Goal: Task Accomplishment & Management: Manage account settings

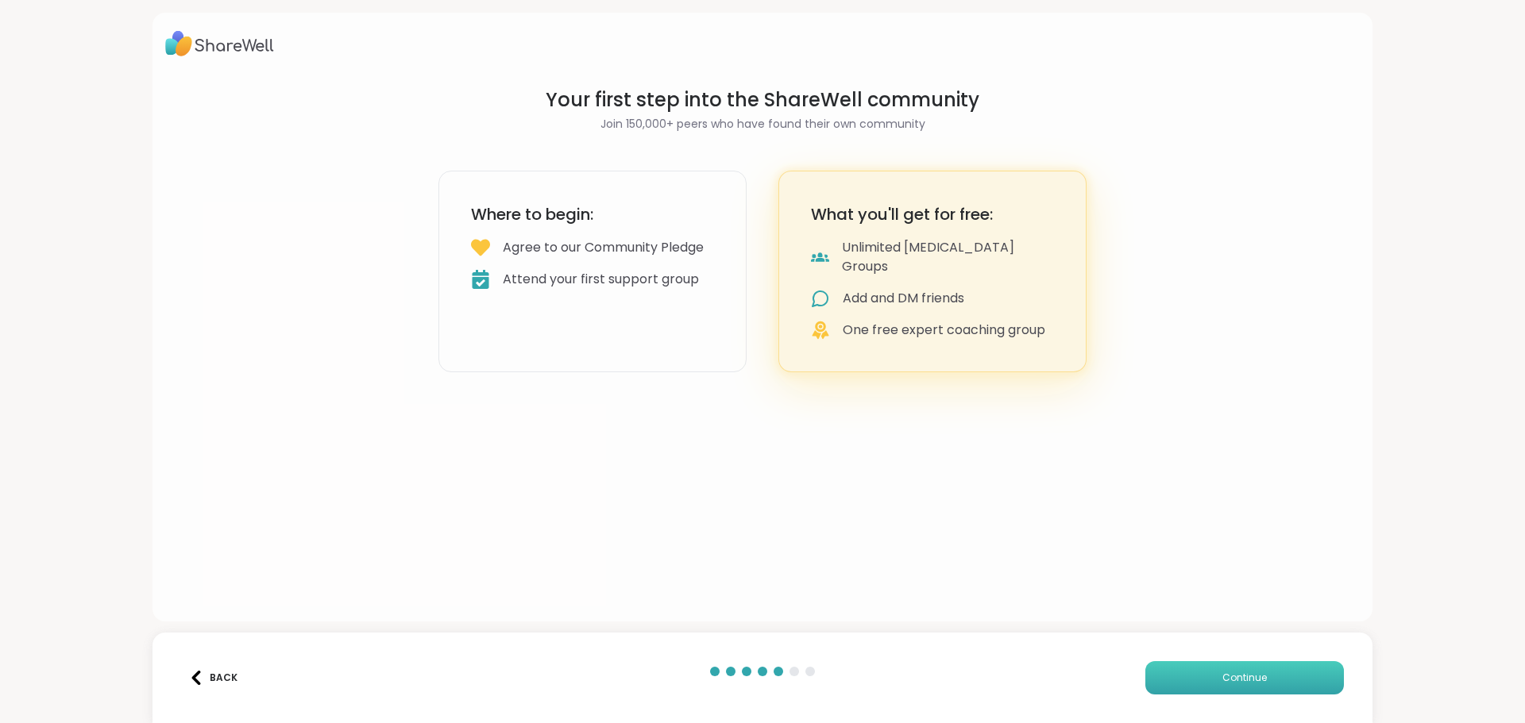
click at [1233, 680] on span "Continue" at bounding box center [1244, 678] width 44 height 14
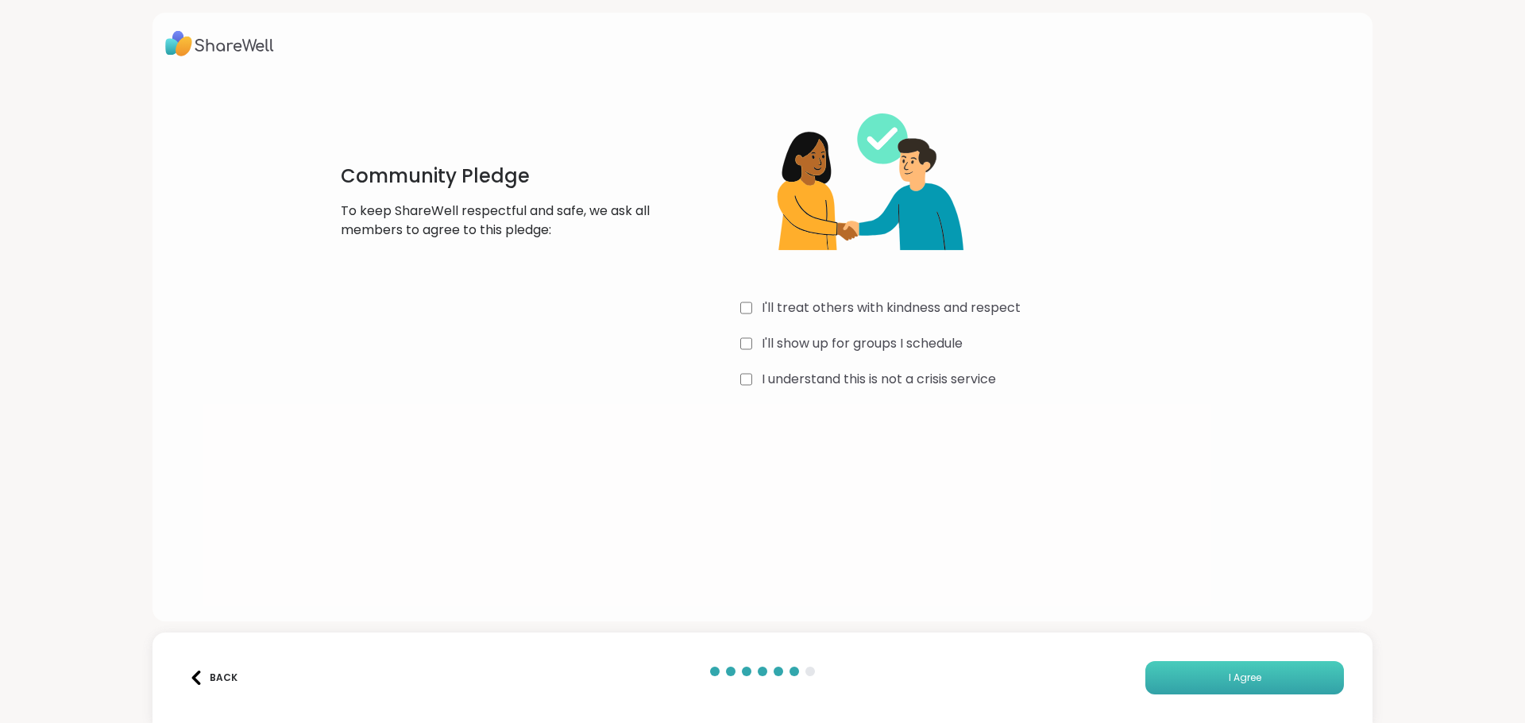
click at [1228, 681] on span "I Agree" at bounding box center [1244, 678] width 33 height 14
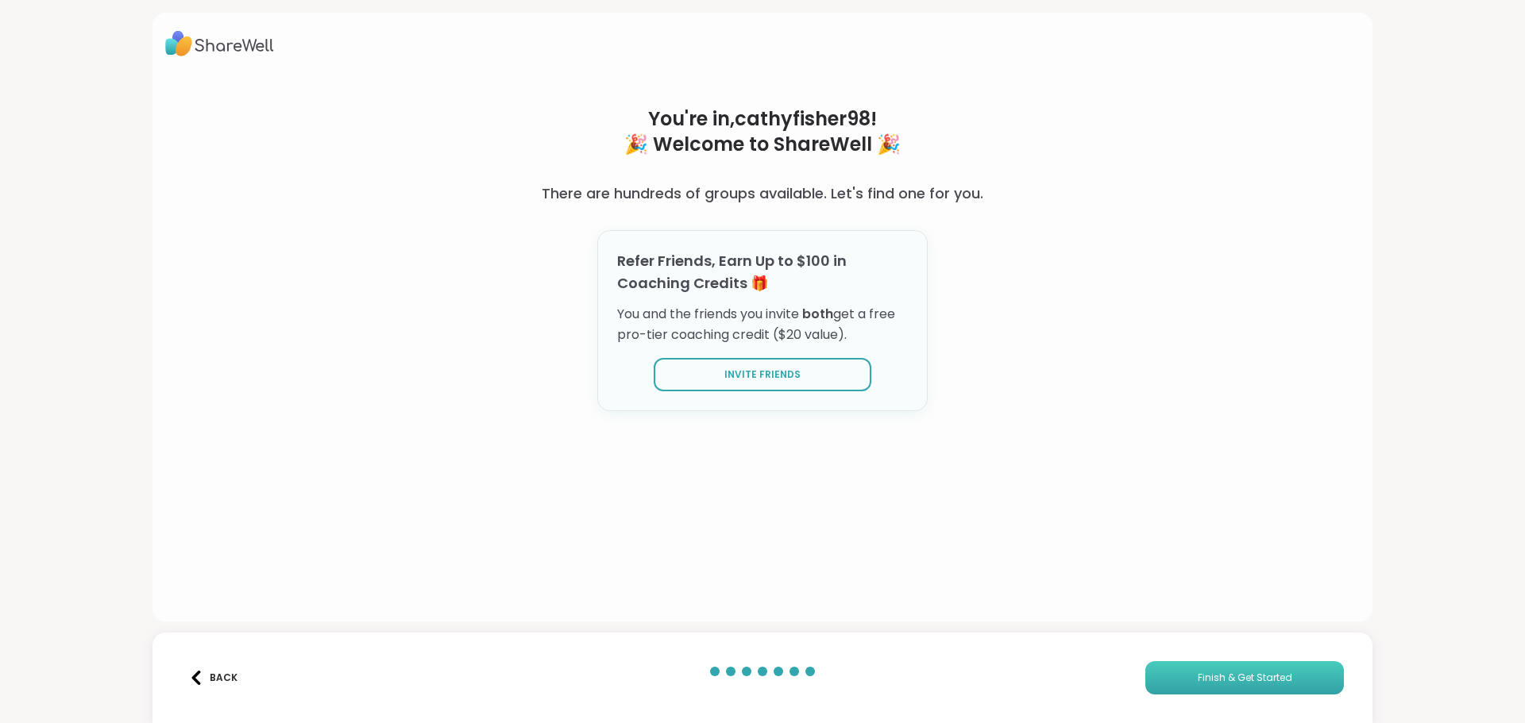
click at [1198, 671] on span "Finish & Get Started" at bounding box center [1245, 678] width 94 height 14
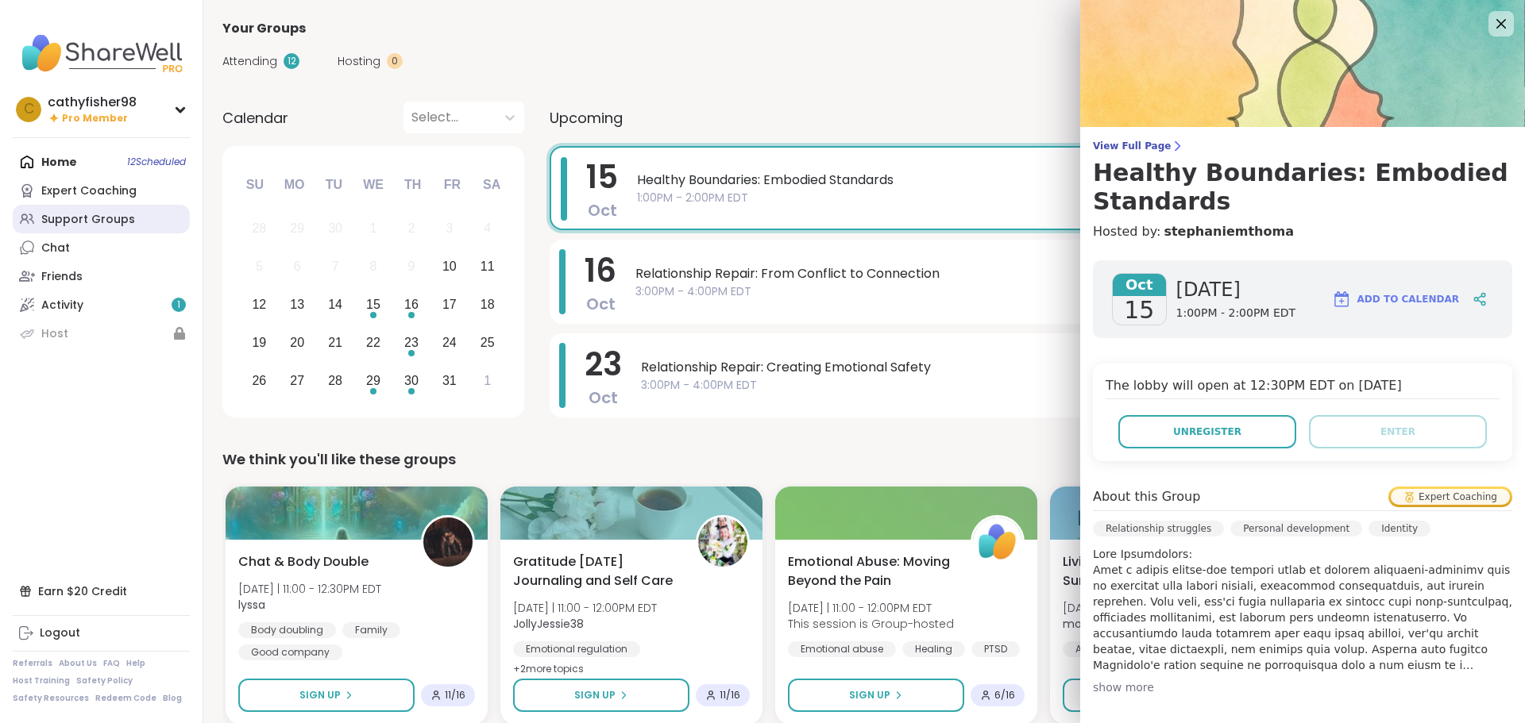
scroll to position [301, 0]
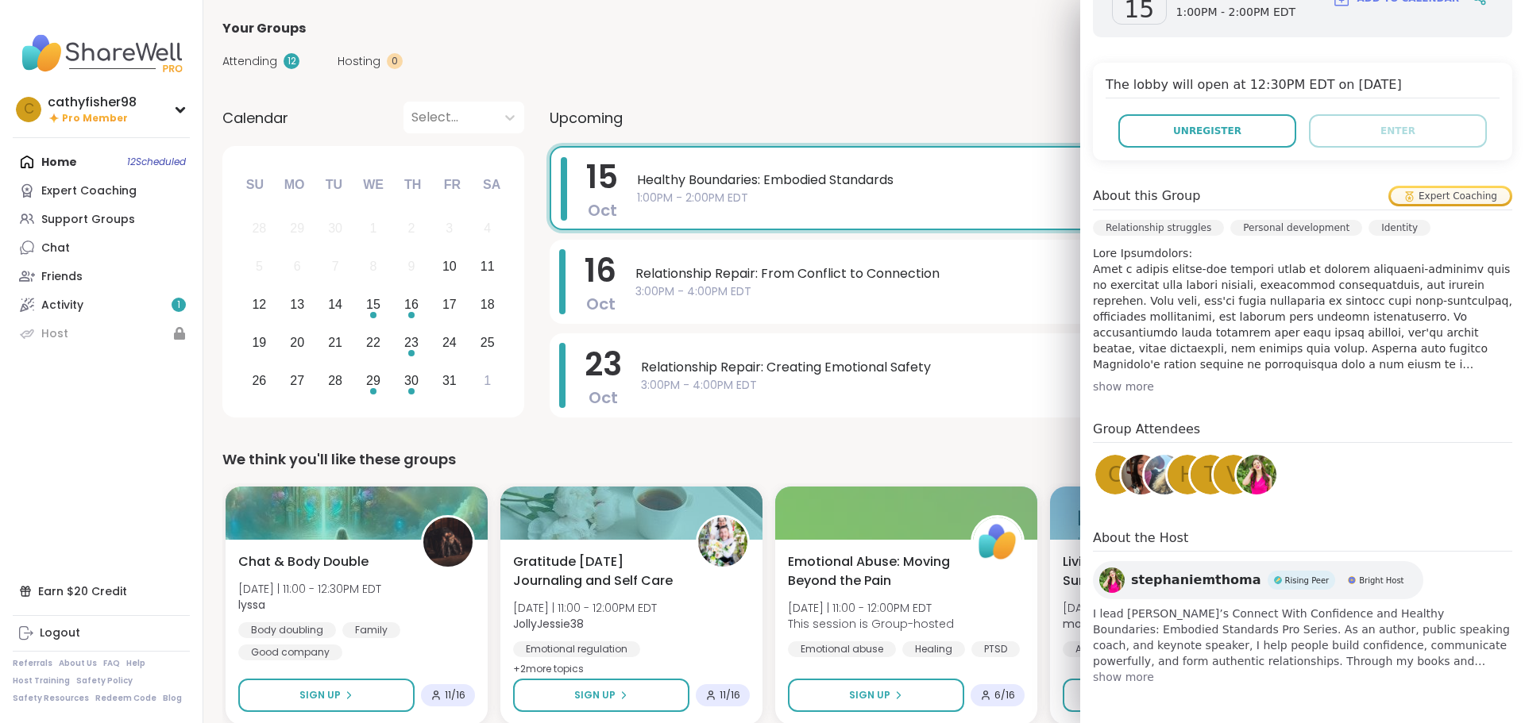
click at [83, 406] on nav "c cathyfisher98 Pro Member Profile Membership Settings Help Home 12 Scheduled E…" at bounding box center [101, 361] width 203 height 723
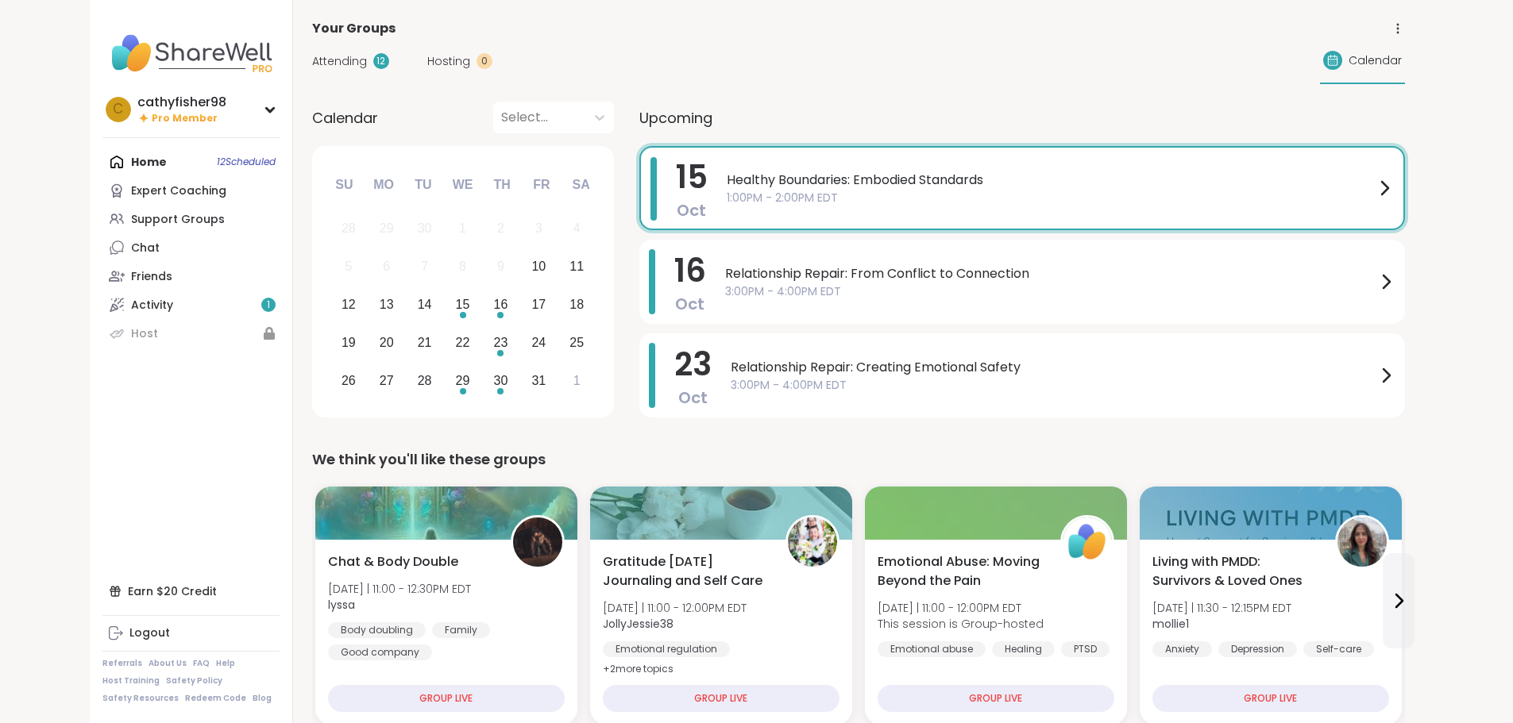
click at [161, 156] on div "Home 12 Scheduled Expert Coaching Support Groups Chat Friends Activity 1 Host" at bounding box center [190, 248] width 177 height 200
click at [158, 164] on div "Home 12 Scheduled Expert Coaching Support Groups Chat Friends Activity 1 Host" at bounding box center [190, 248] width 177 height 200
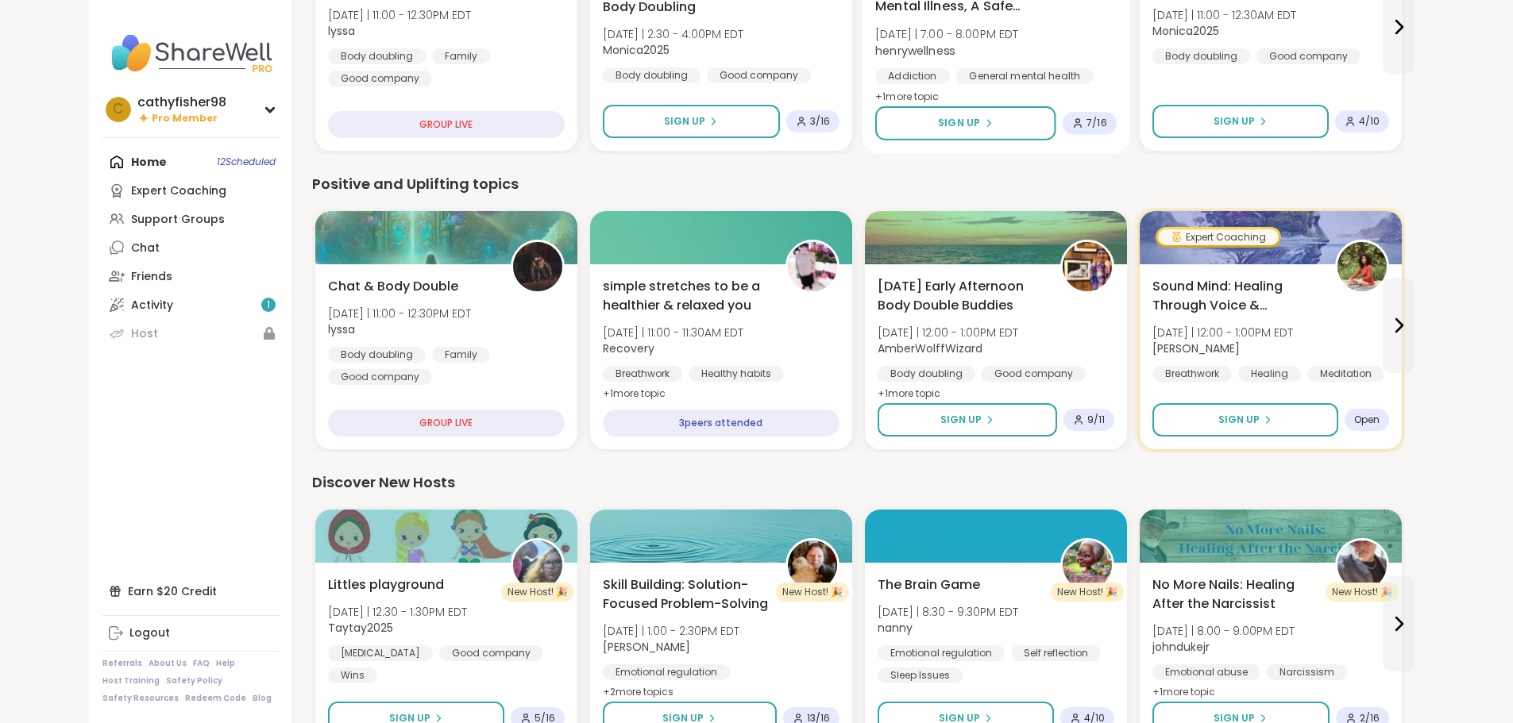
scroll to position [1191, 0]
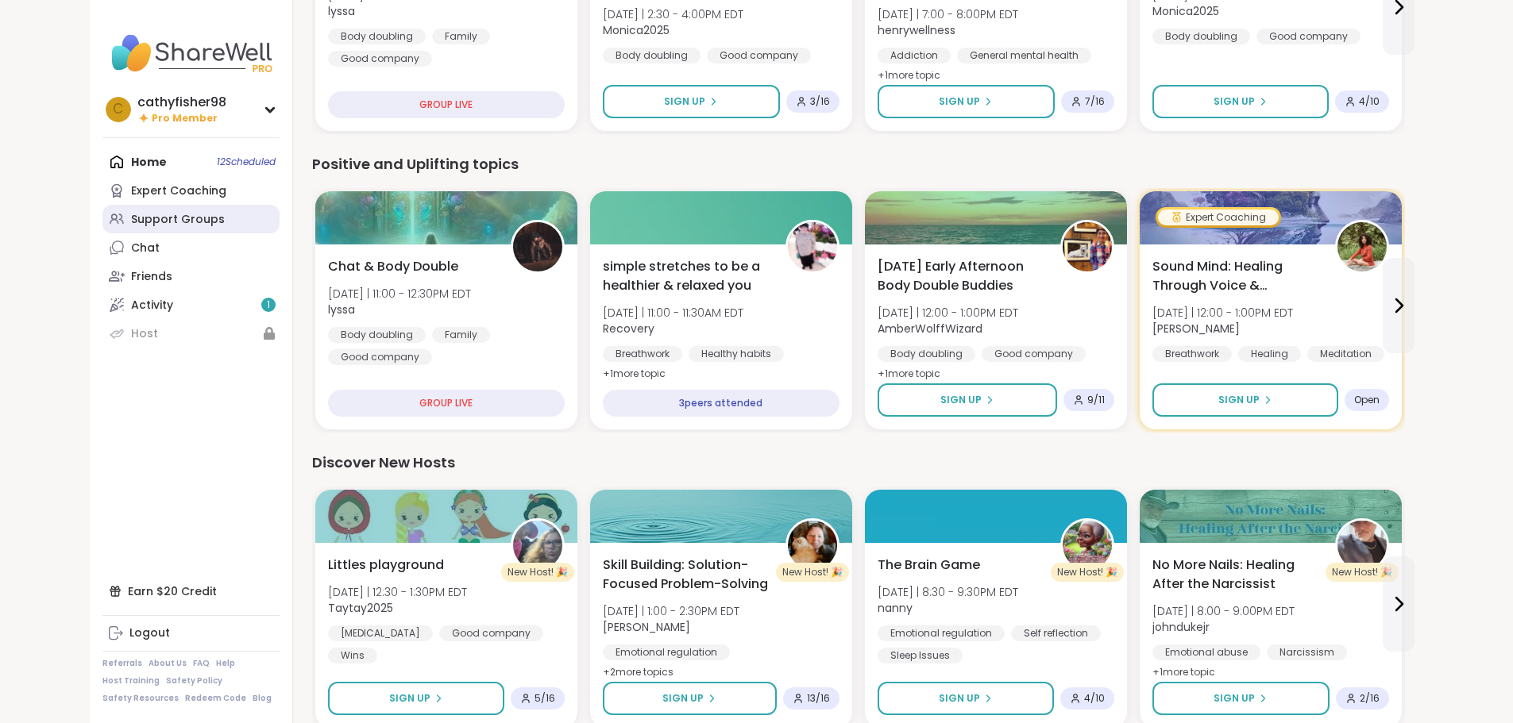
click at [131, 222] on div "Support Groups" at bounding box center [178, 220] width 94 height 16
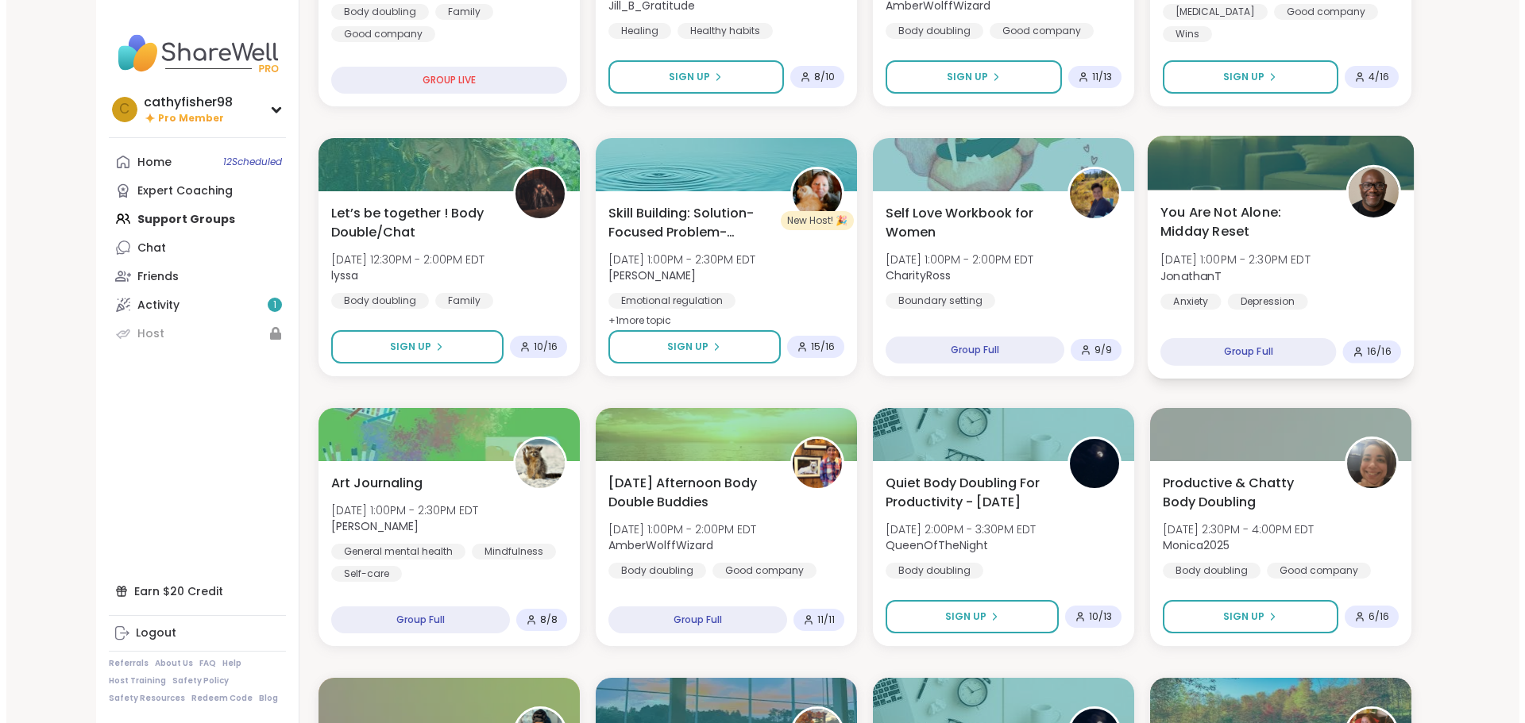
scroll to position [556, 0]
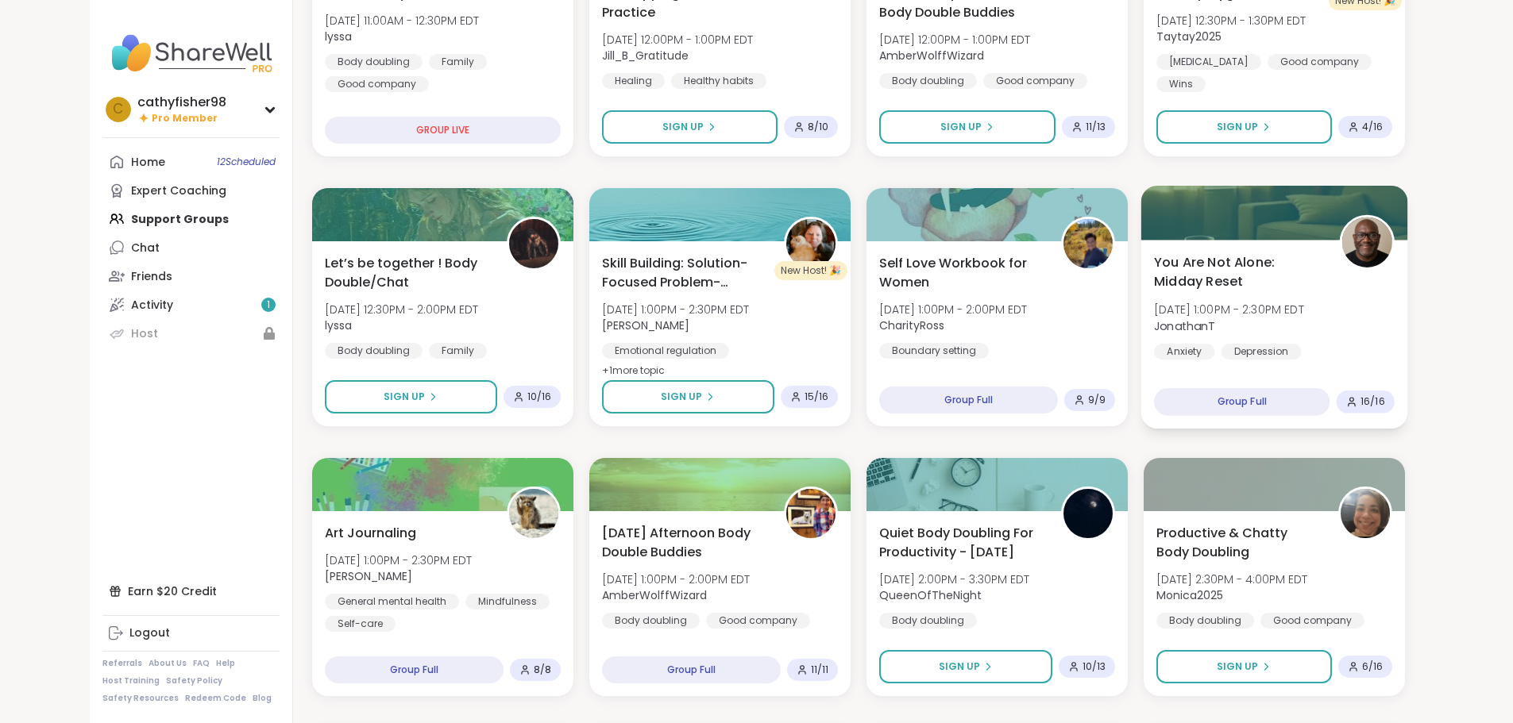
click at [1391, 249] on img at bounding box center [1366, 243] width 50 height 50
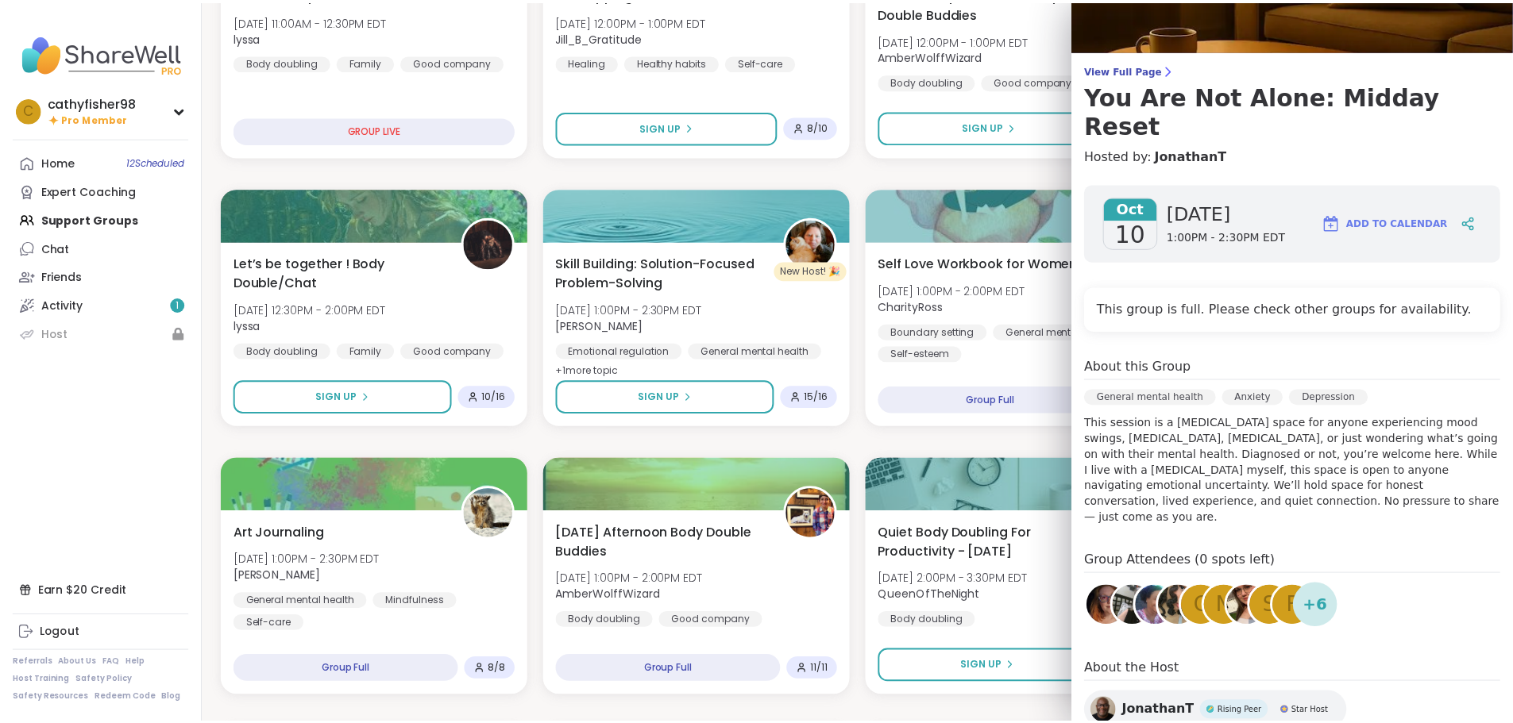
scroll to position [0, 0]
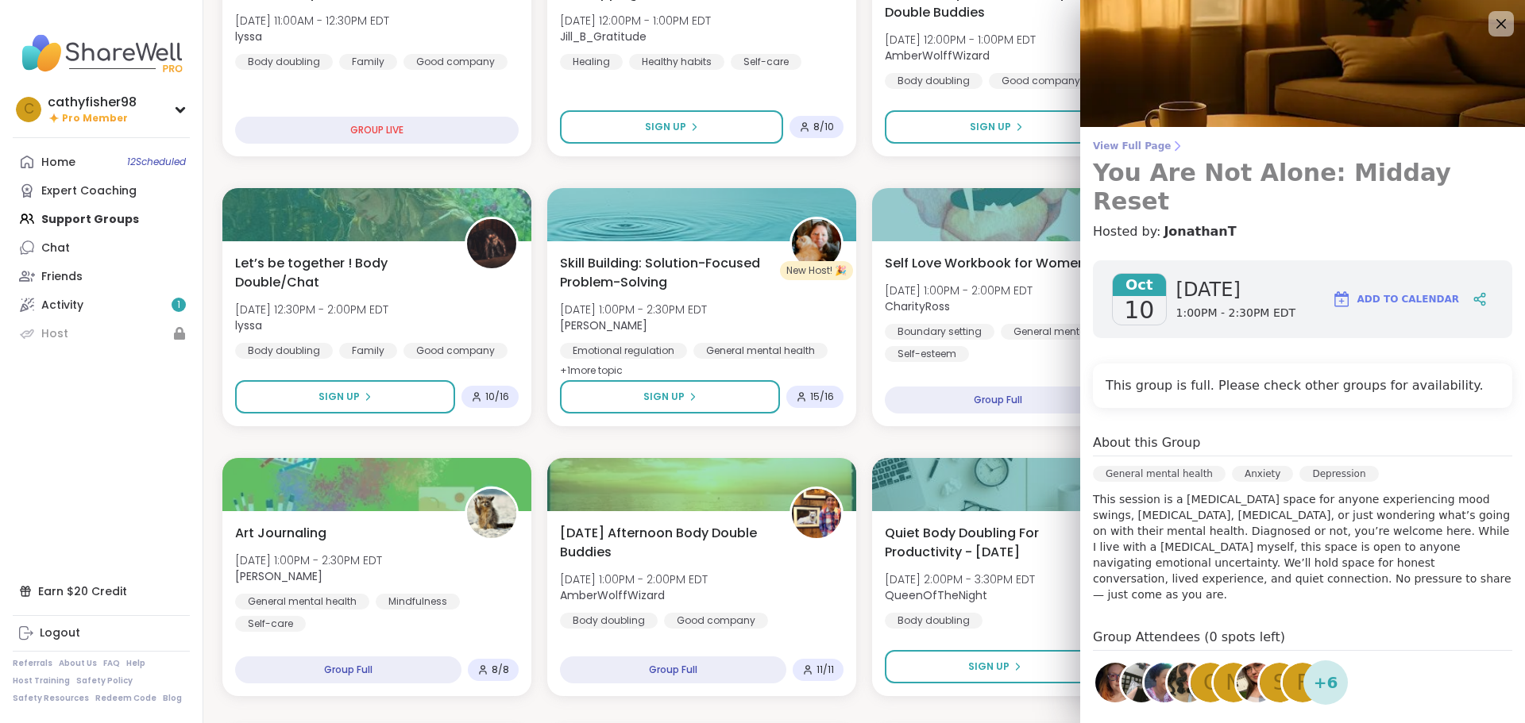
click at [1124, 145] on span "View Full Page" at bounding box center [1302, 146] width 419 height 13
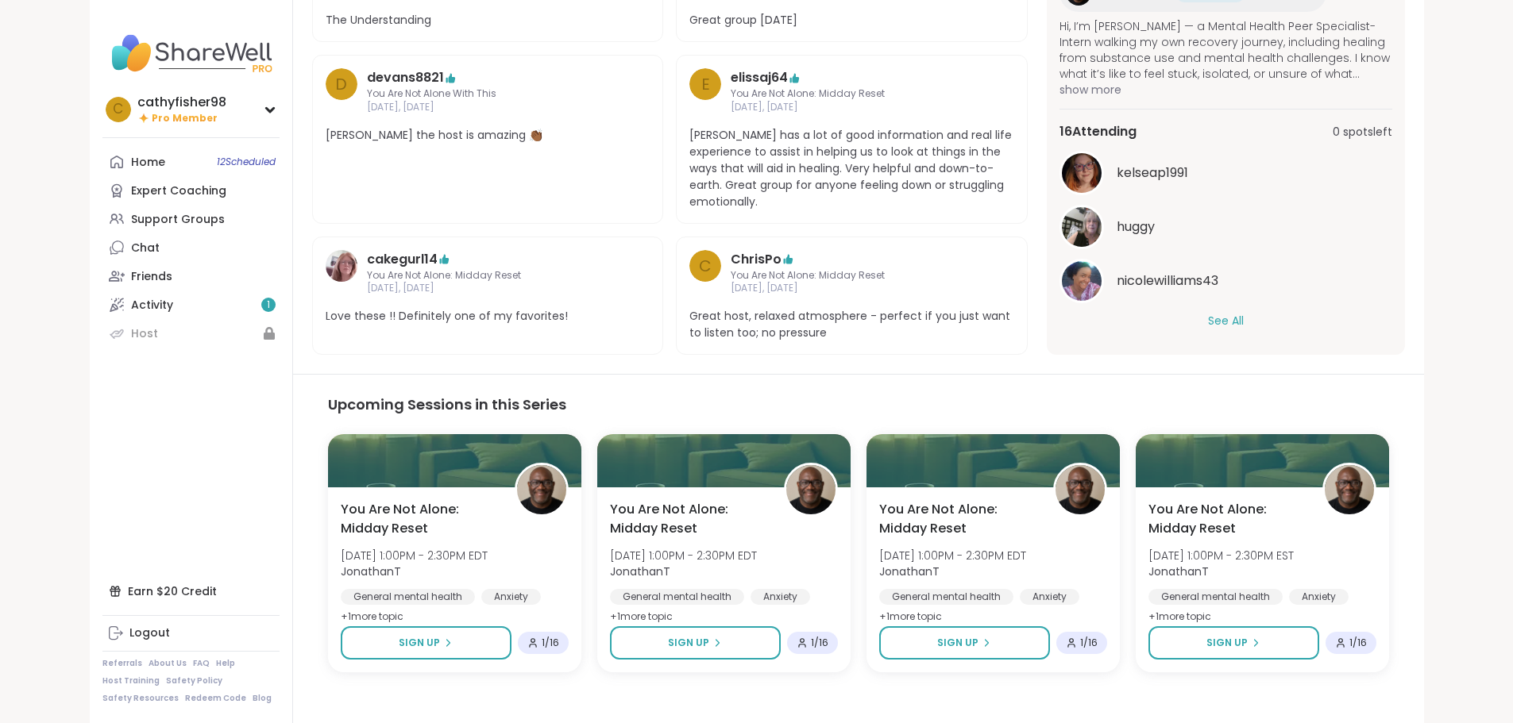
scroll to position [567, 0]
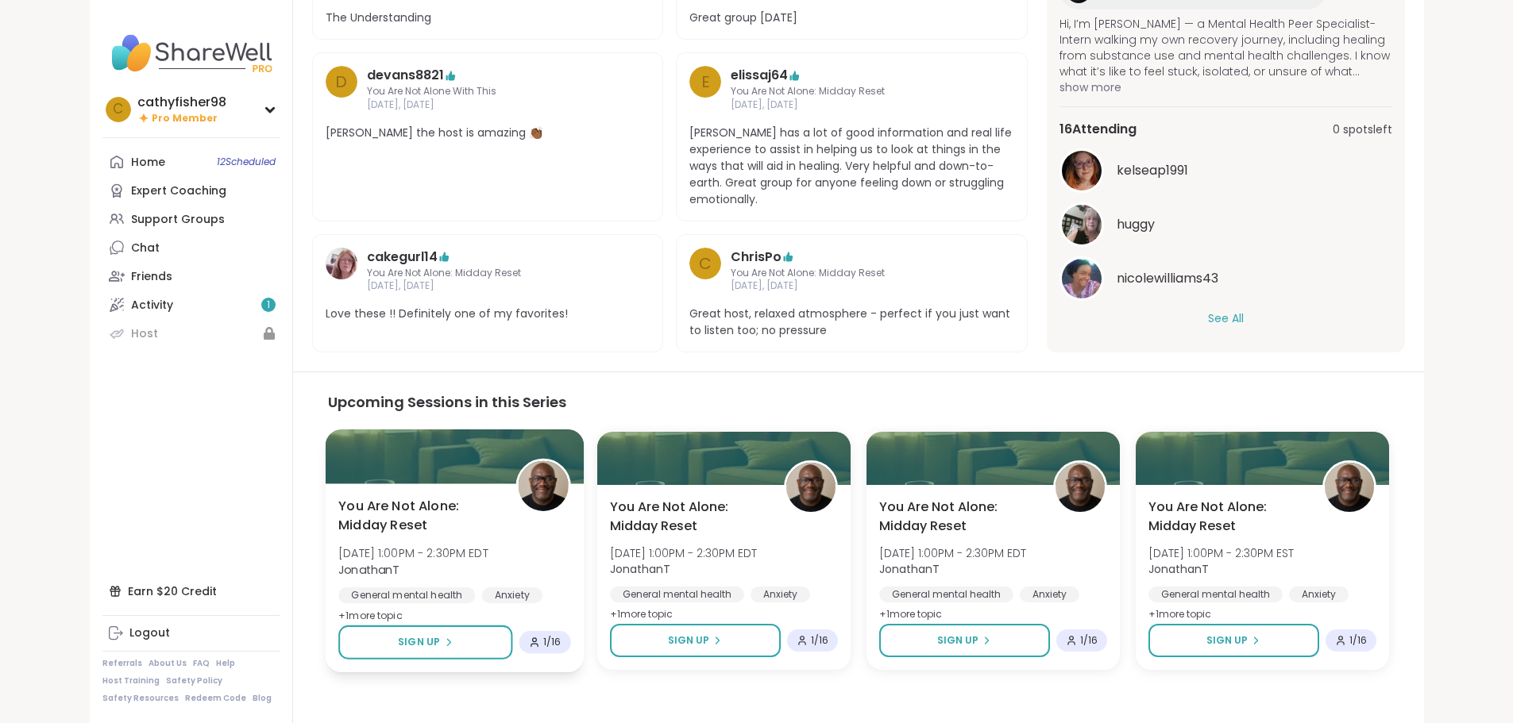
click at [338, 610] on span "+ 1 more topic" at bounding box center [370, 616] width 64 height 13
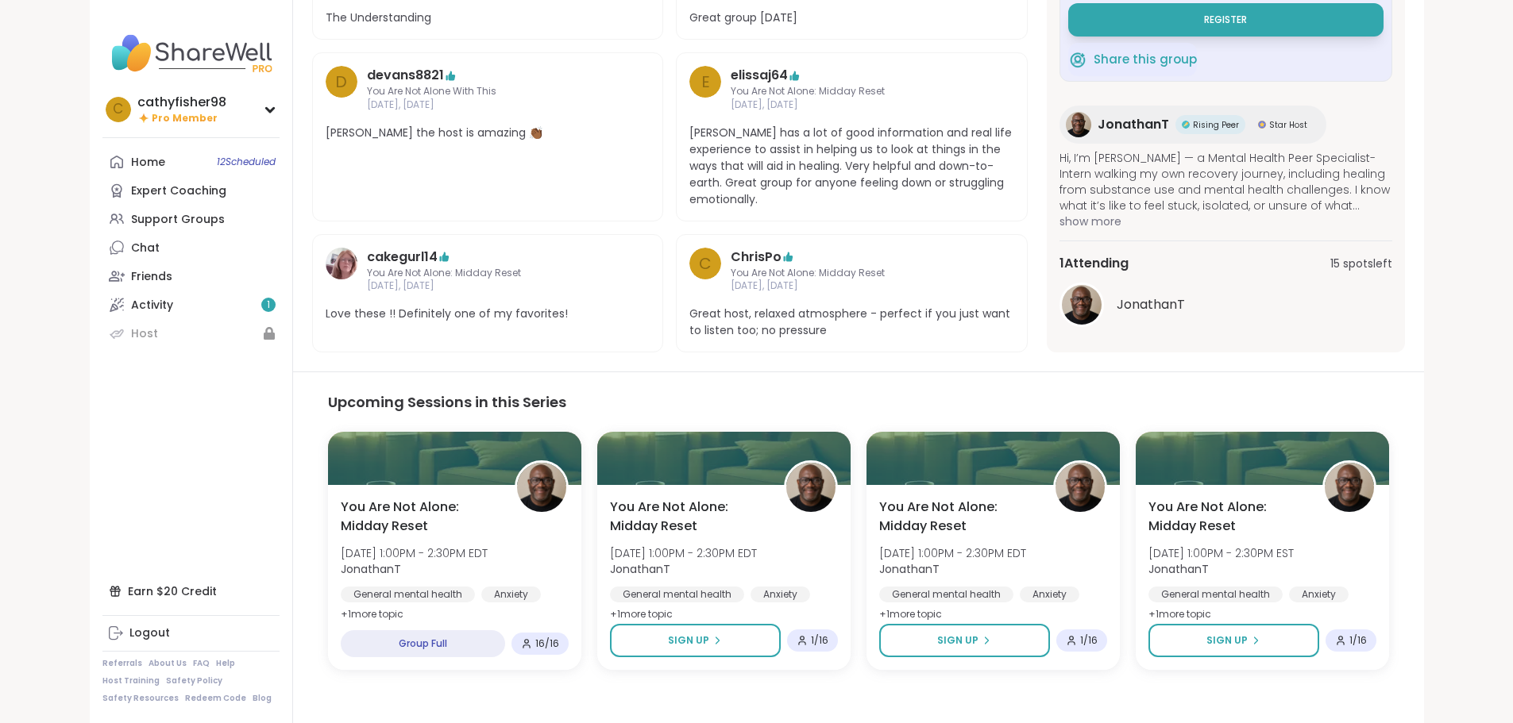
scroll to position [170, 0]
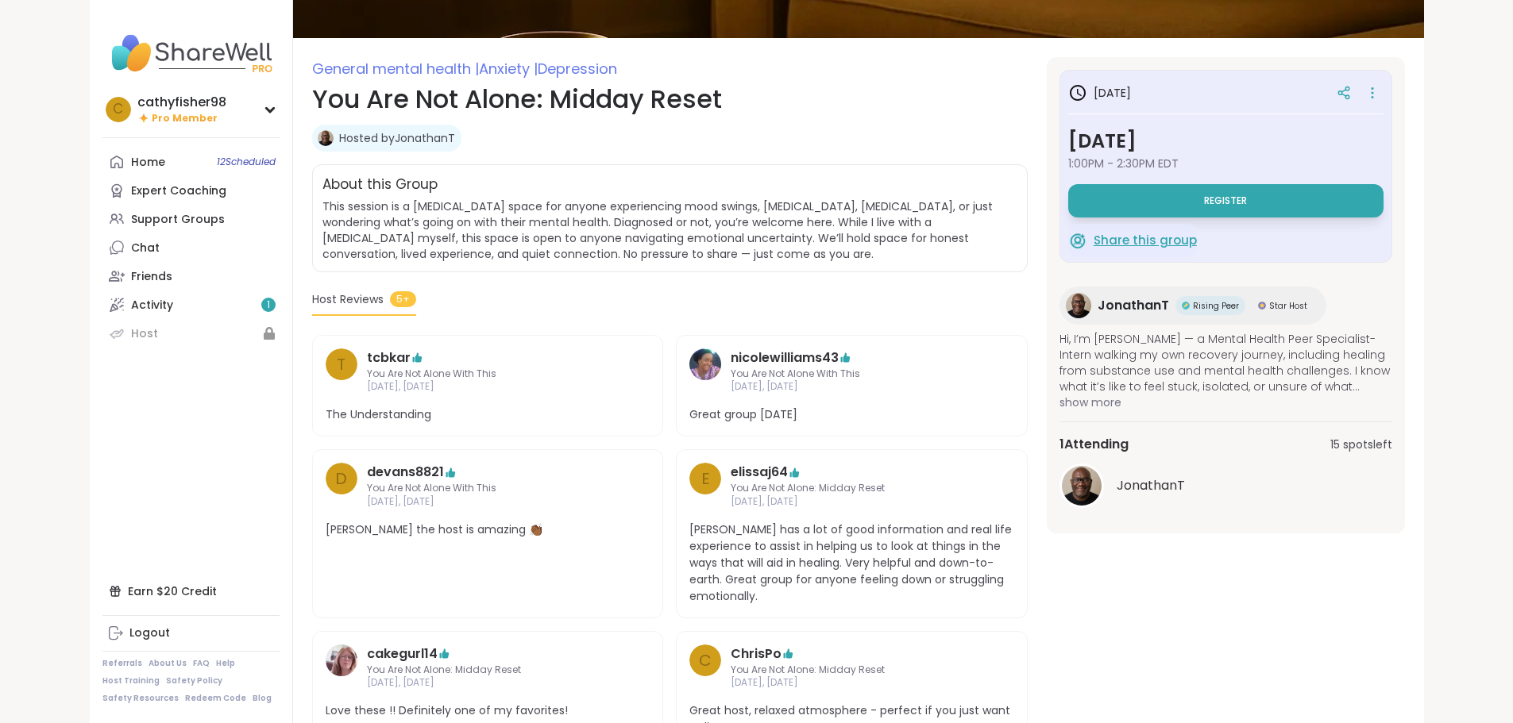
click at [1192, 237] on span "Share this group" at bounding box center [1144, 241] width 103 height 18
click at [131, 189] on div "Expert Coaching" at bounding box center [178, 191] width 95 height 16
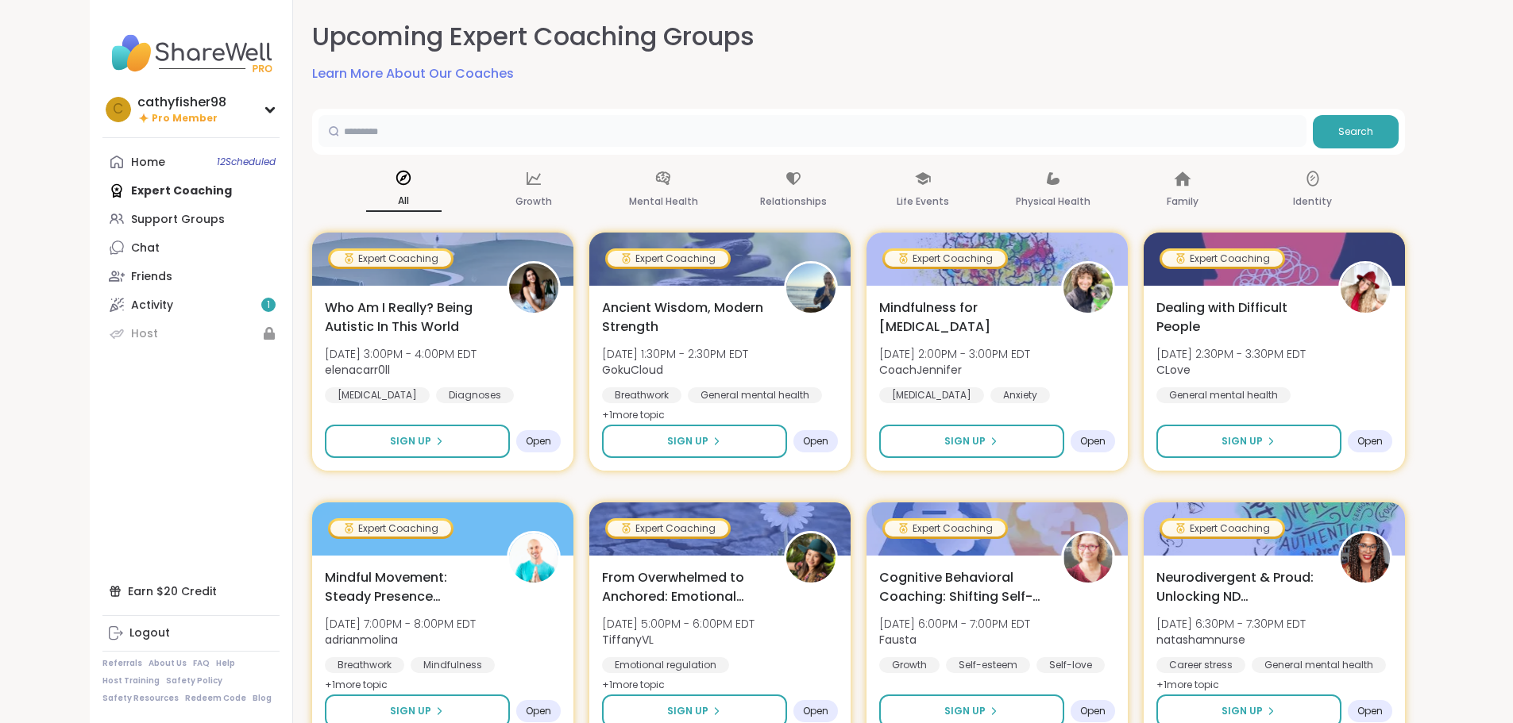
click at [318, 128] on input "text" at bounding box center [812, 131] width 988 height 32
click at [949, 25] on div "Upcoming Expert Coaching Groups Learn More About Our Coaches" at bounding box center [858, 51] width 1093 height 64
click at [629, 196] on p "Mental Health" at bounding box center [663, 201] width 69 height 19
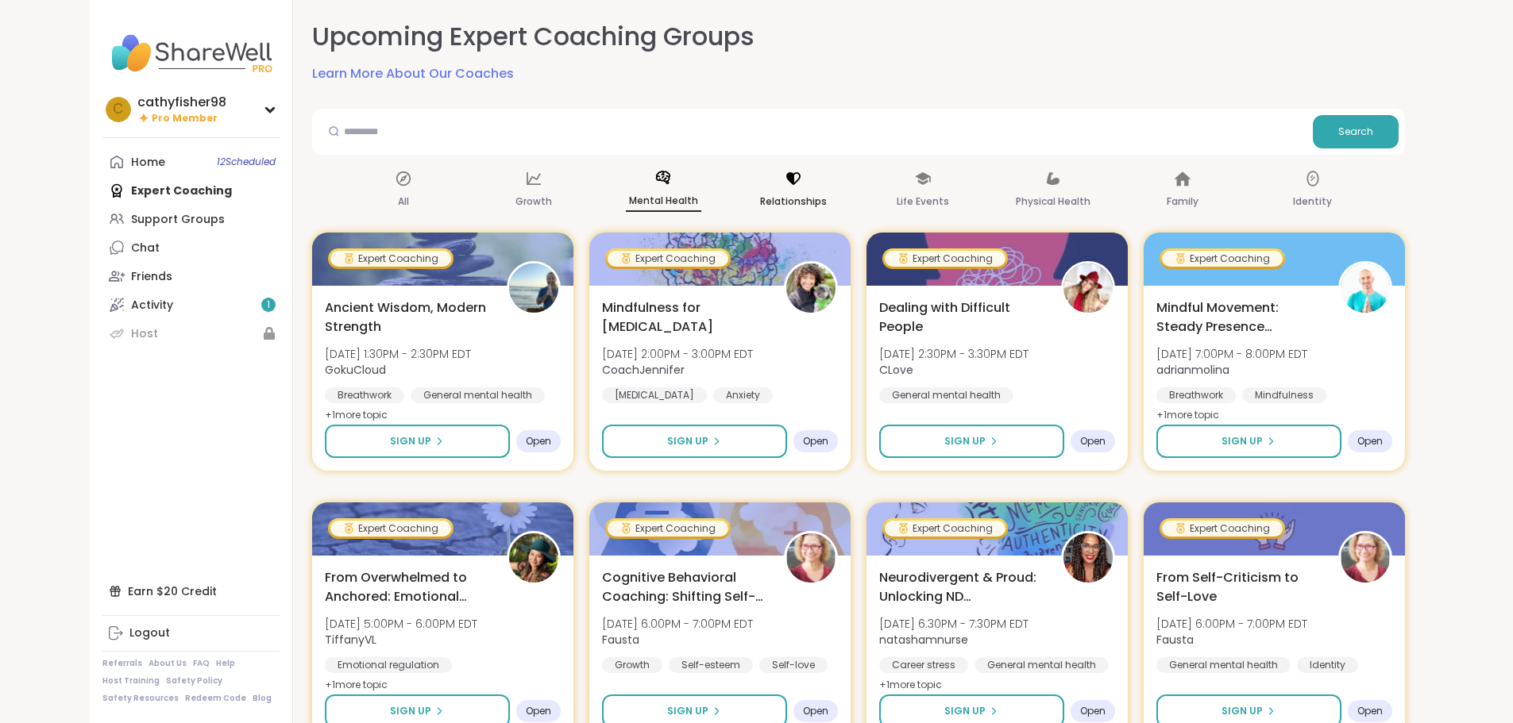
click at [792, 194] on p "Relationships" at bounding box center [793, 201] width 67 height 19
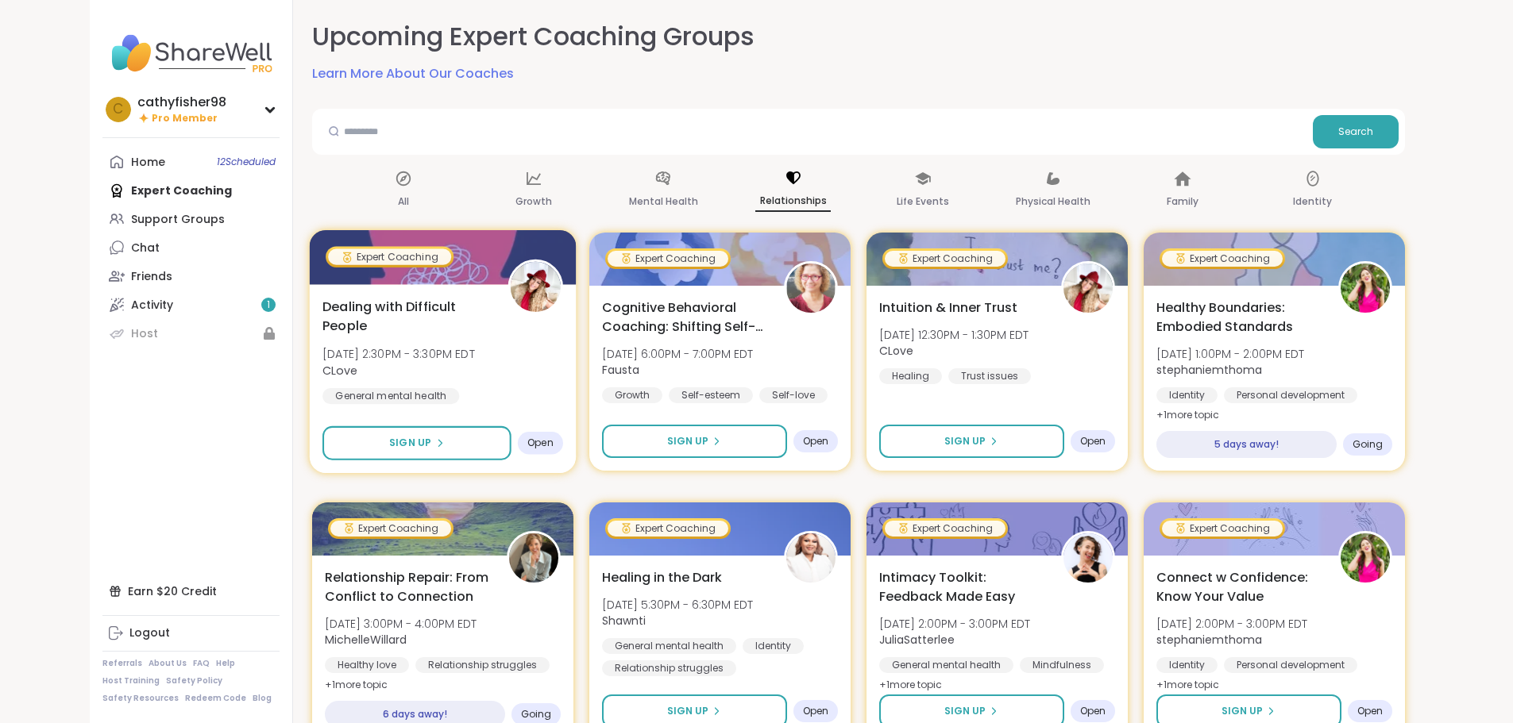
click at [507, 291] on div at bounding box center [534, 287] width 55 height 55
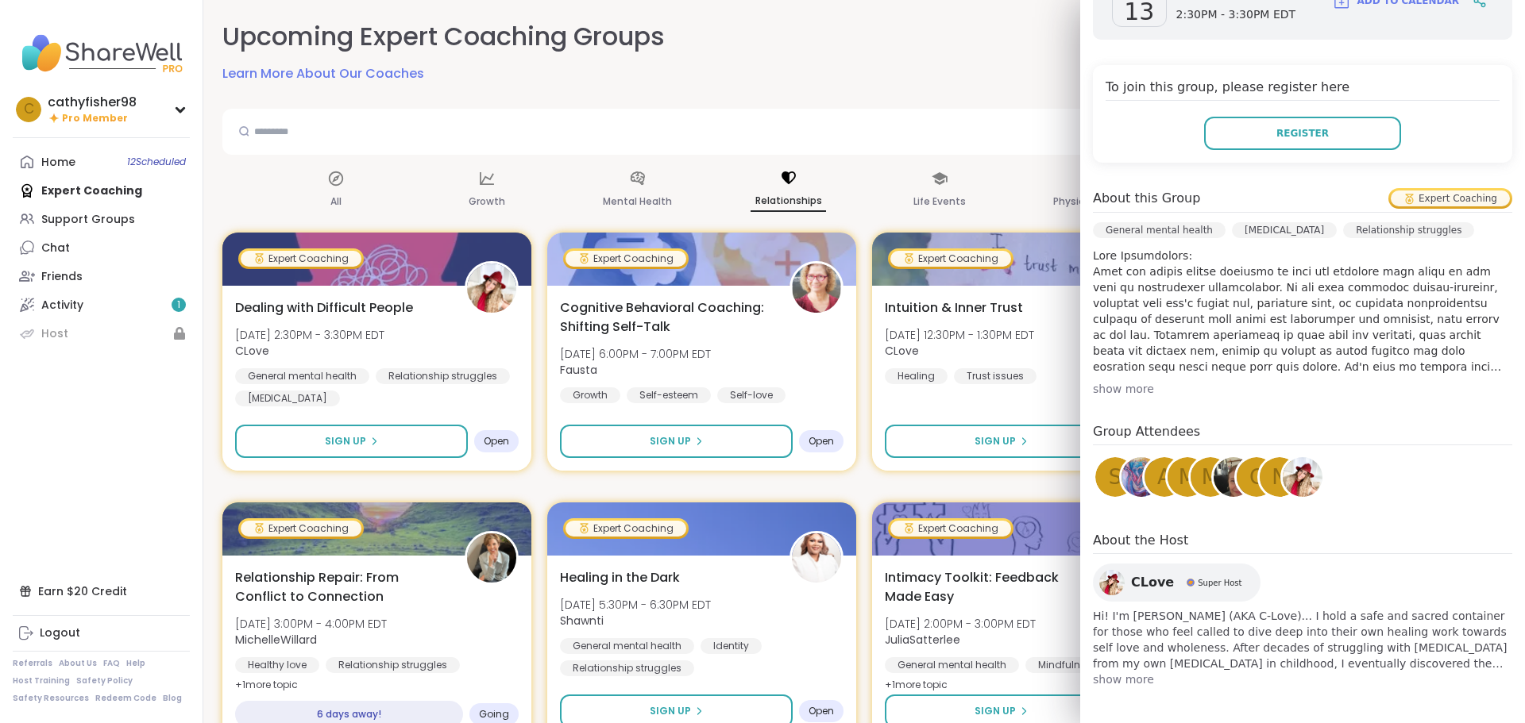
scroll to position [272, 0]
click at [1110, 683] on span "show more" at bounding box center [1302, 677] width 419 height 16
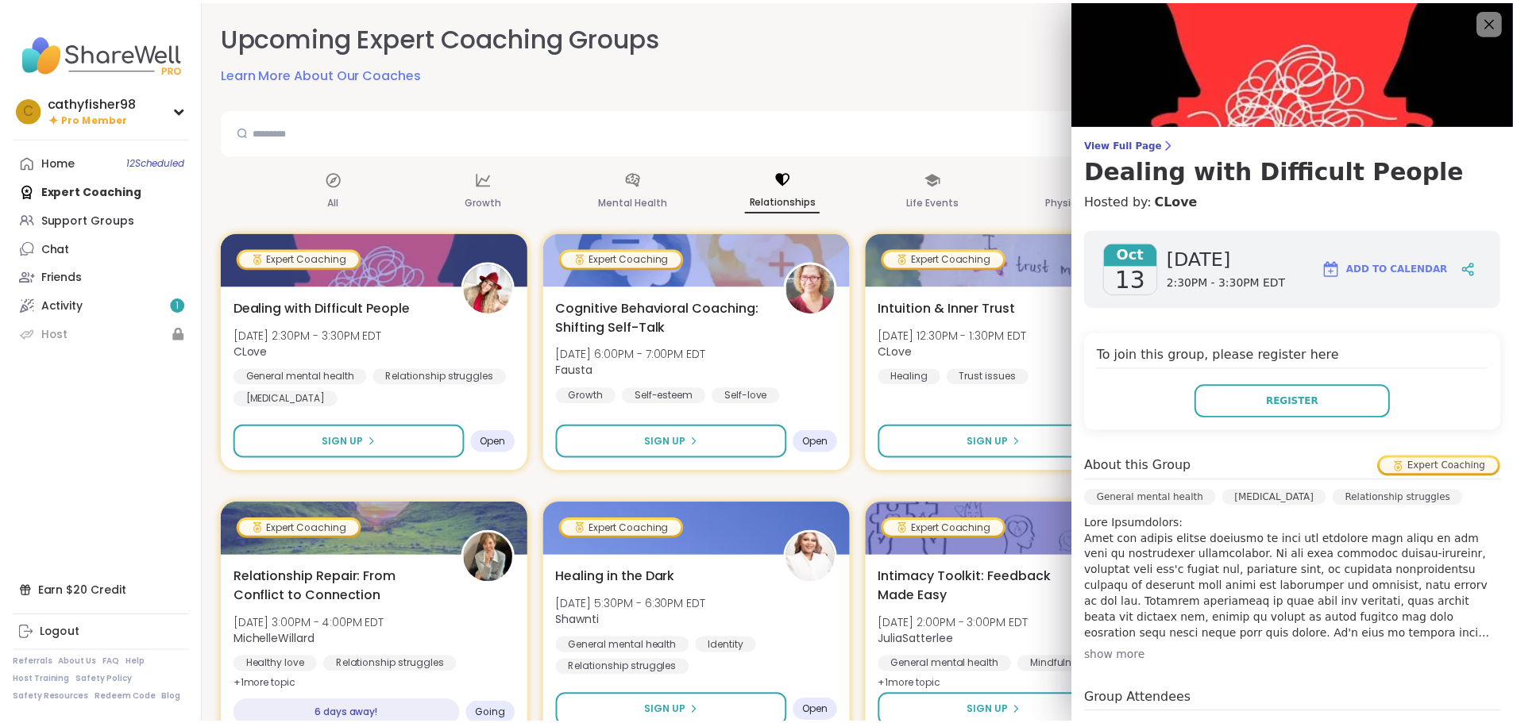
scroll to position [0, 0]
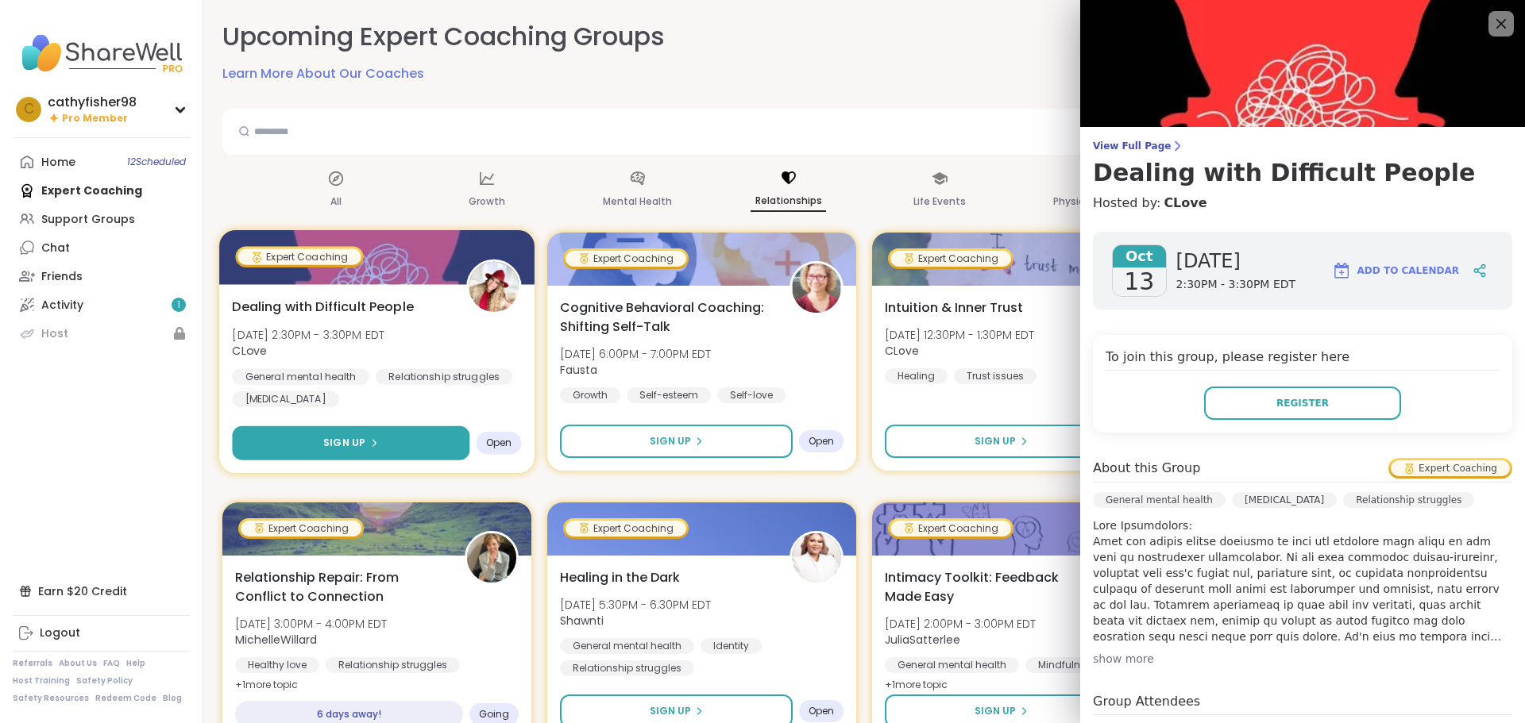
click at [376, 438] on button "Sign Up" at bounding box center [350, 443] width 237 height 34
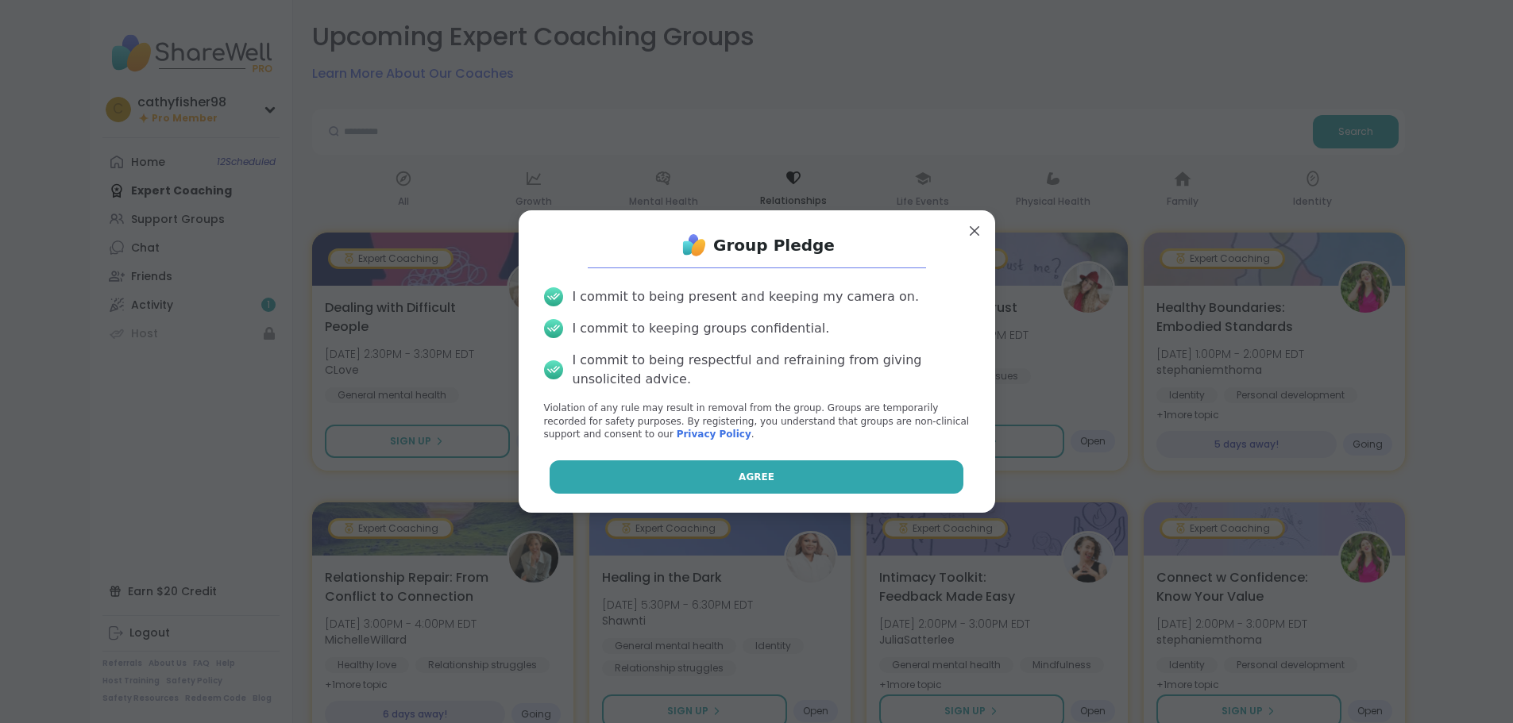
click at [660, 465] on button "Agree" at bounding box center [757, 477] width 414 height 33
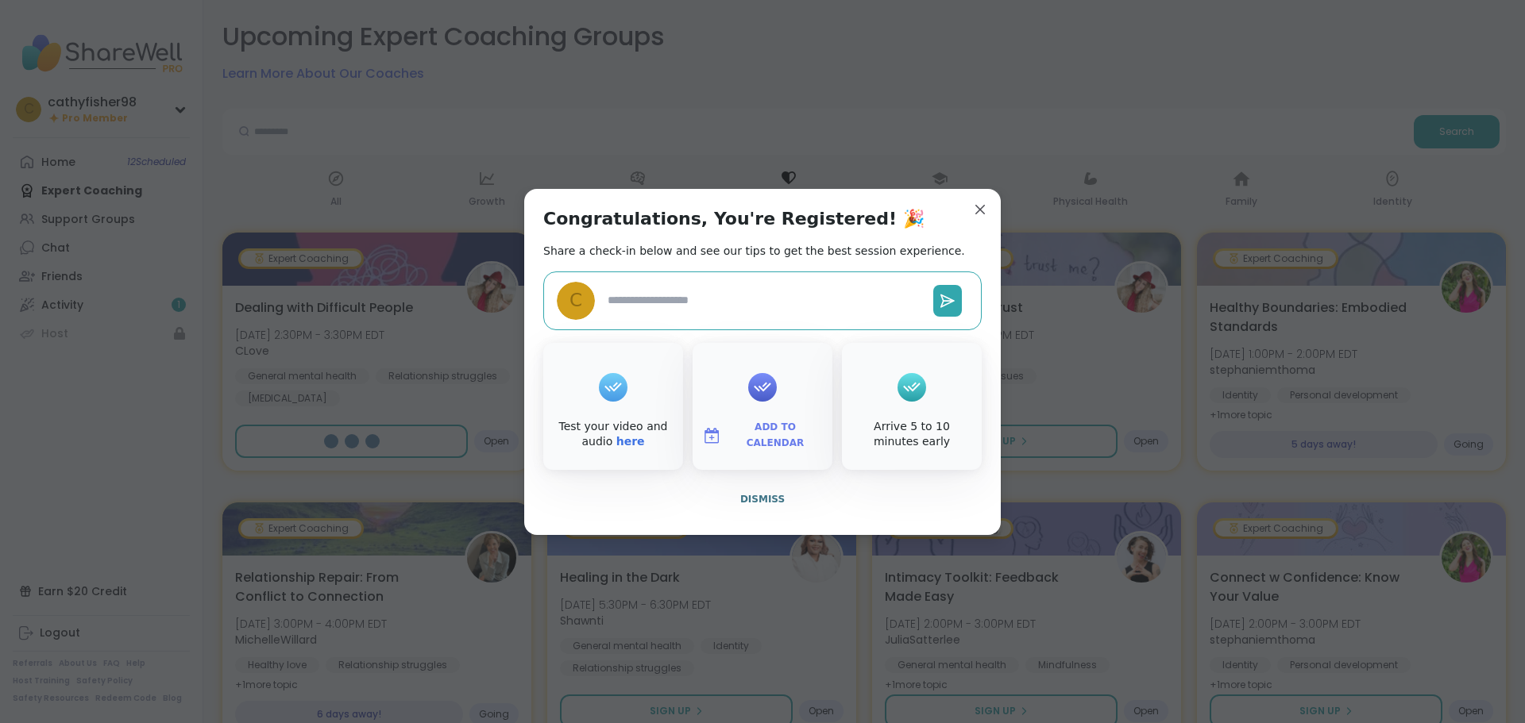
type textarea "*"
click at [737, 498] on button "Dismiss" at bounding box center [762, 499] width 438 height 33
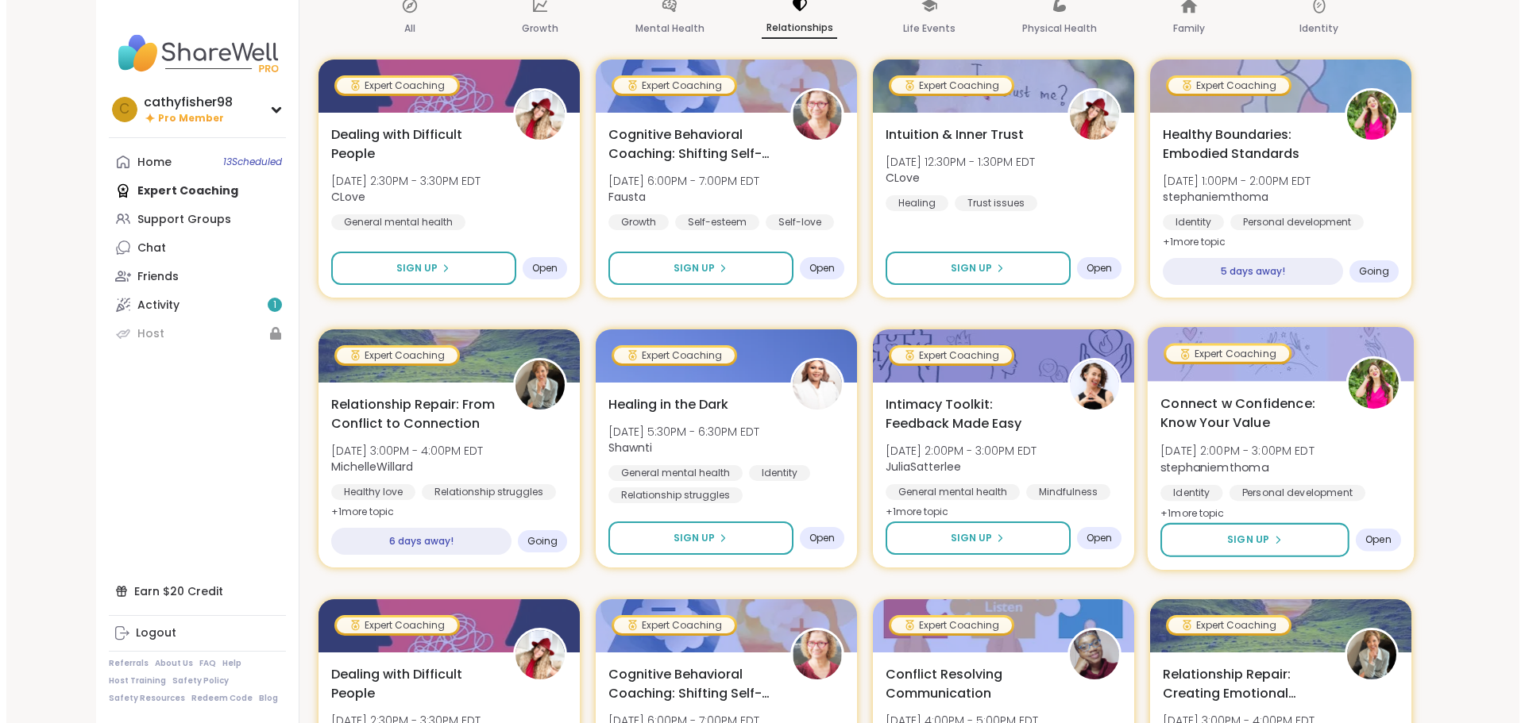
scroll to position [238, 0]
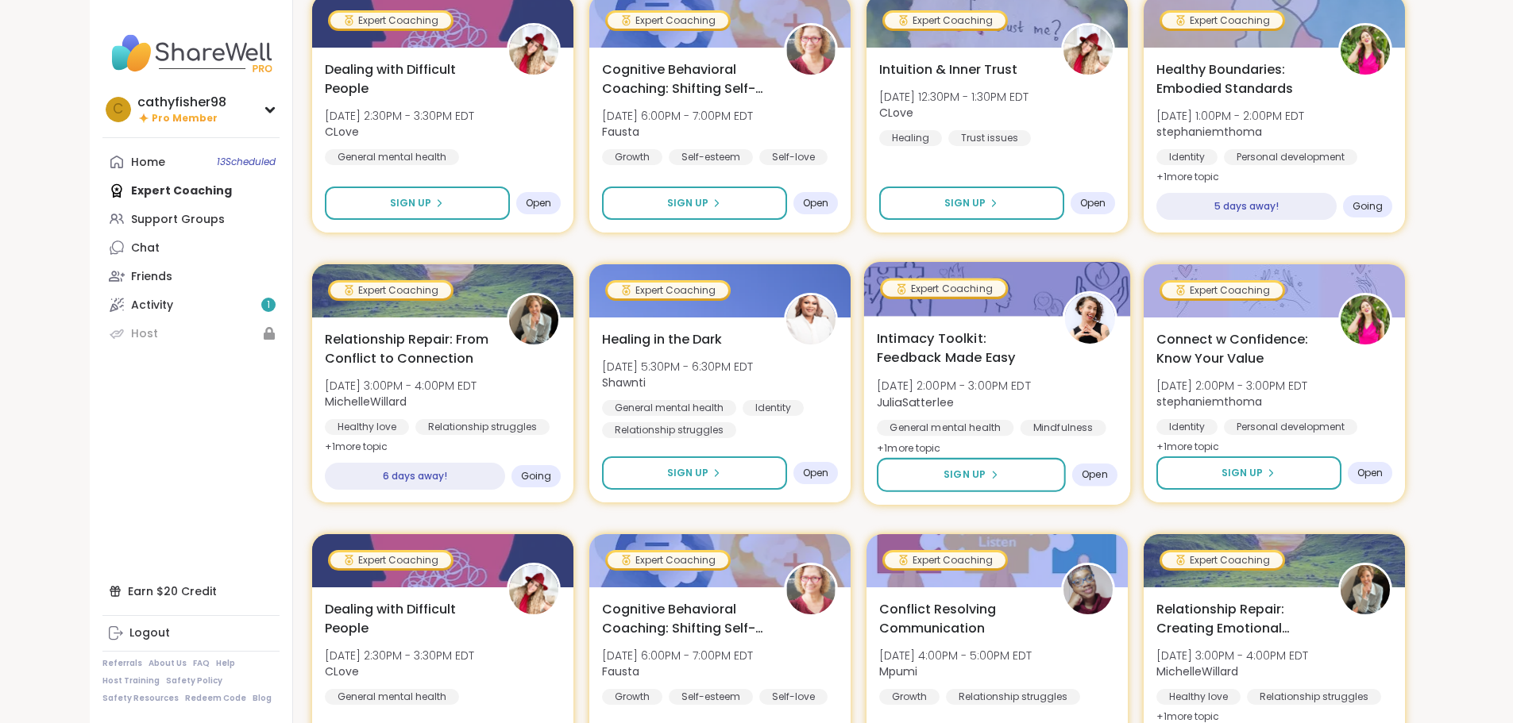
click at [1114, 316] on img at bounding box center [1089, 319] width 50 height 50
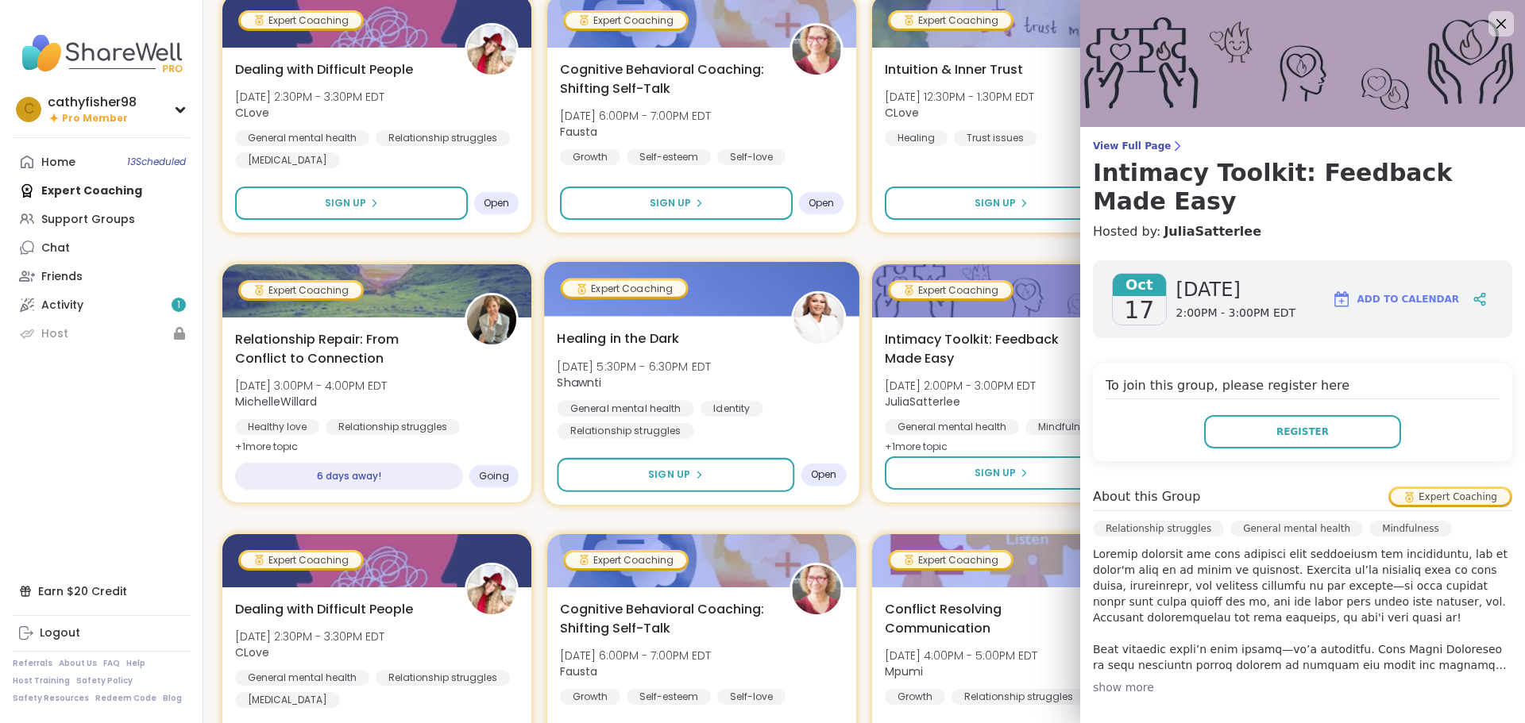
click at [673, 338] on span "Healing in the Dark" at bounding box center [618, 338] width 122 height 19
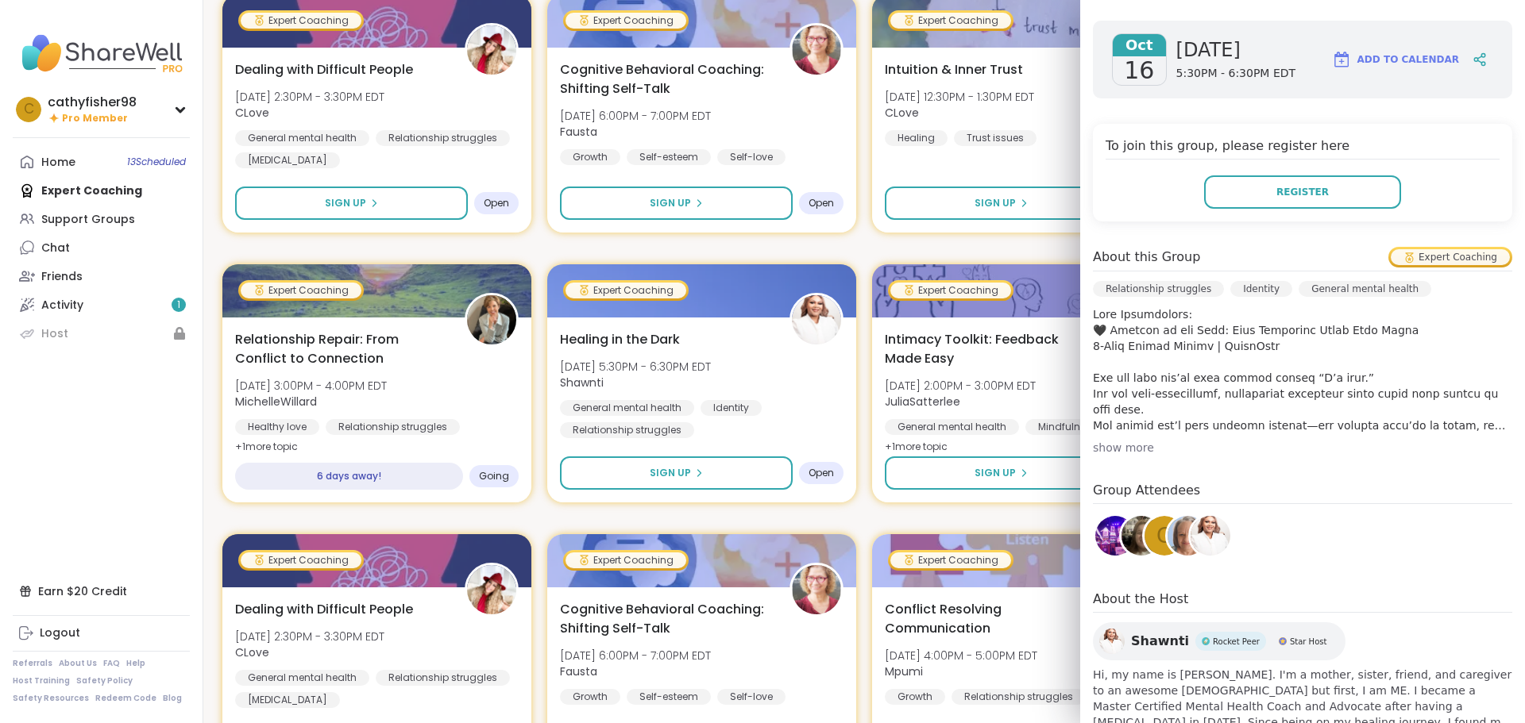
scroll to position [272, 0]
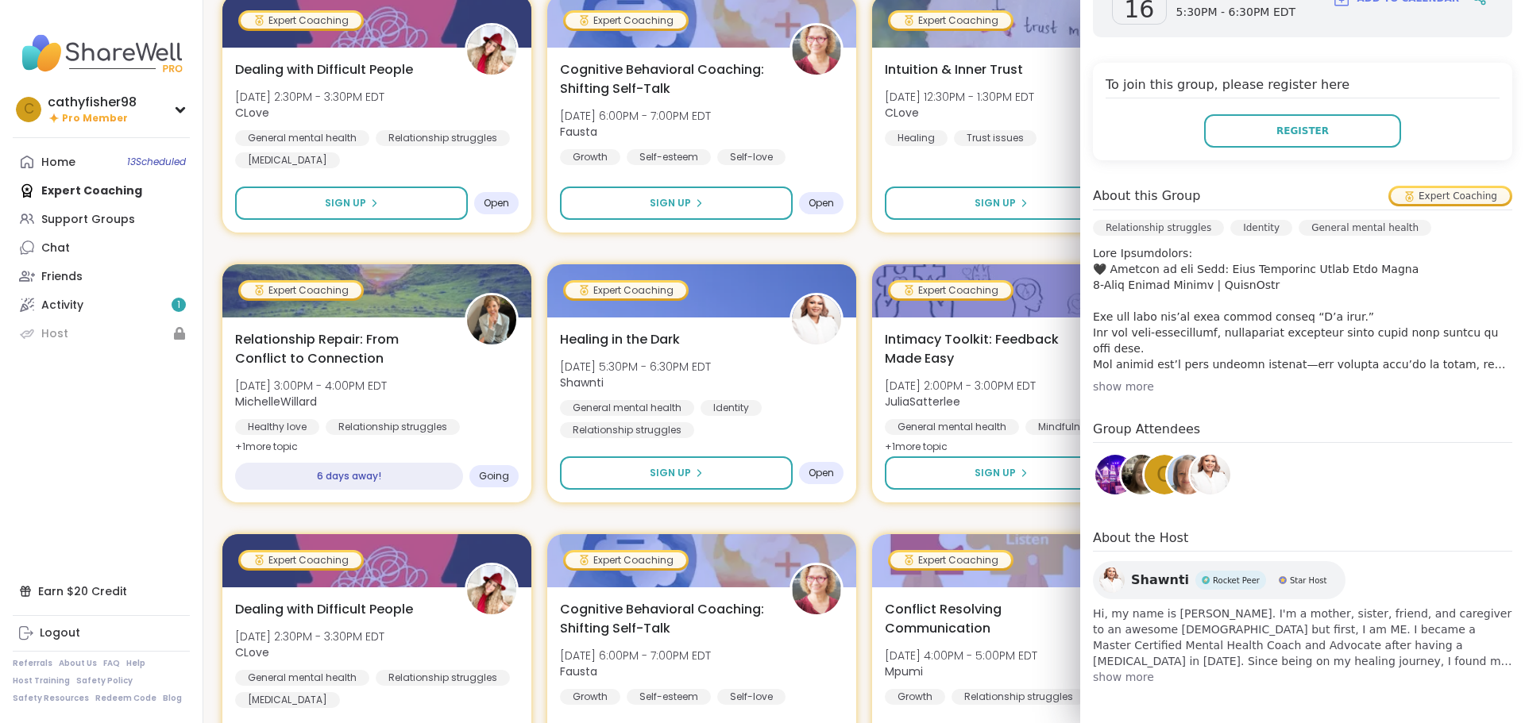
click at [1115, 389] on div "show more" at bounding box center [1302, 387] width 419 height 16
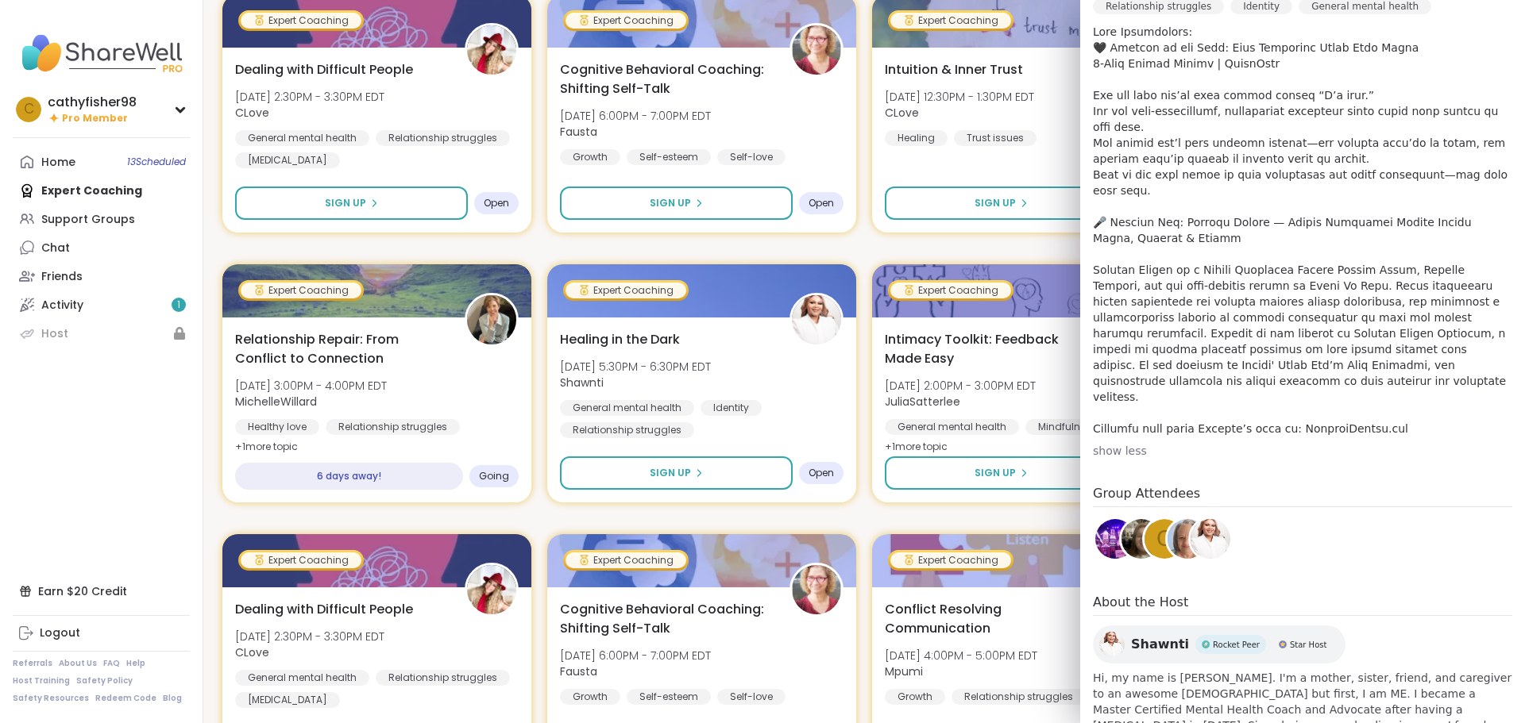
scroll to position [526, 0]
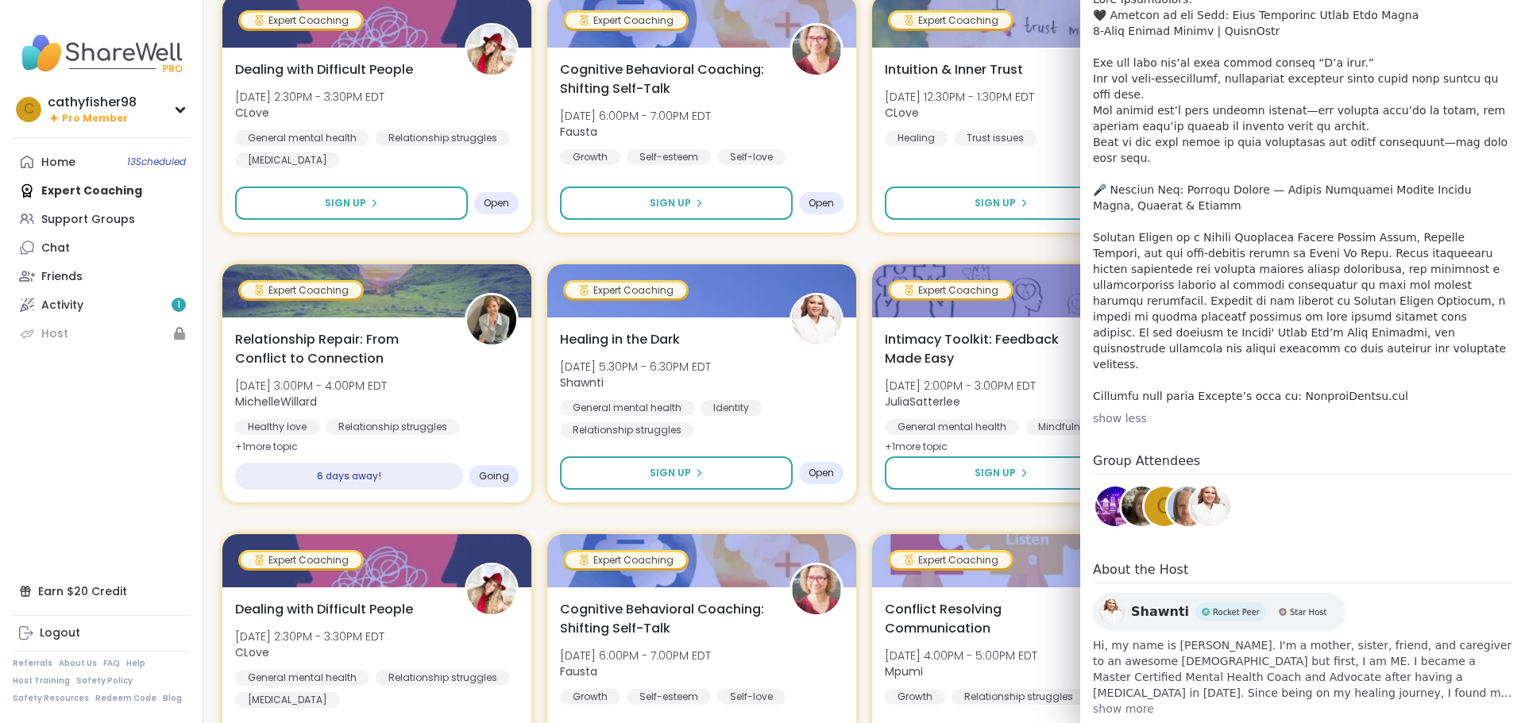
click at [1103, 701] on span "show more" at bounding box center [1302, 709] width 419 height 16
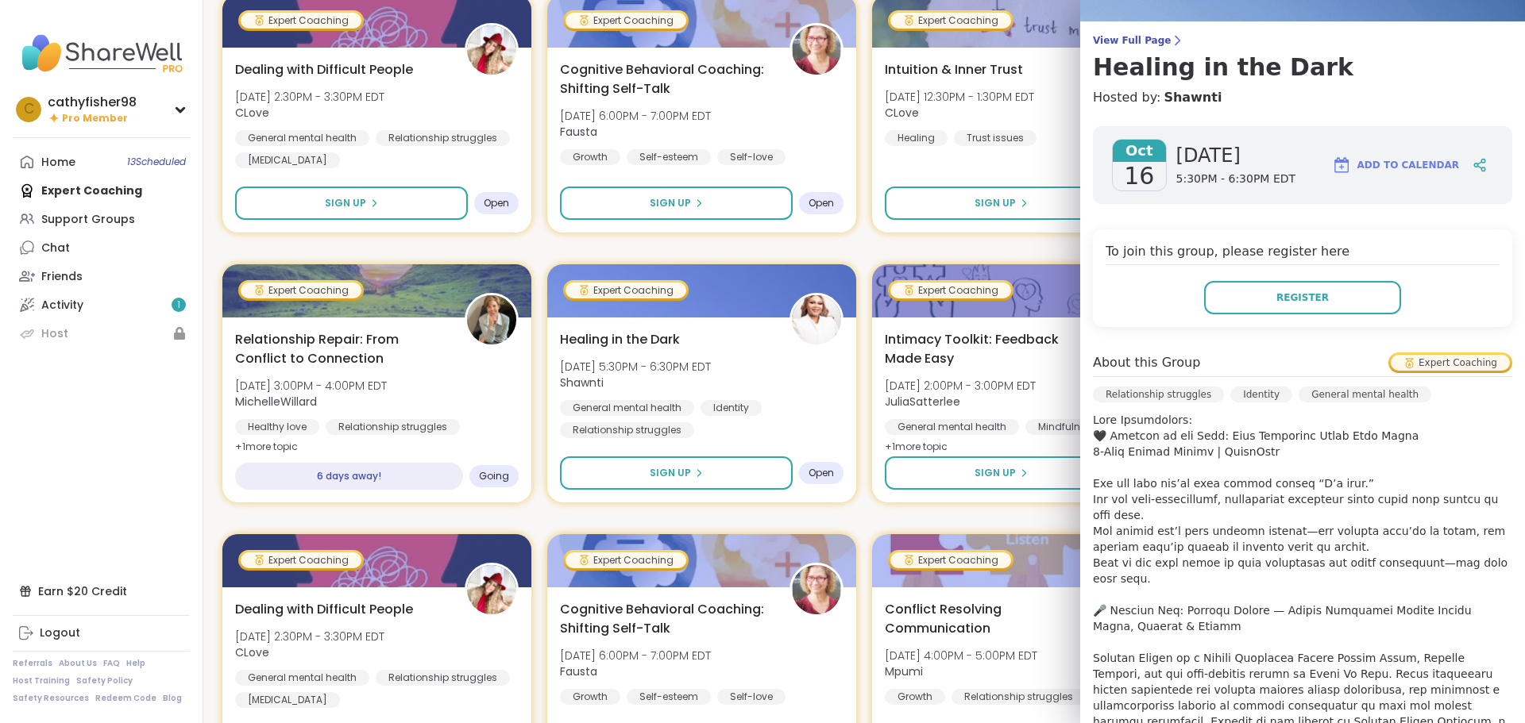
scroll to position [0, 0]
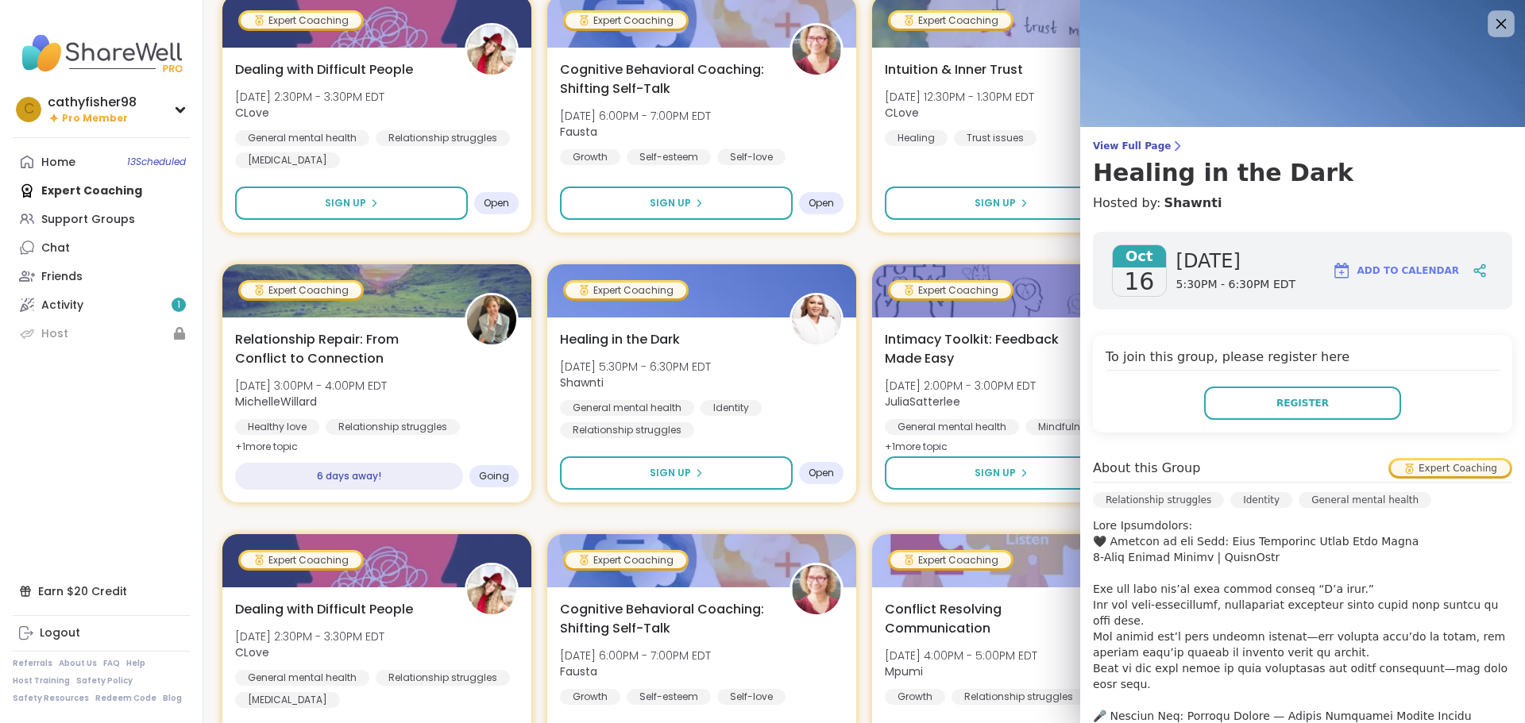
click at [1491, 16] on icon at bounding box center [1501, 23] width 20 height 20
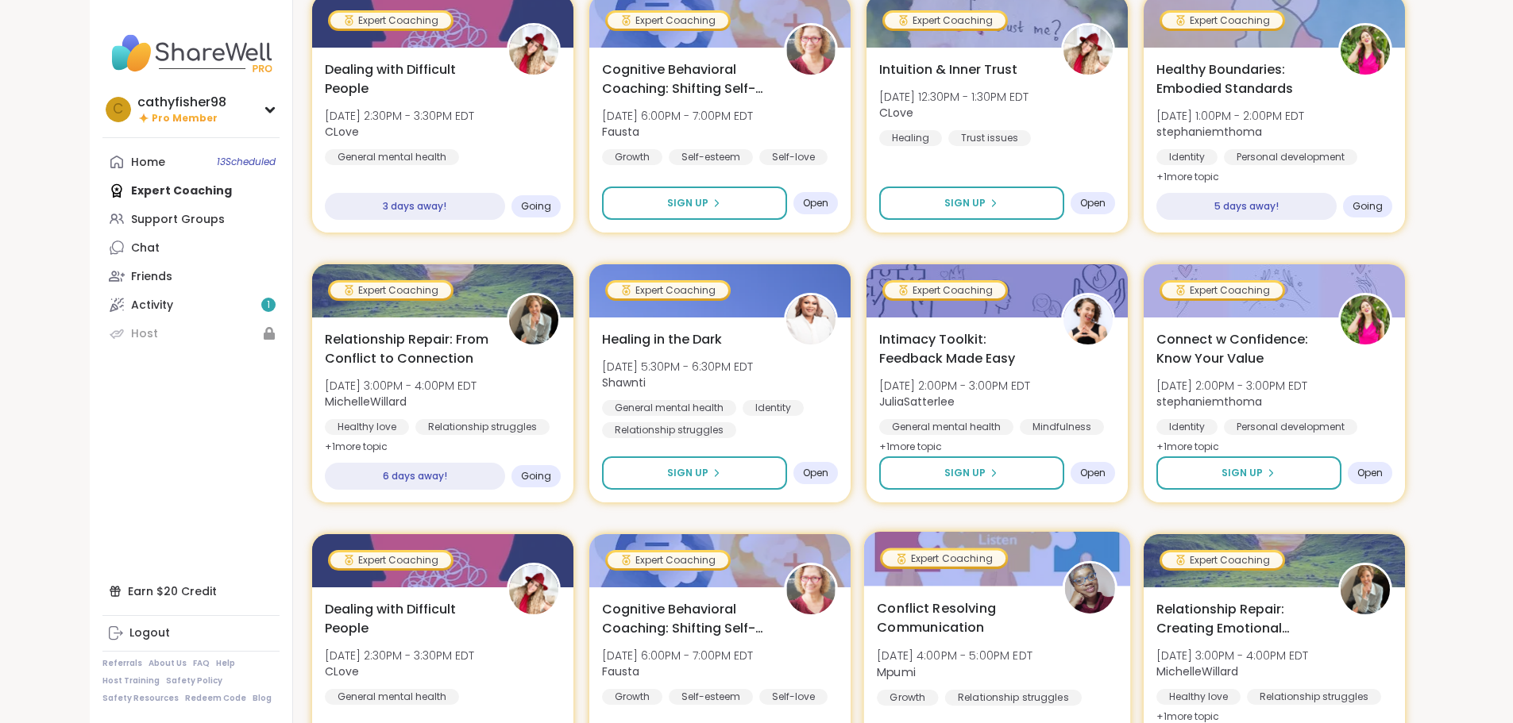
click at [1114, 594] on img at bounding box center [1089, 589] width 50 height 50
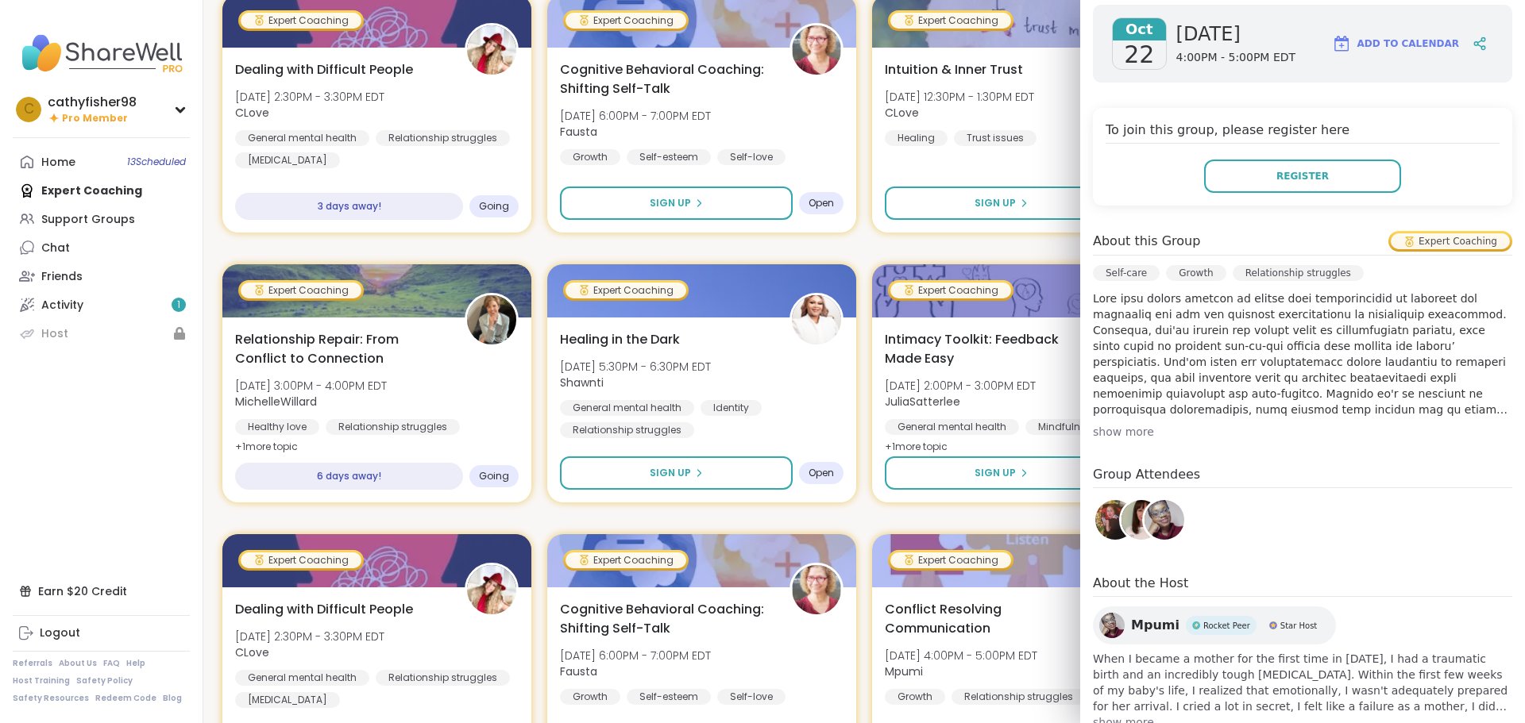
scroll to position [272, 0]
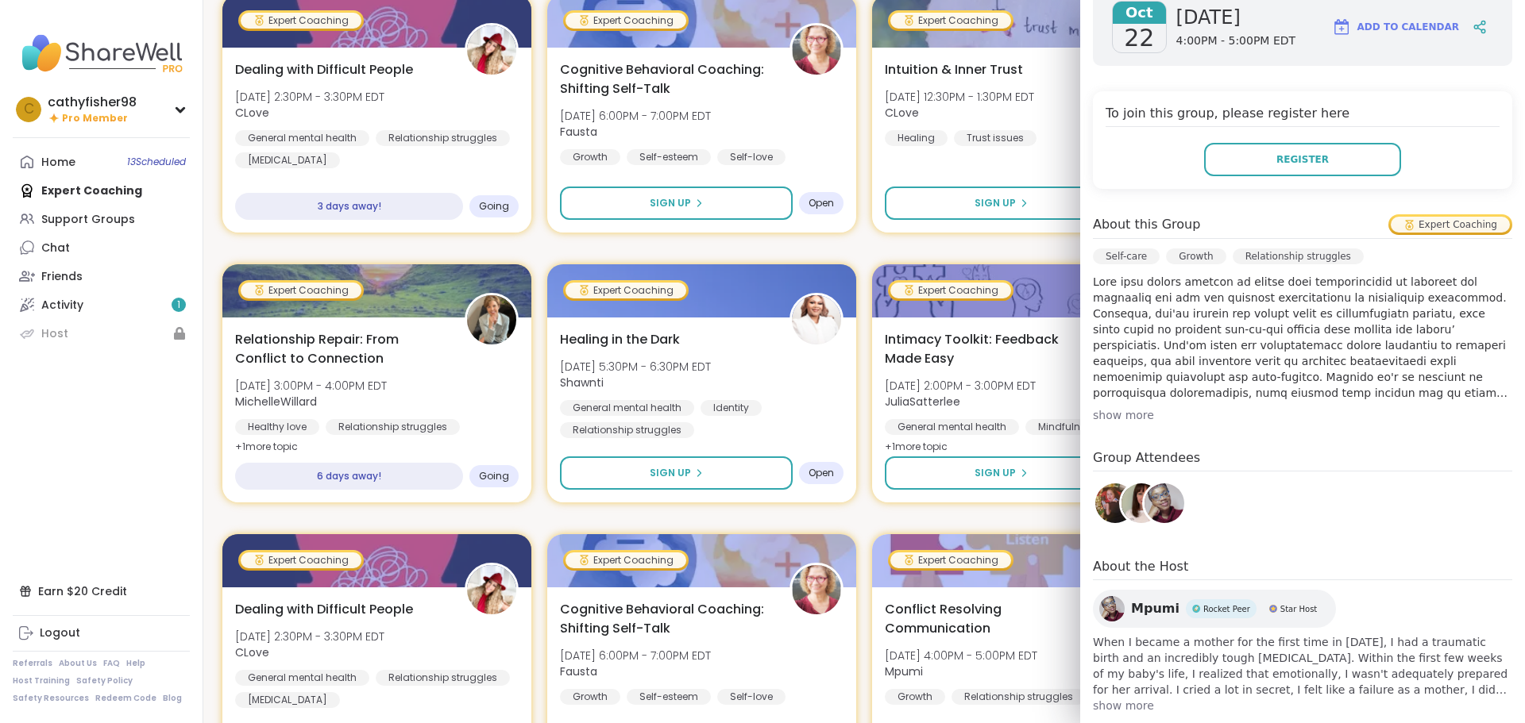
click at [1126, 698] on span "show more" at bounding box center [1302, 706] width 419 height 16
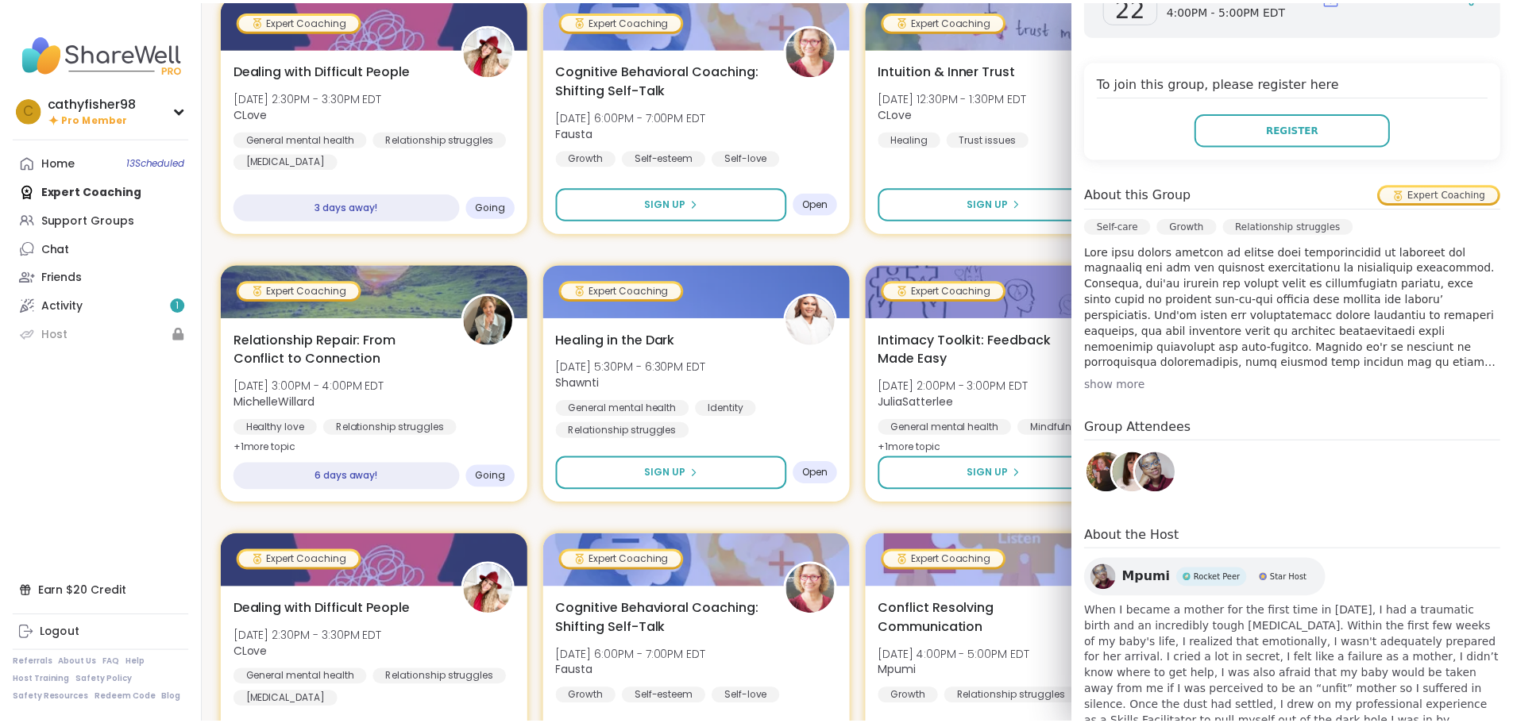
scroll to position [352, 0]
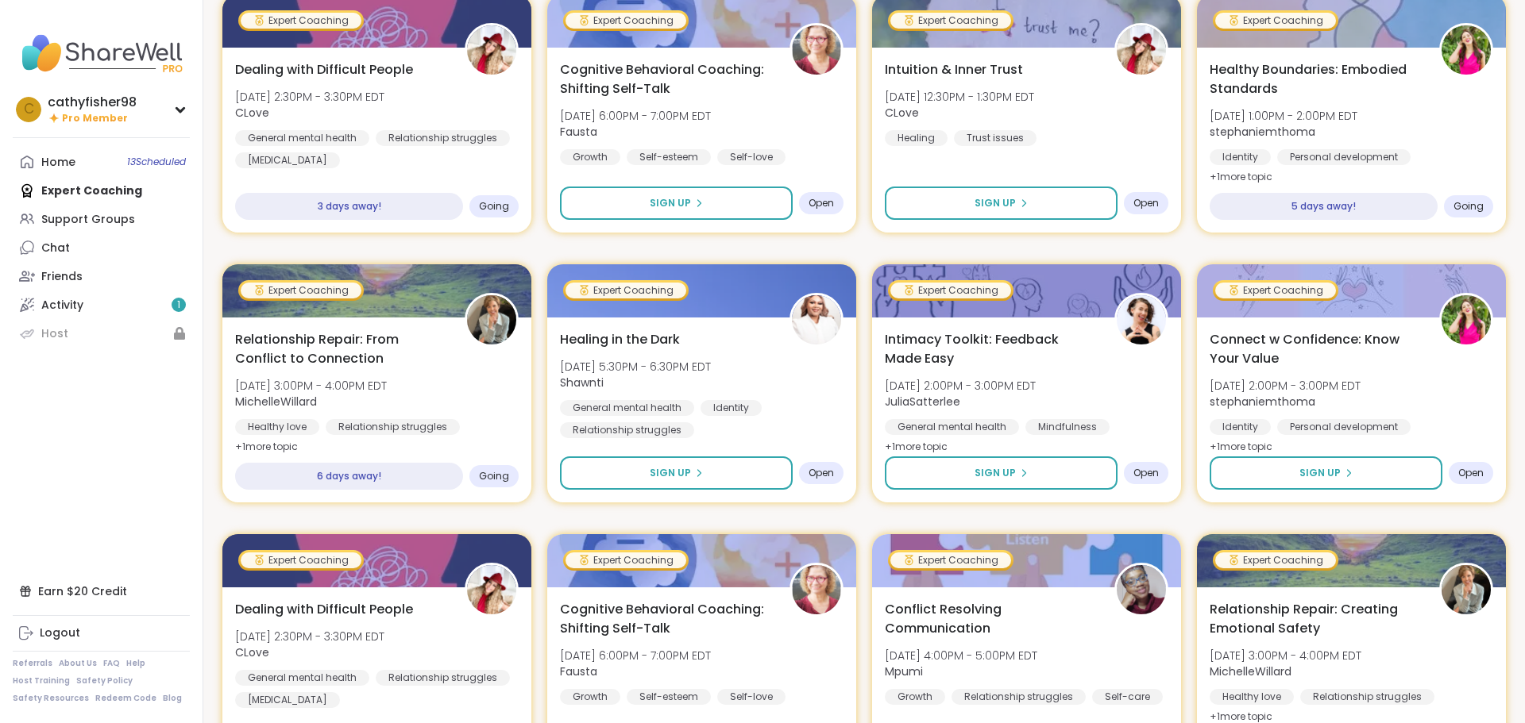
click at [10, 450] on nav "c cathyfisher98 Pro Member Profile Membership Settings Help Home 13 Scheduled E…" at bounding box center [101, 361] width 203 height 723
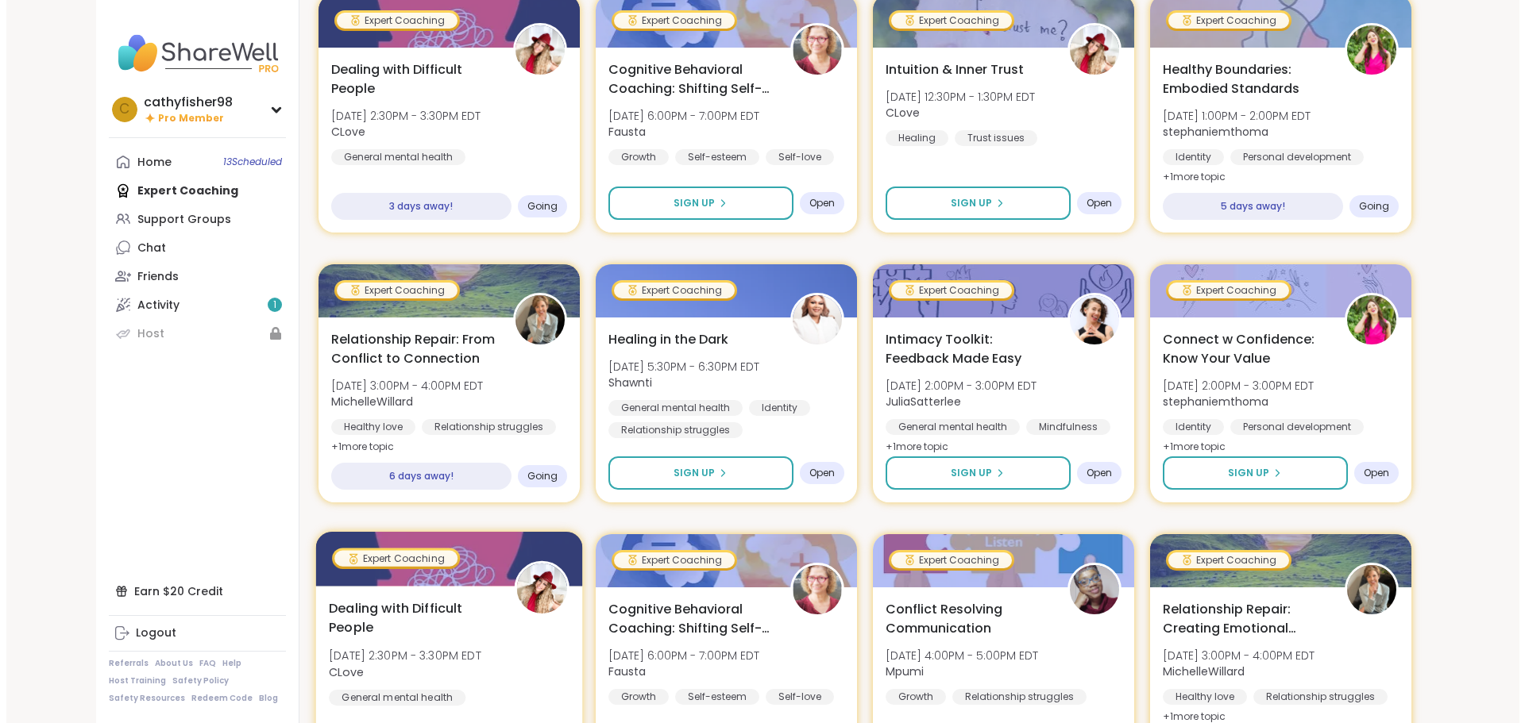
scroll to position [0, 0]
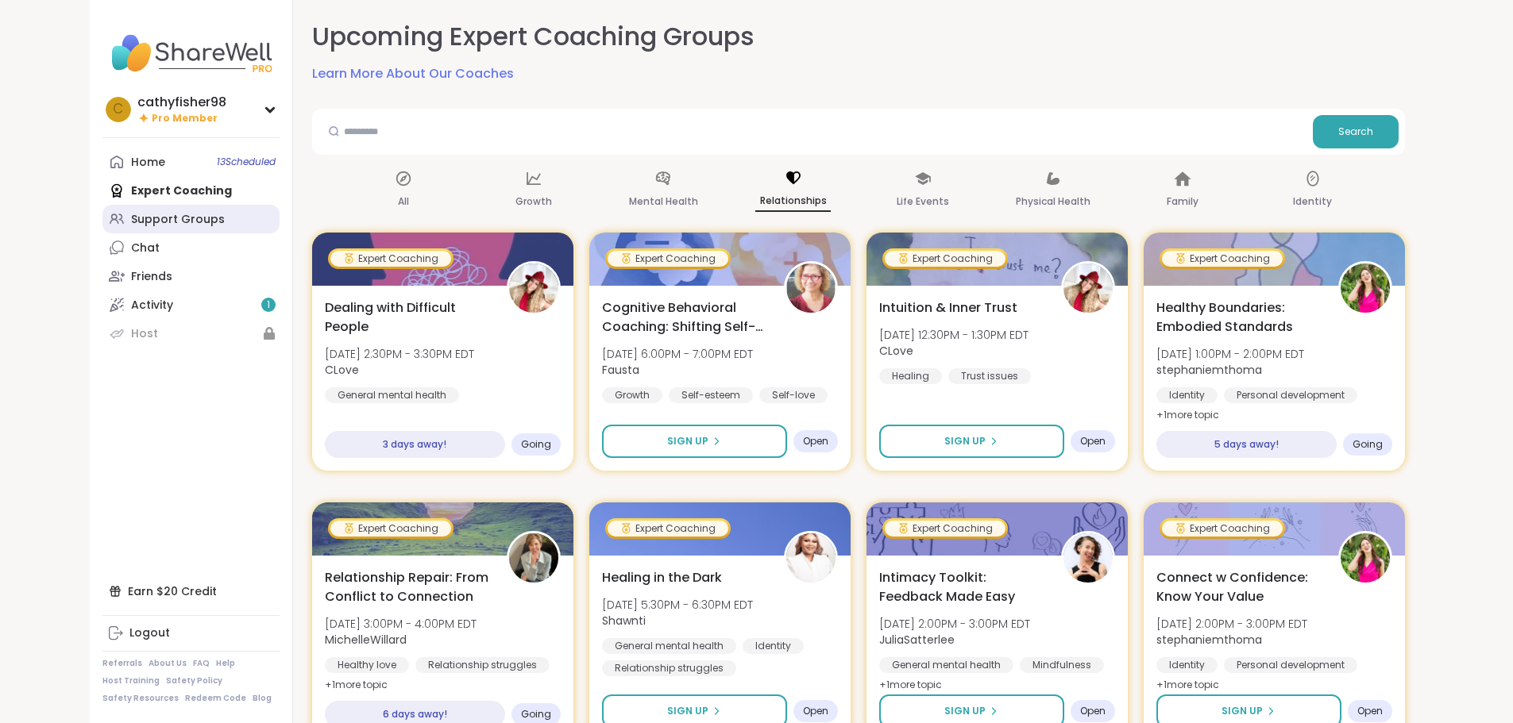
click at [131, 218] on div "Support Groups" at bounding box center [178, 220] width 94 height 16
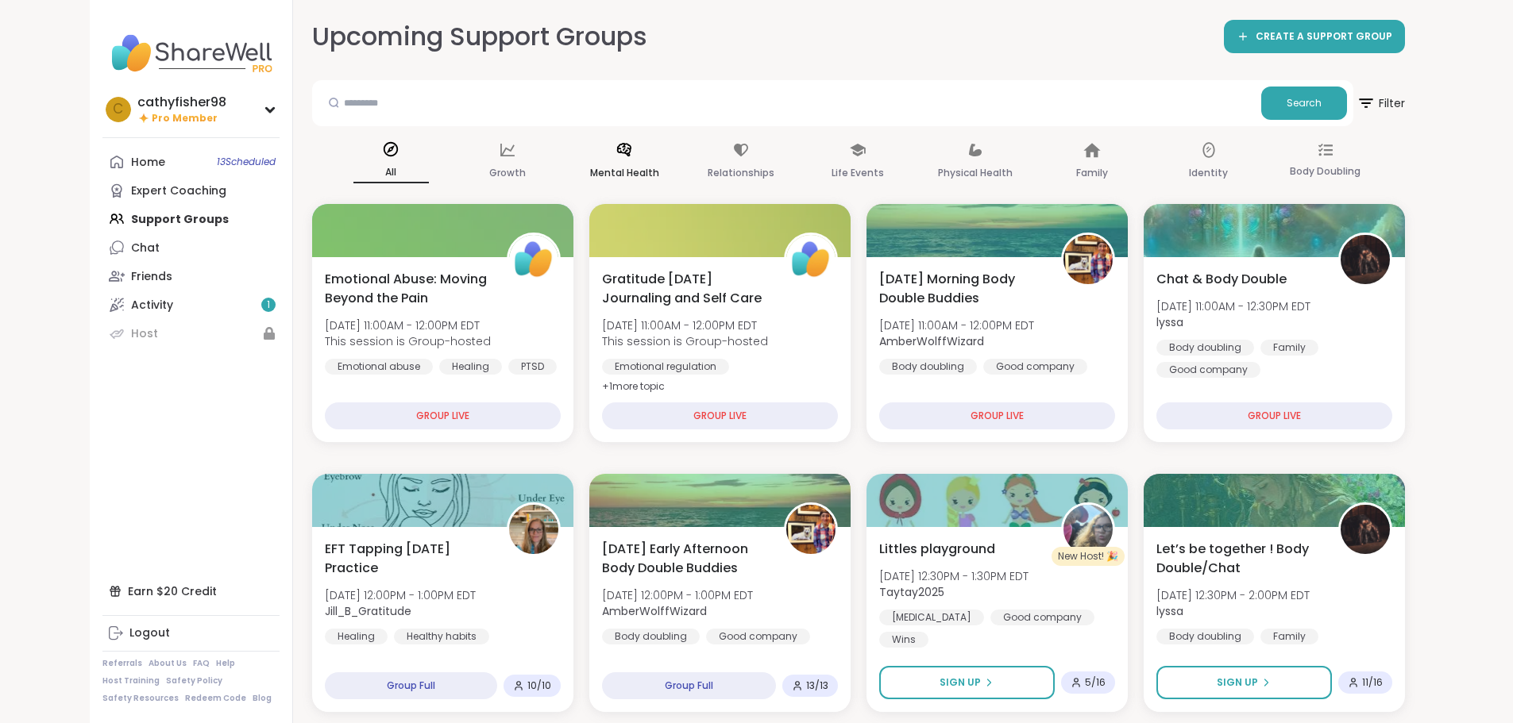
click at [600, 164] on p "Mental Health" at bounding box center [624, 173] width 69 height 19
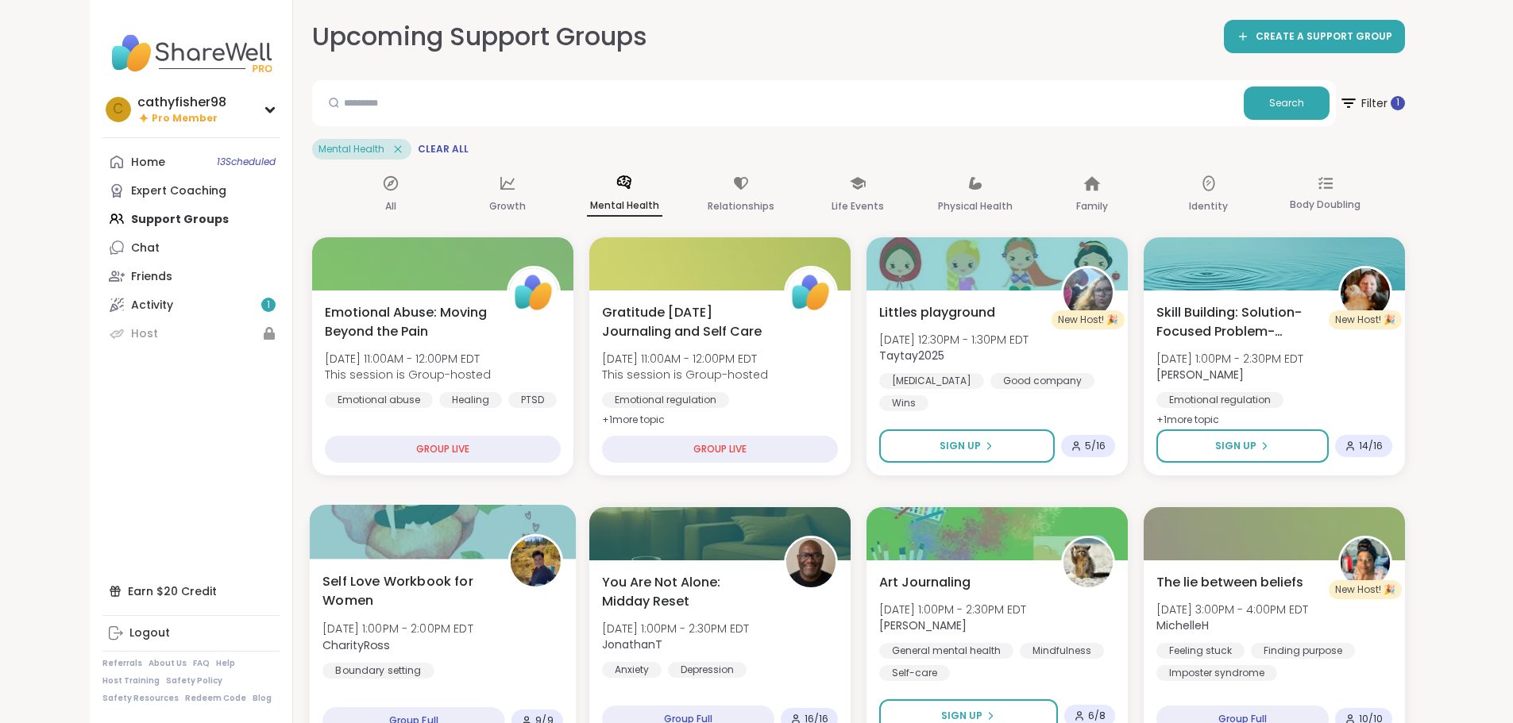
click at [510, 577] on img at bounding box center [535, 562] width 50 height 50
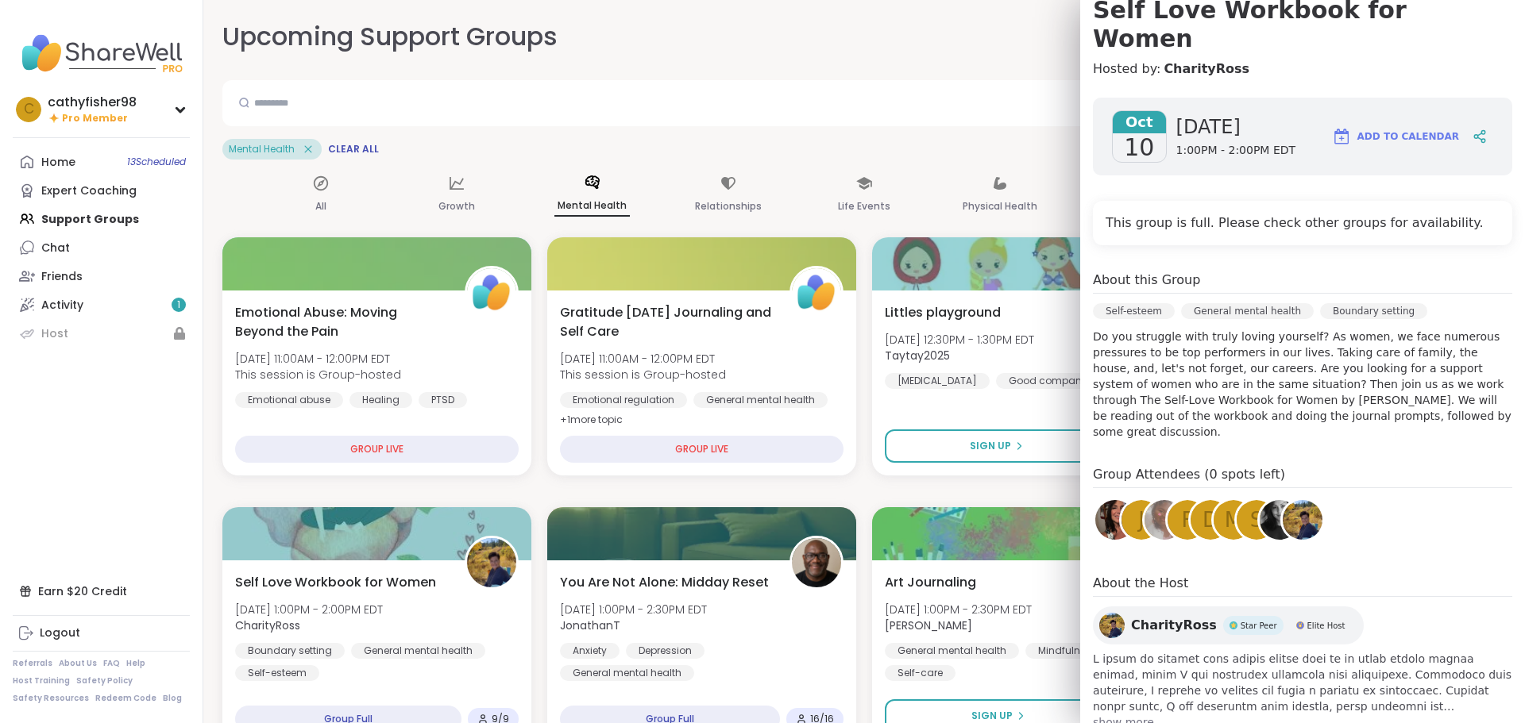
scroll to position [164, 0]
click at [1108, 714] on span "show more" at bounding box center [1302, 722] width 419 height 16
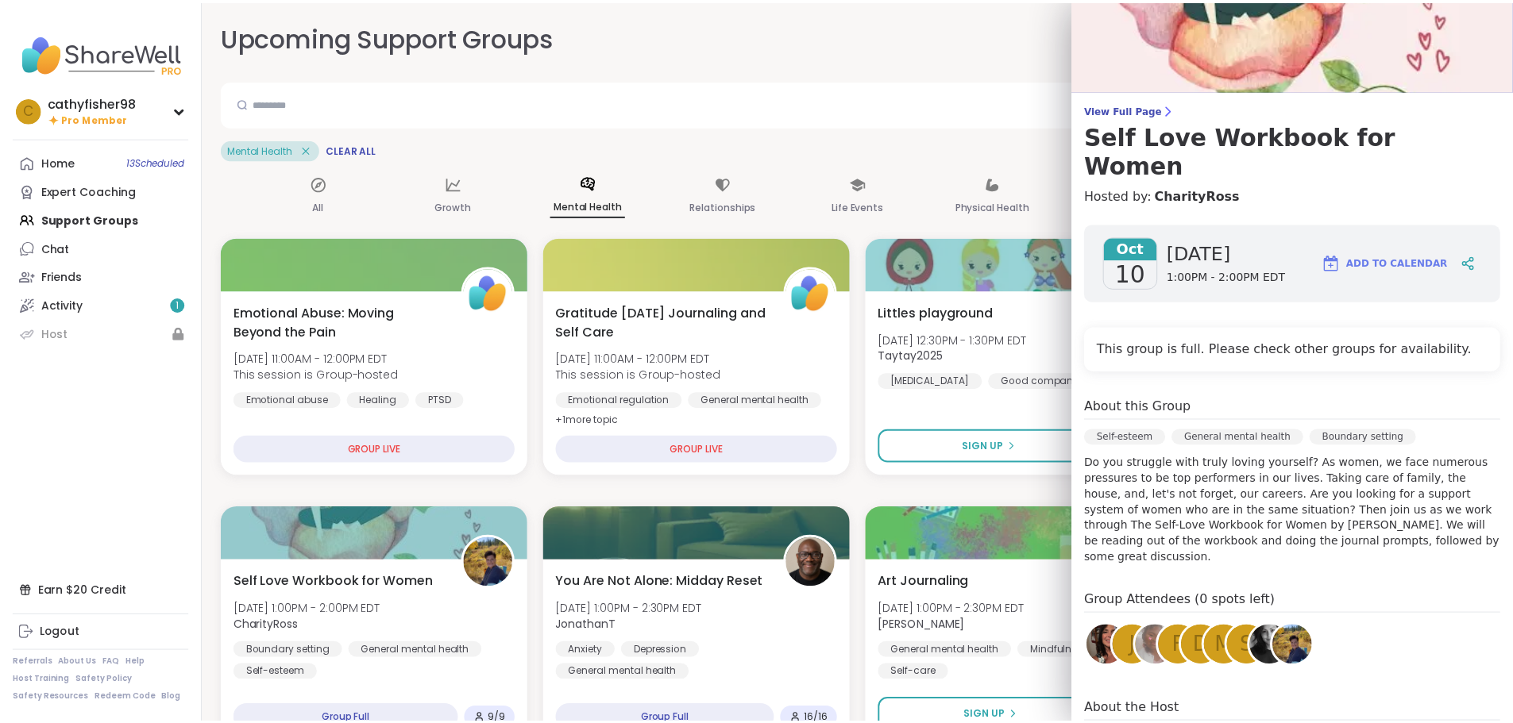
scroll to position [0, 0]
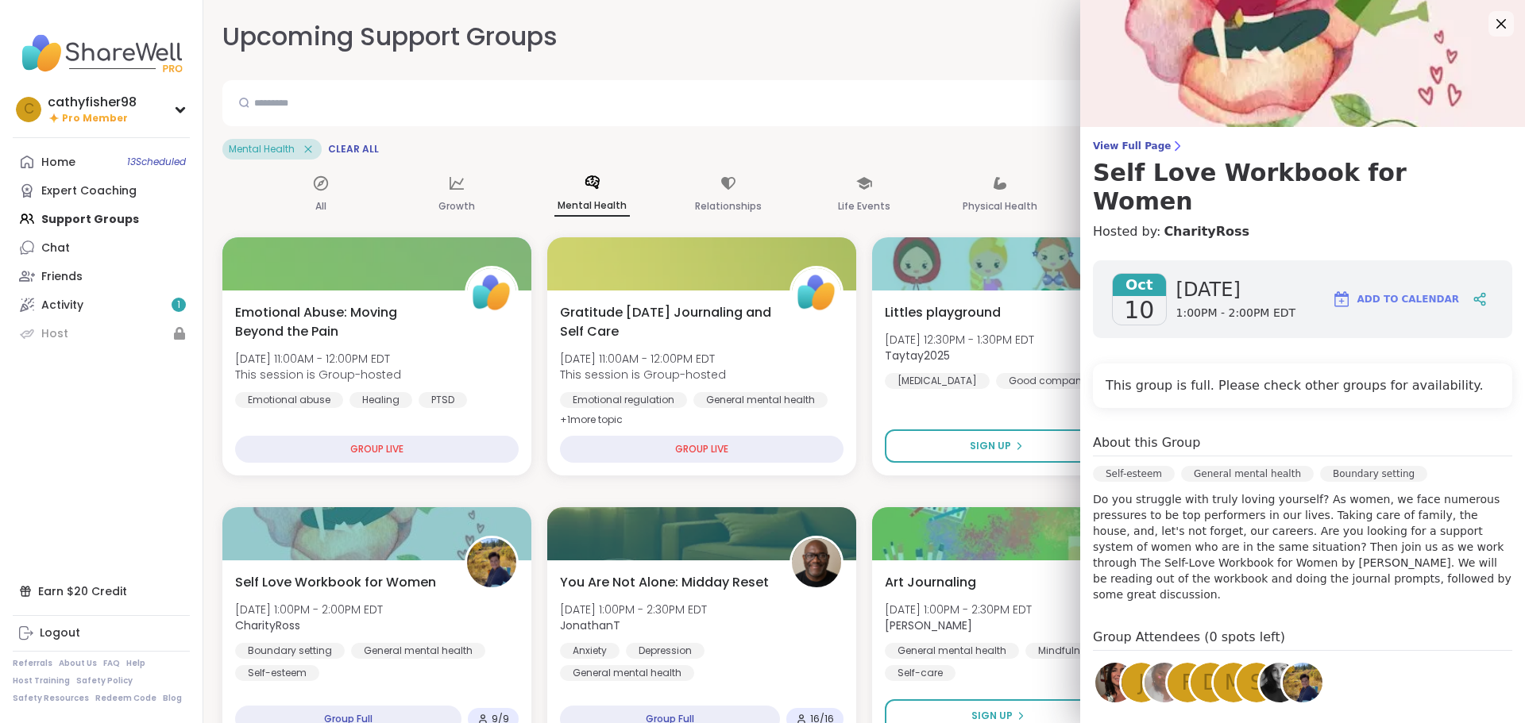
click at [1121, 146] on span "View Full Page" at bounding box center [1302, 146] width 419 height 13
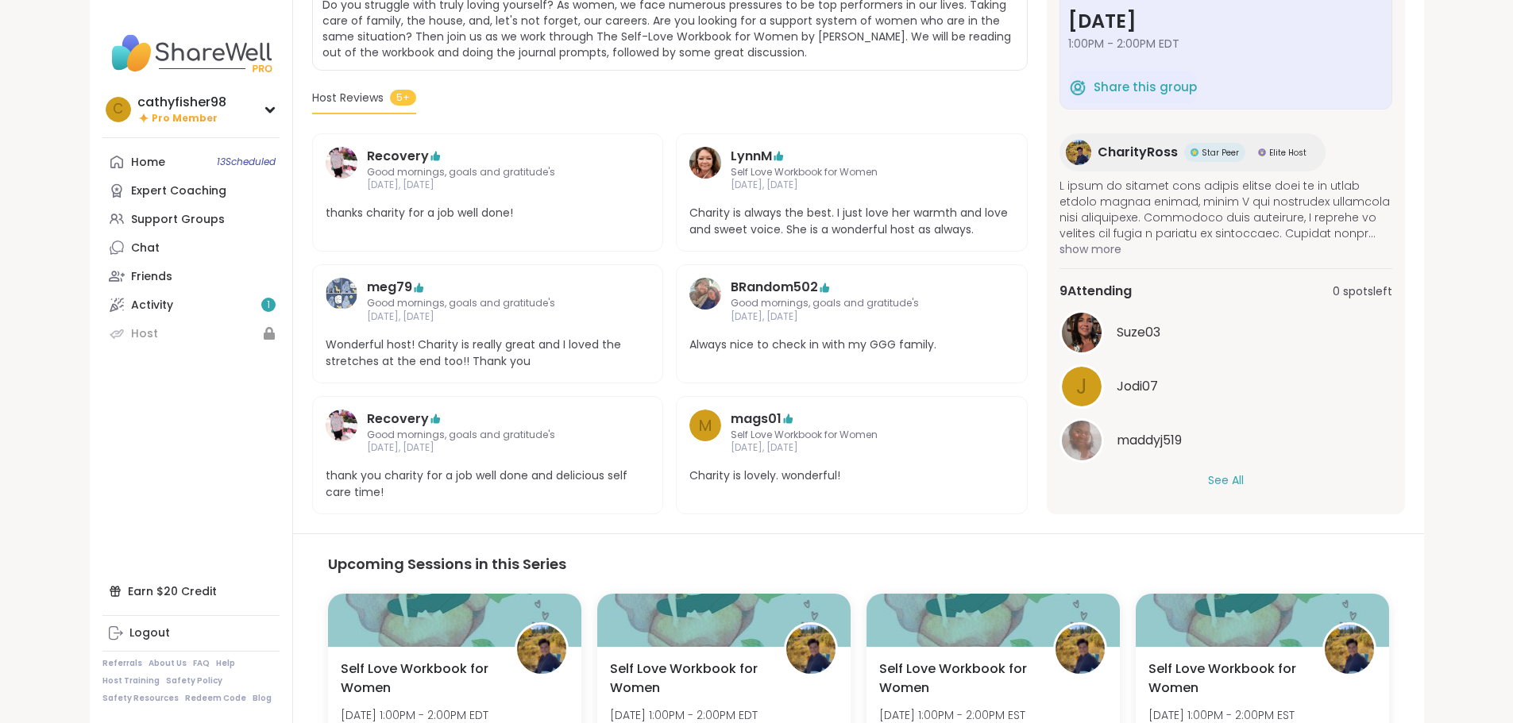
scroll to position [534, 0]
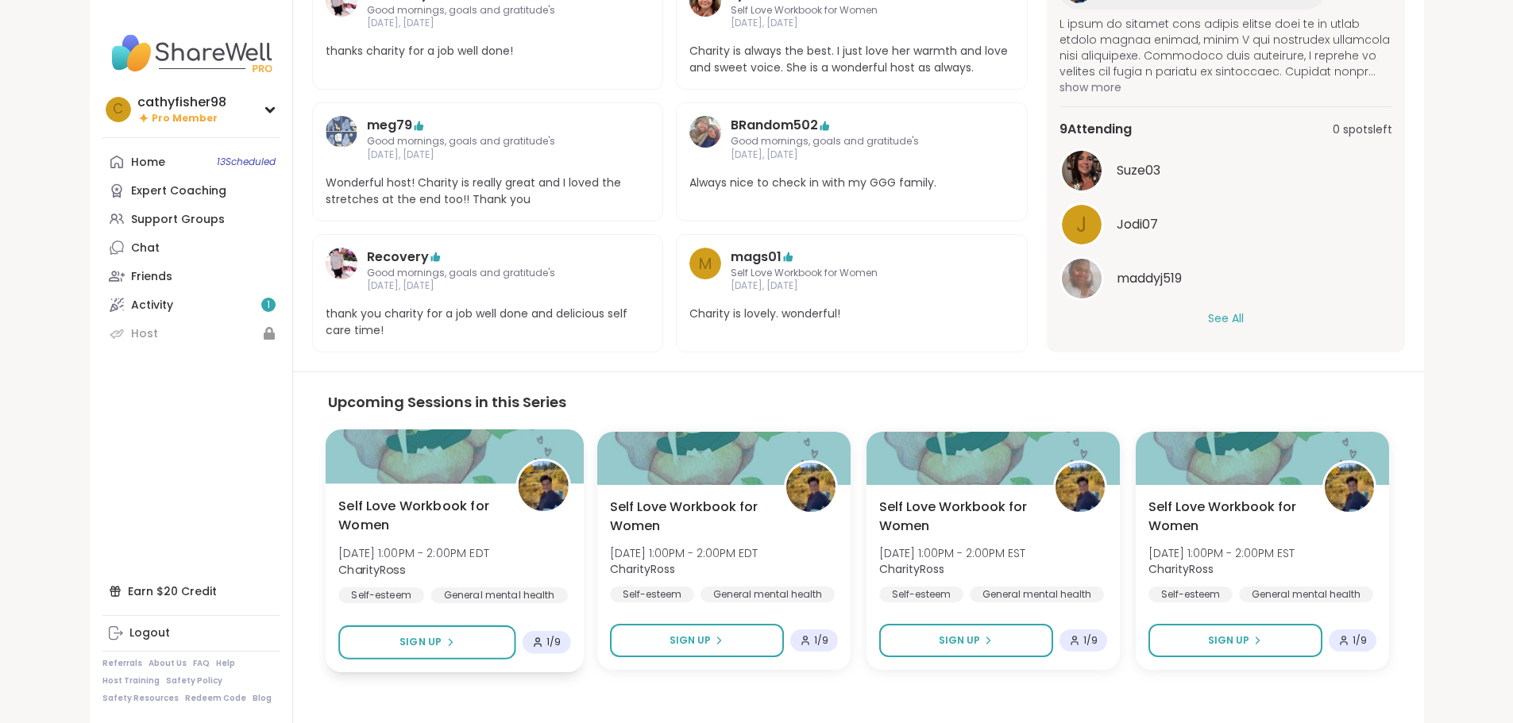
click at [518, 476] on img at bounding box center [543, 486] width 50 height 50
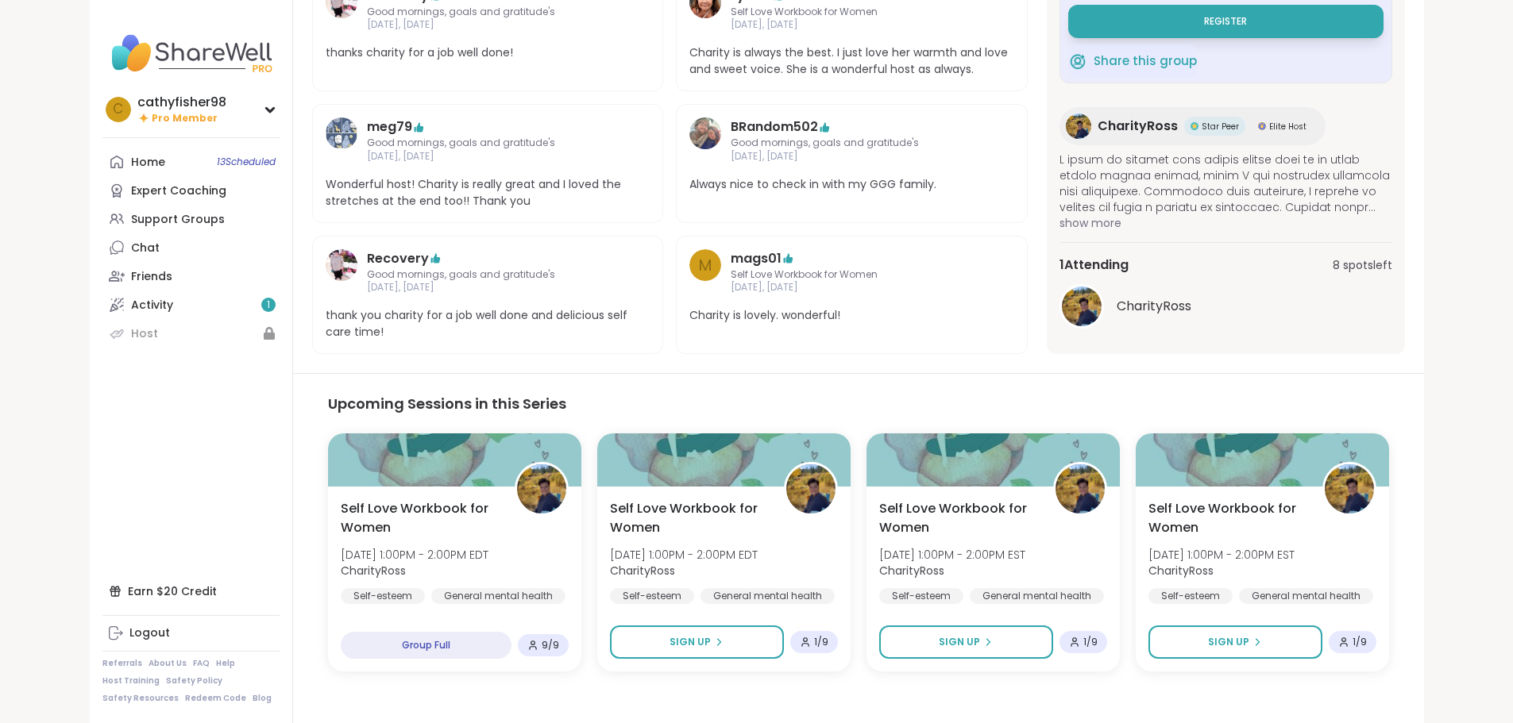
scroll to position [534, 0]
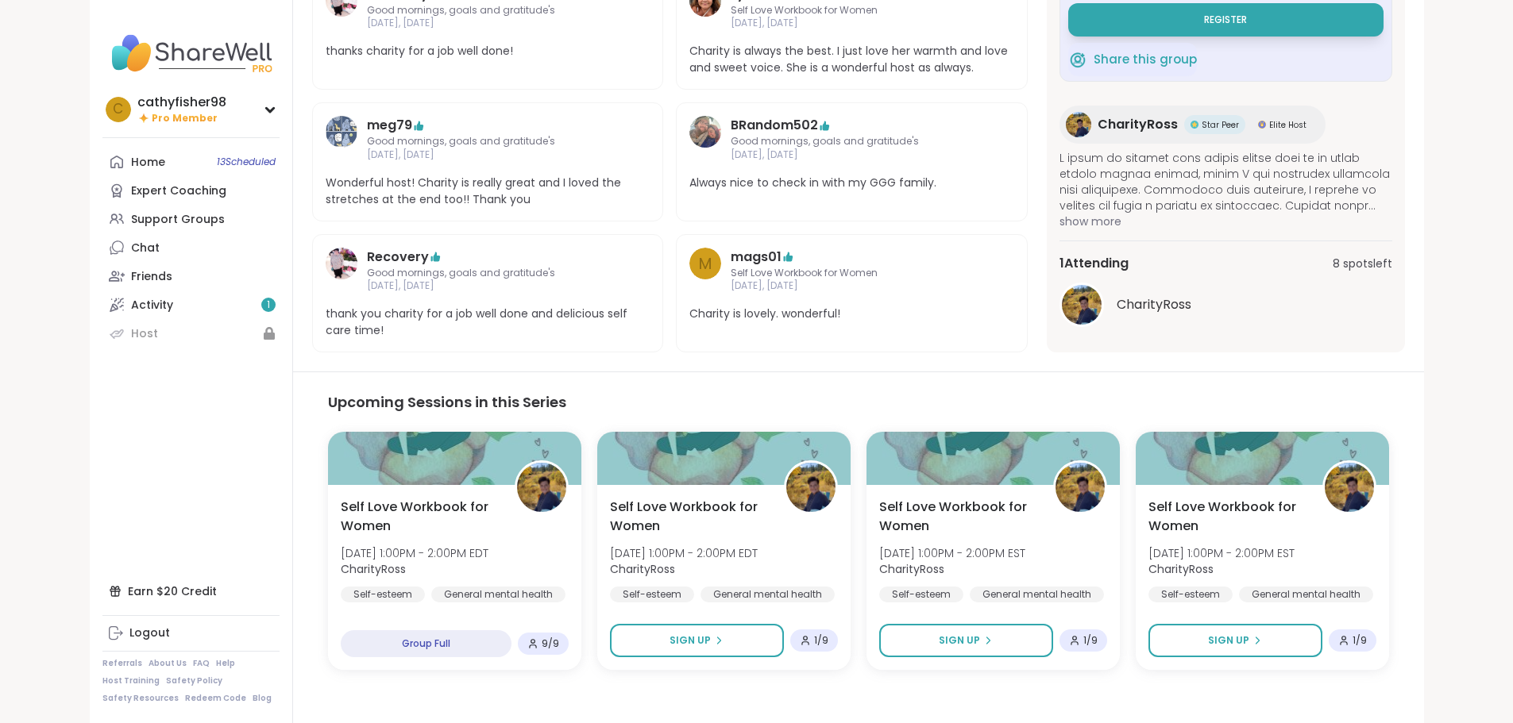
click at [1101, 285] on img at bounding box center [1082, 305] width 40 height 40
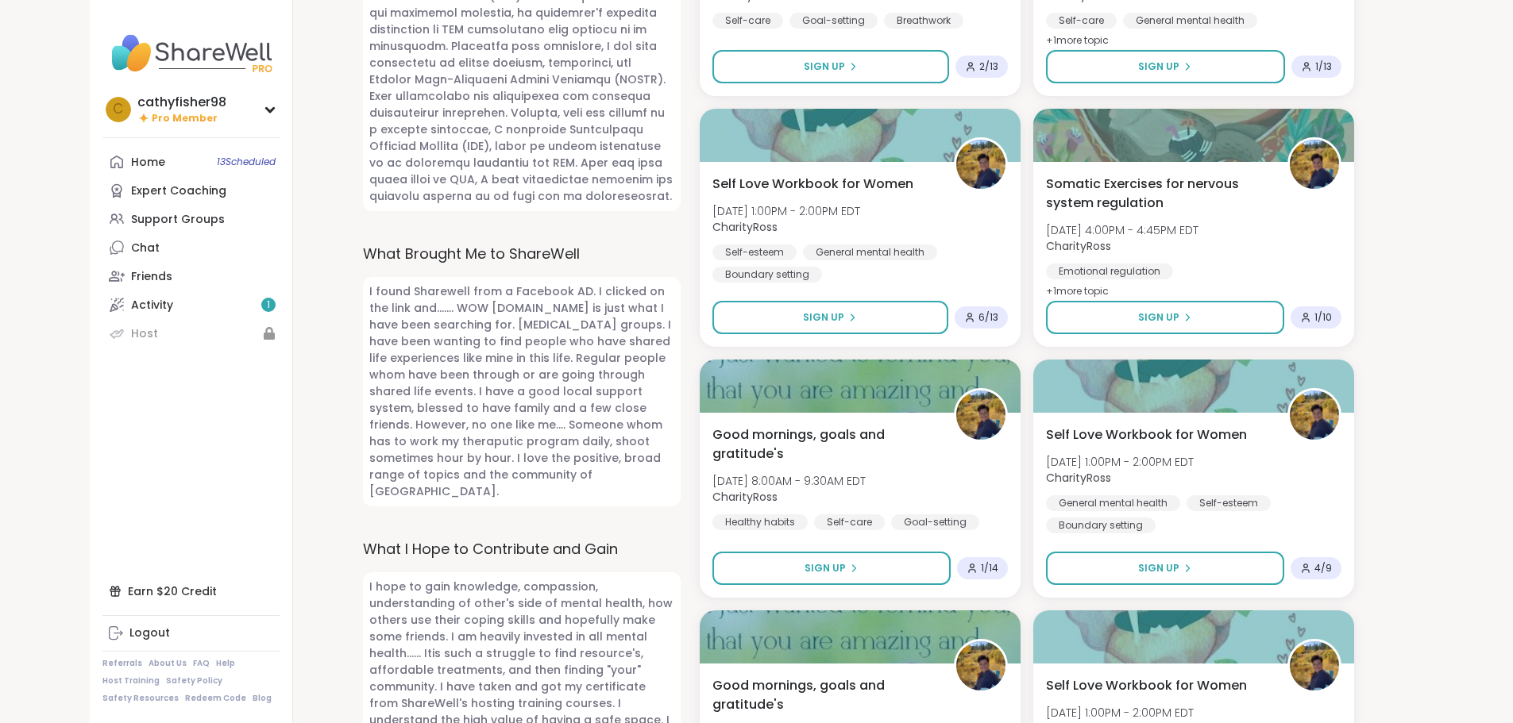
scroll to position [1112, 0]
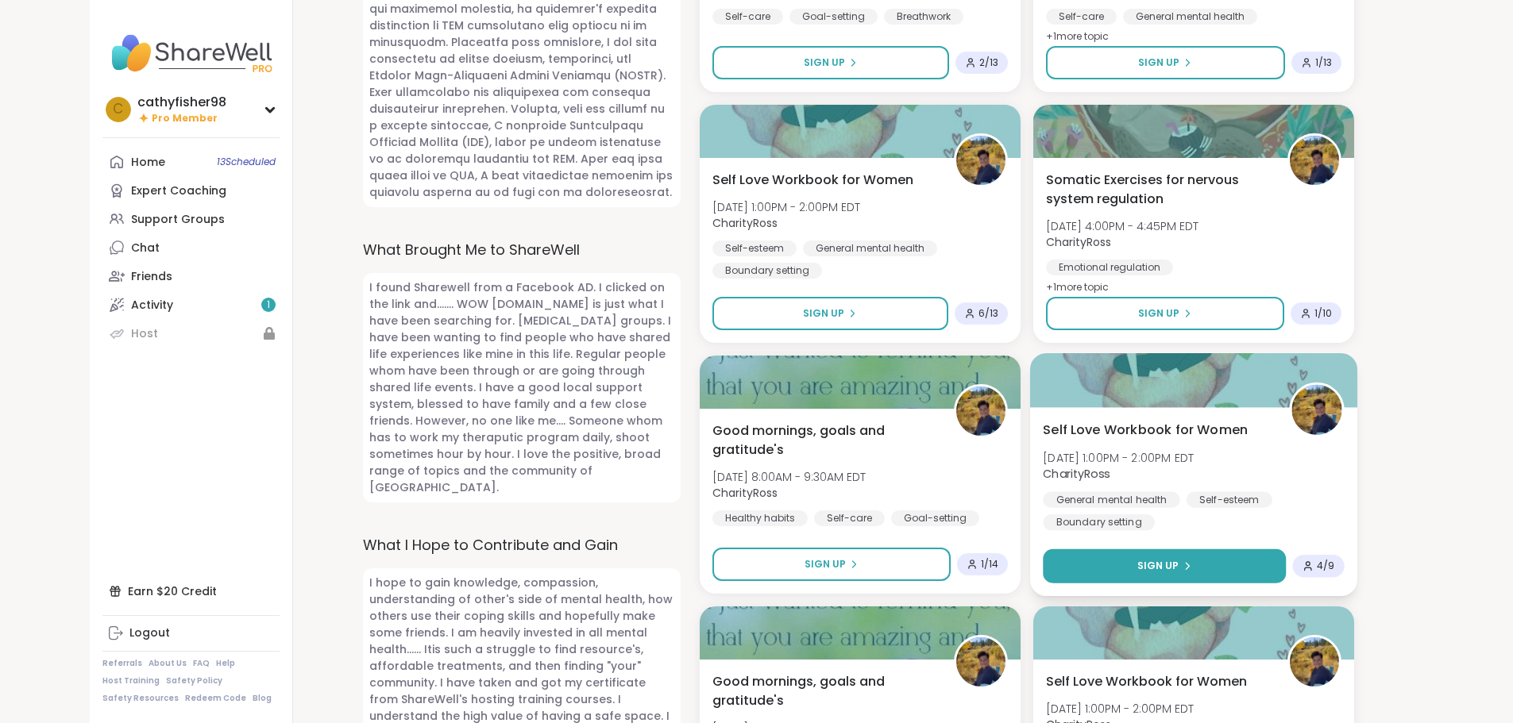
click at [1159, 560] on span "Sign Up" at bounding box center [1157, 566] width 42 height 14
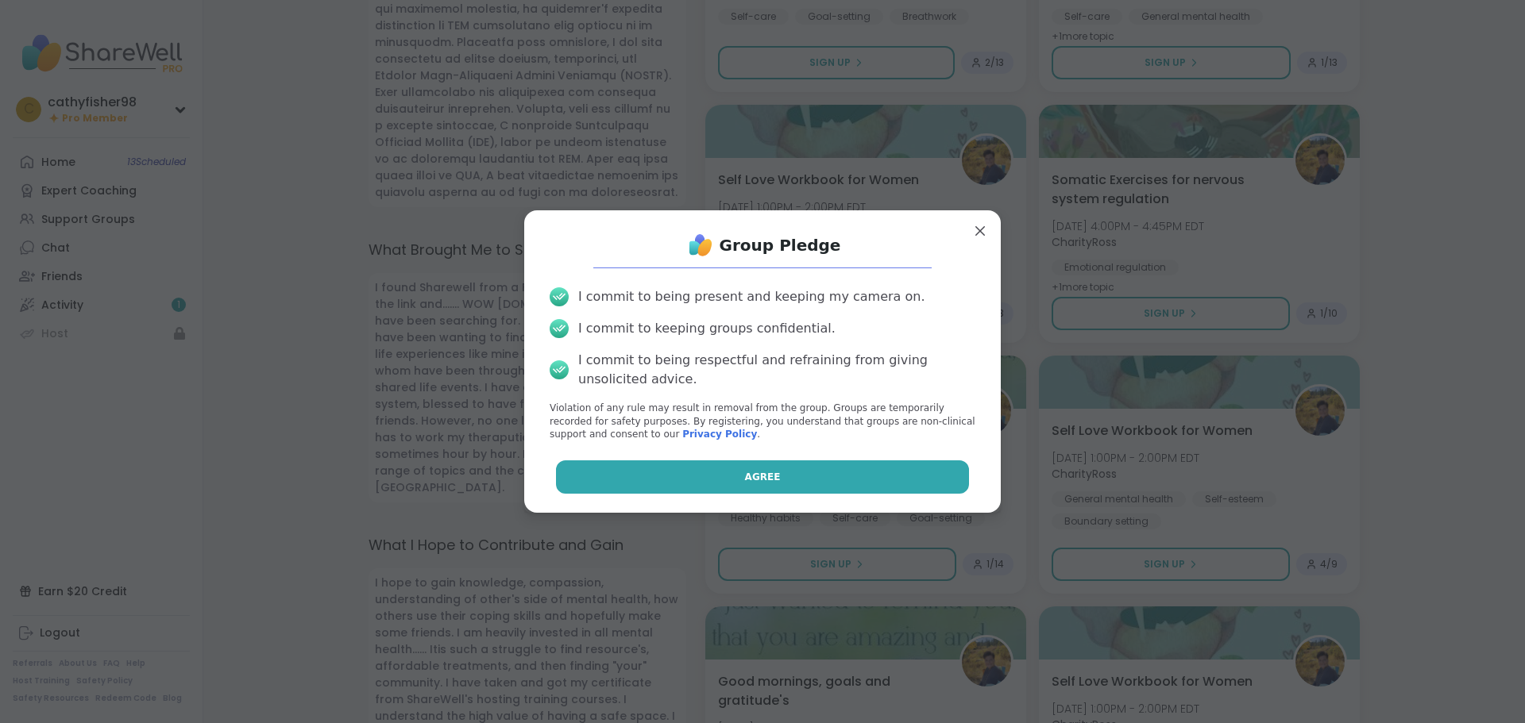
click at [781, 479] on button "Agree" at bounding box center [763, 477] width 414 height 33
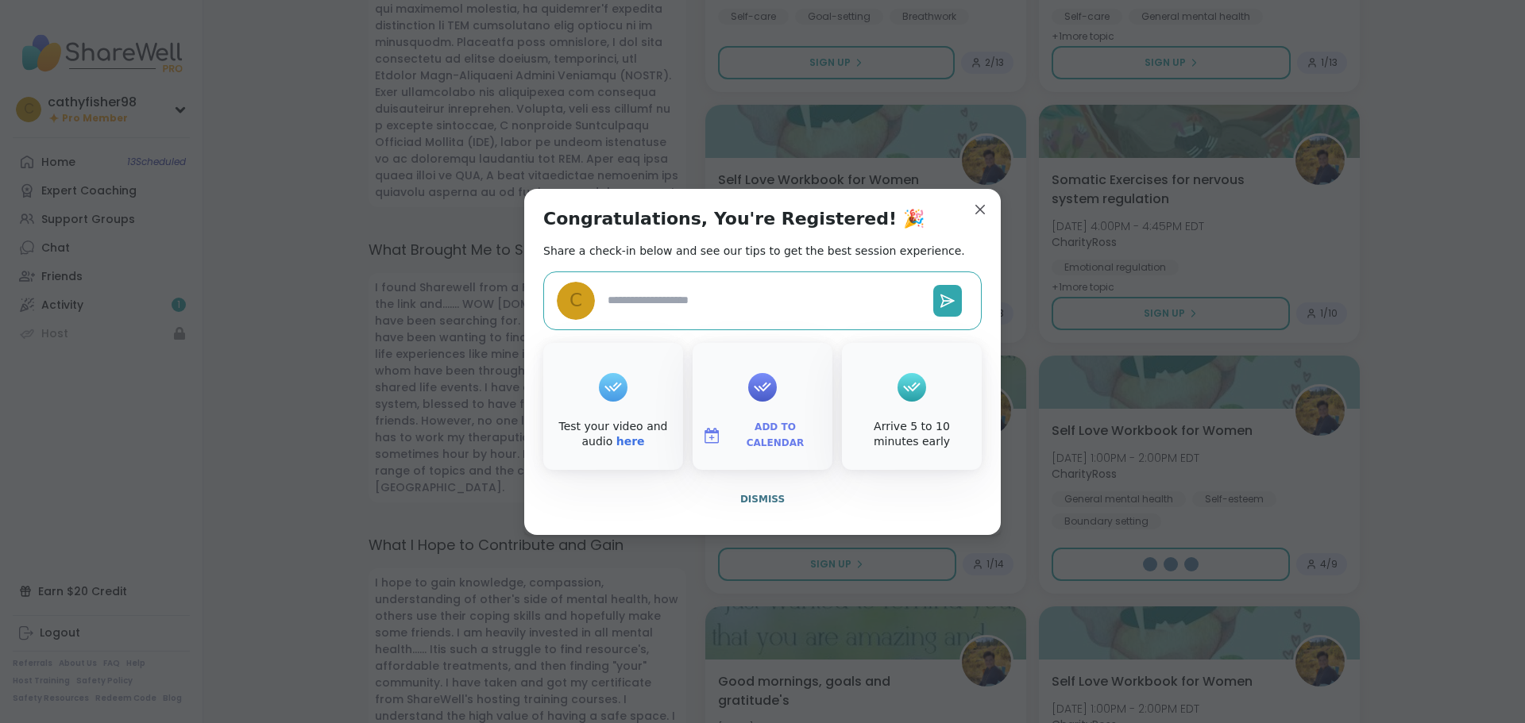
type textarea "*"
click at [766, 500] on span "Dismiss" at bounding box center [762, 499] width 44 height 11
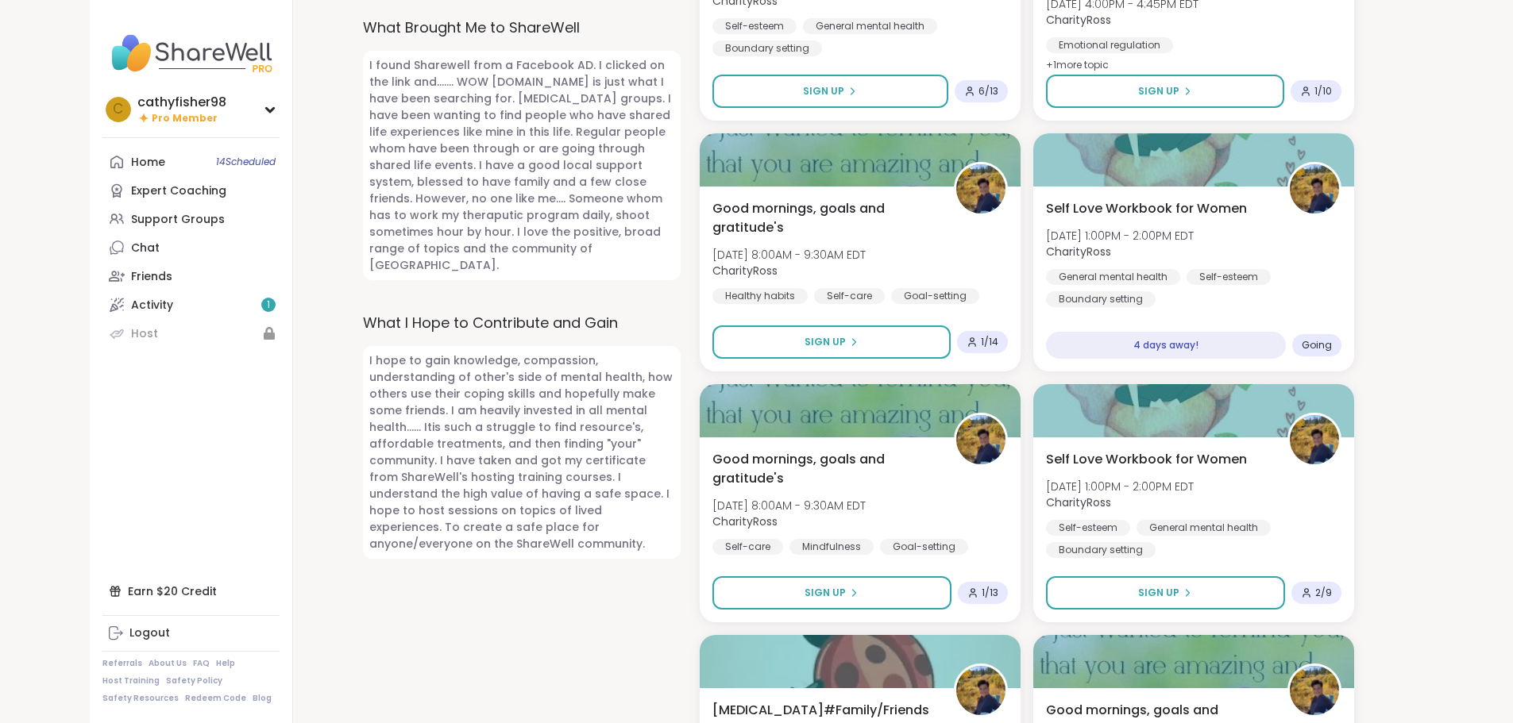
scroll to position [1350, 0]
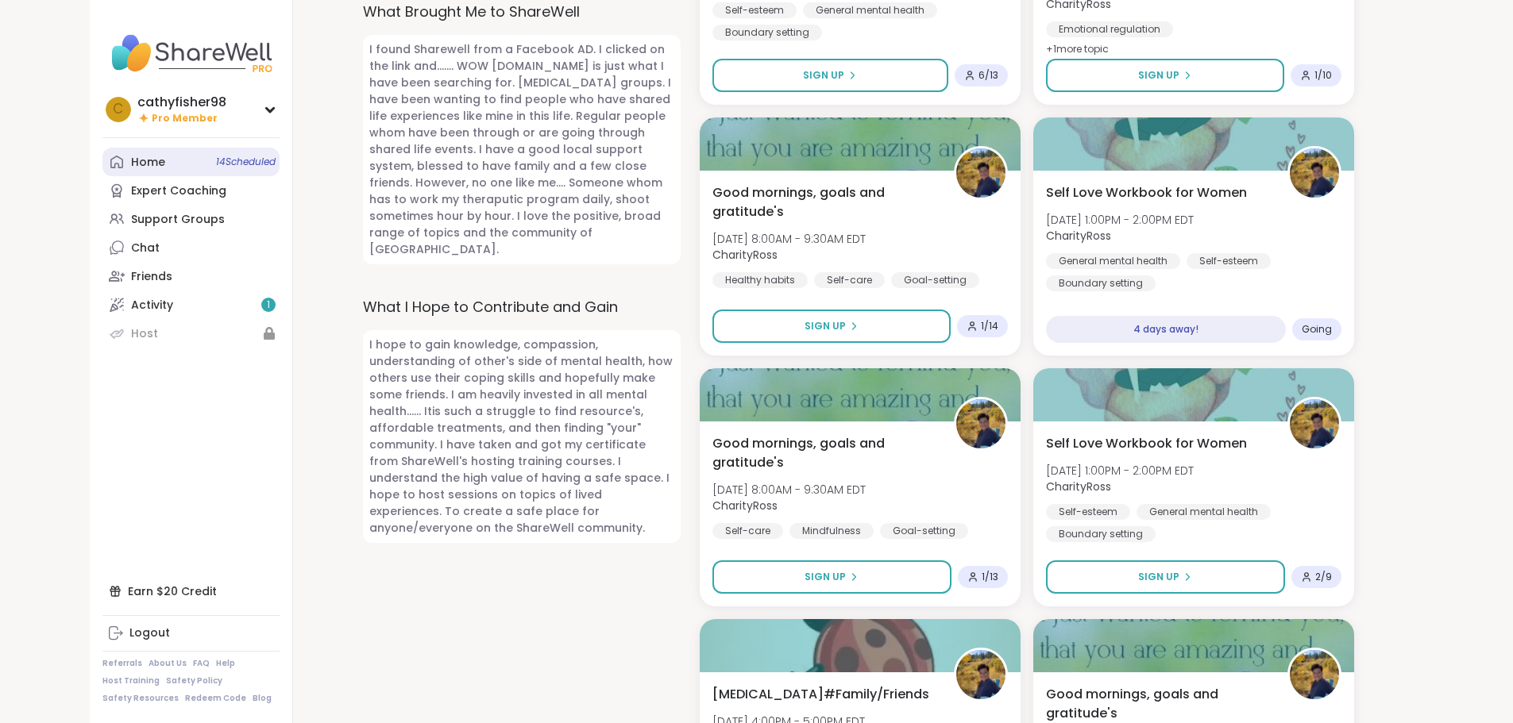
click at [216, 161] on span "14 Scheduled" at bounding box center [246, 162] width 60 height 13
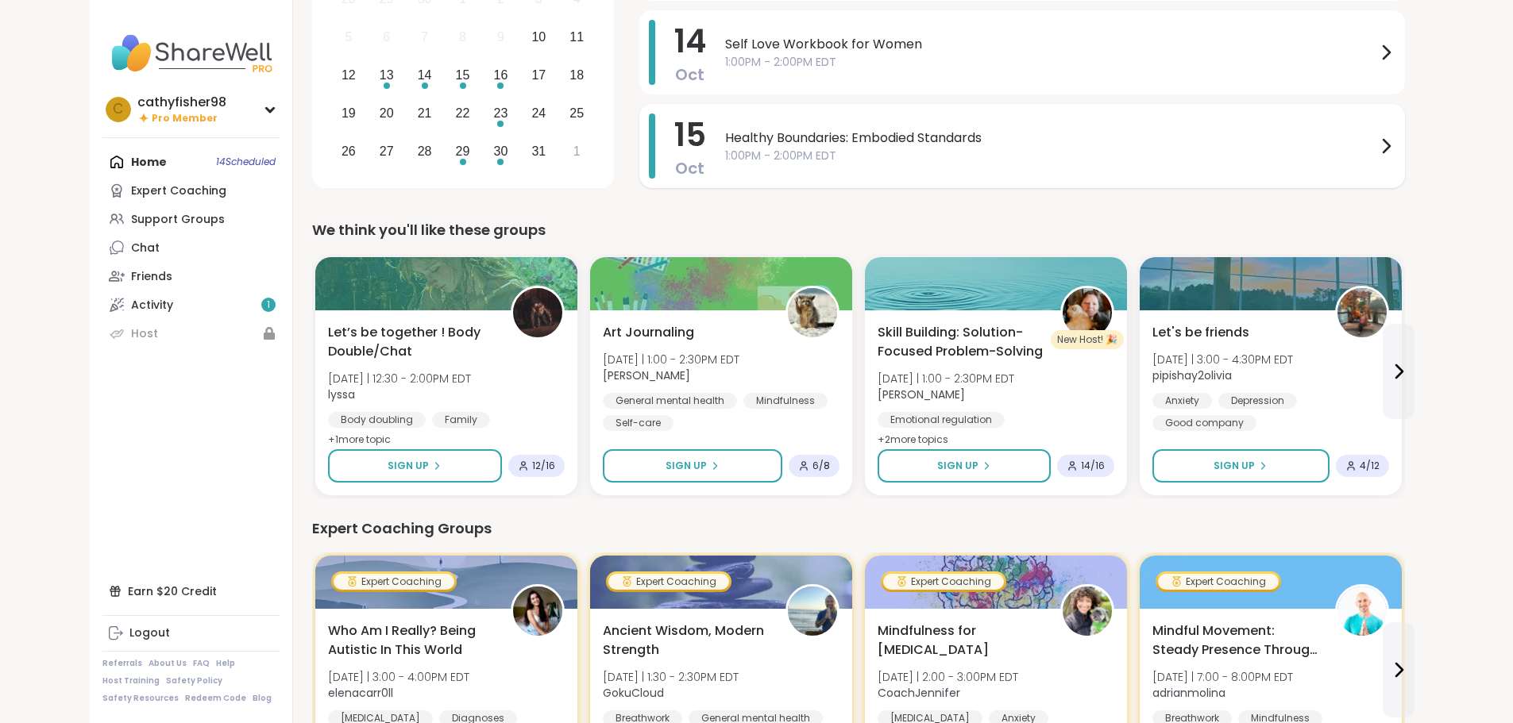
scroll to position [238, 0]
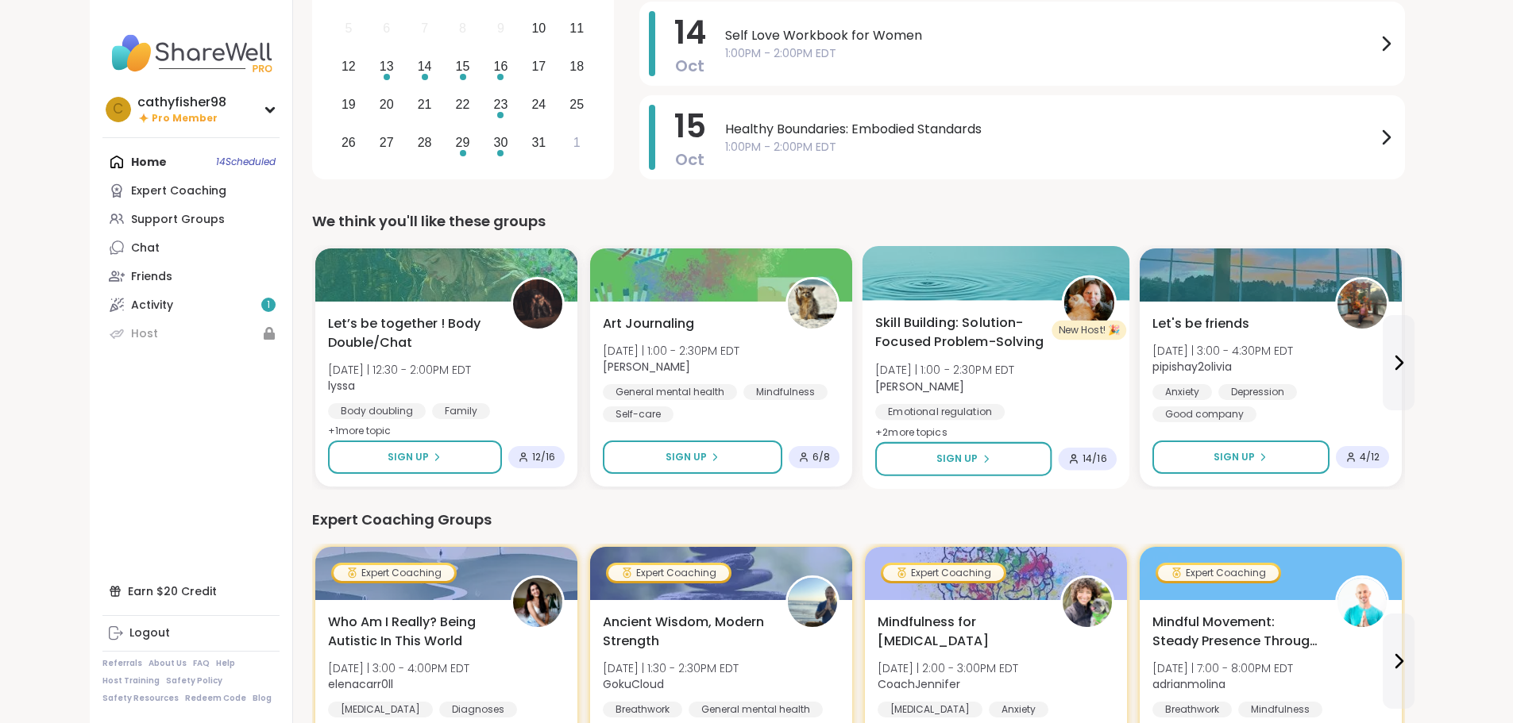
click at [1063, 314] on img at bounding box center [1088, 303] width 50 height 50
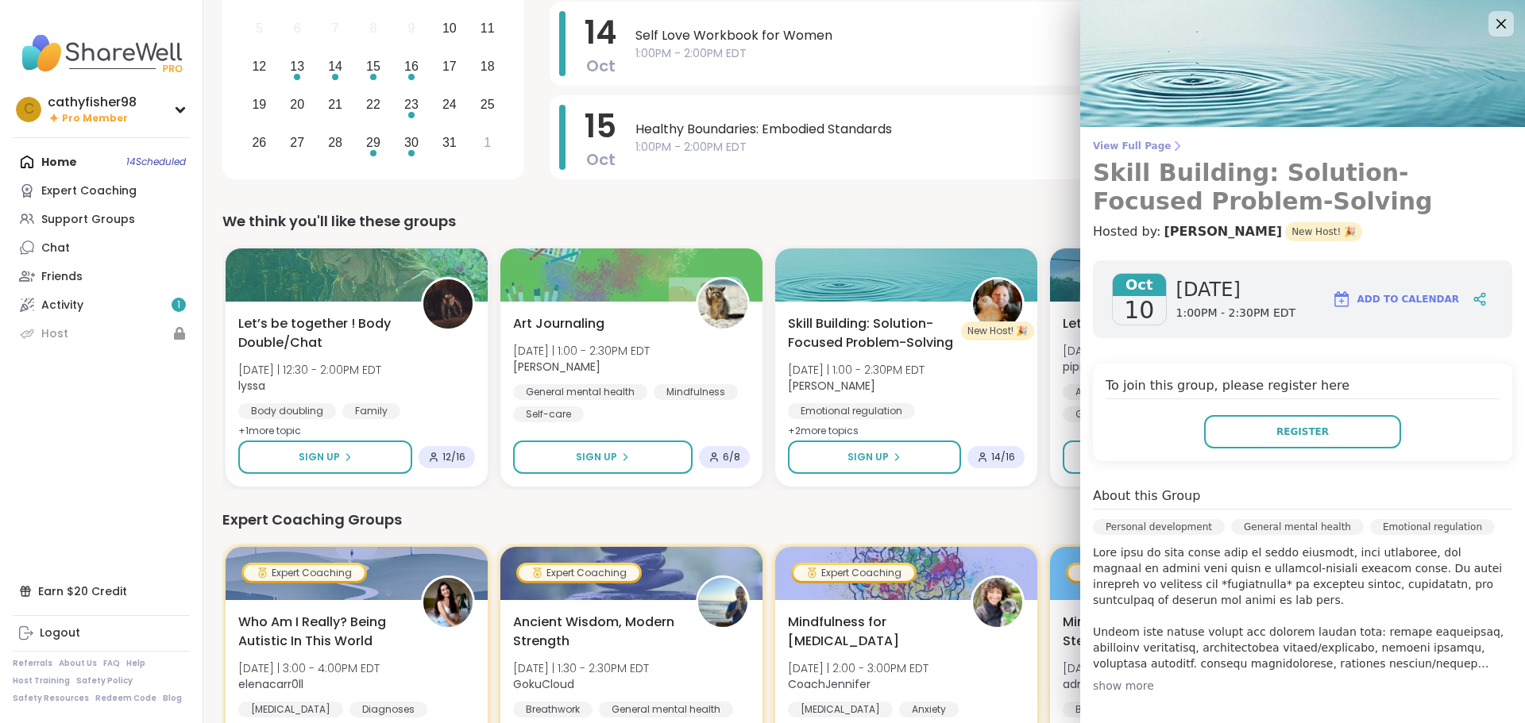
click at [1093, 142] on span "View Full Page" at bounding box center [1302, 146] width 419 height 13
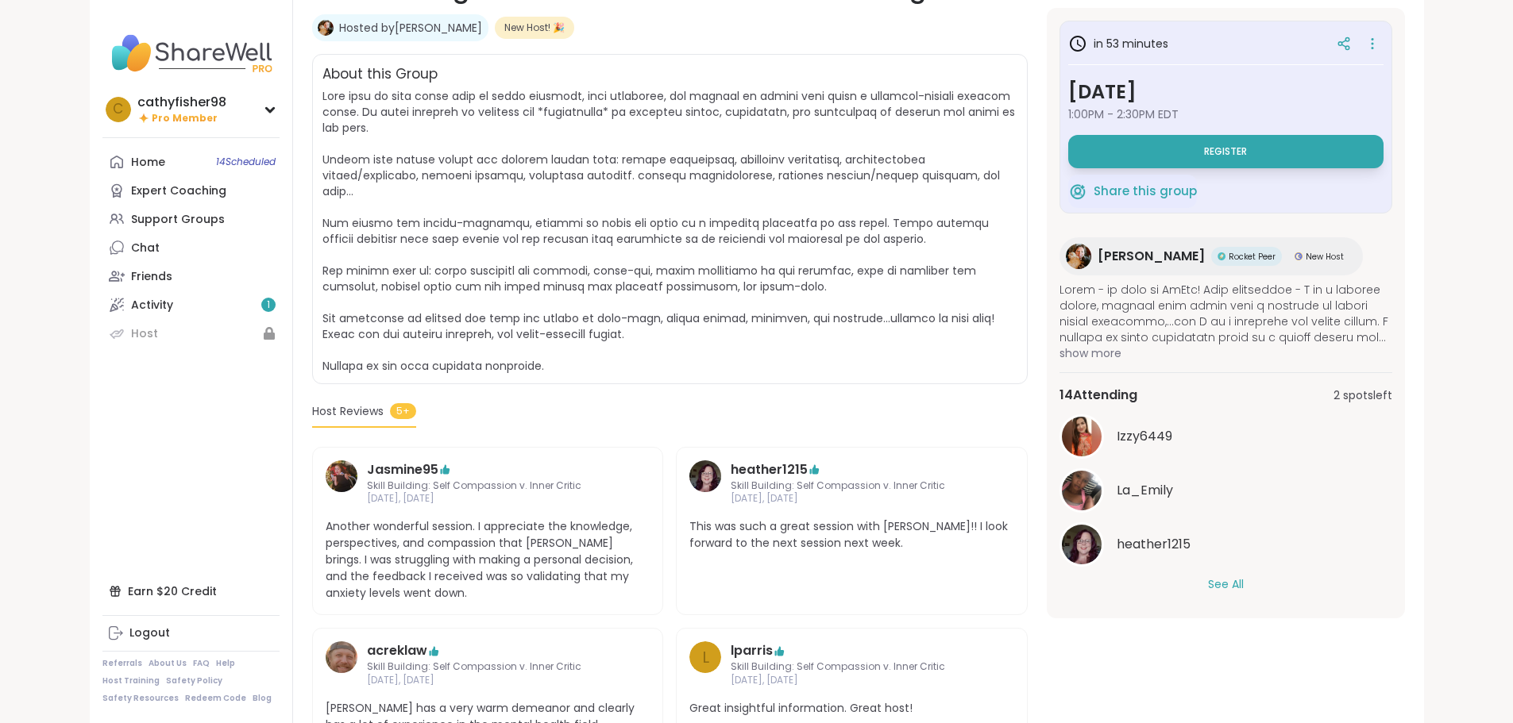
scroll to position [318, 0]
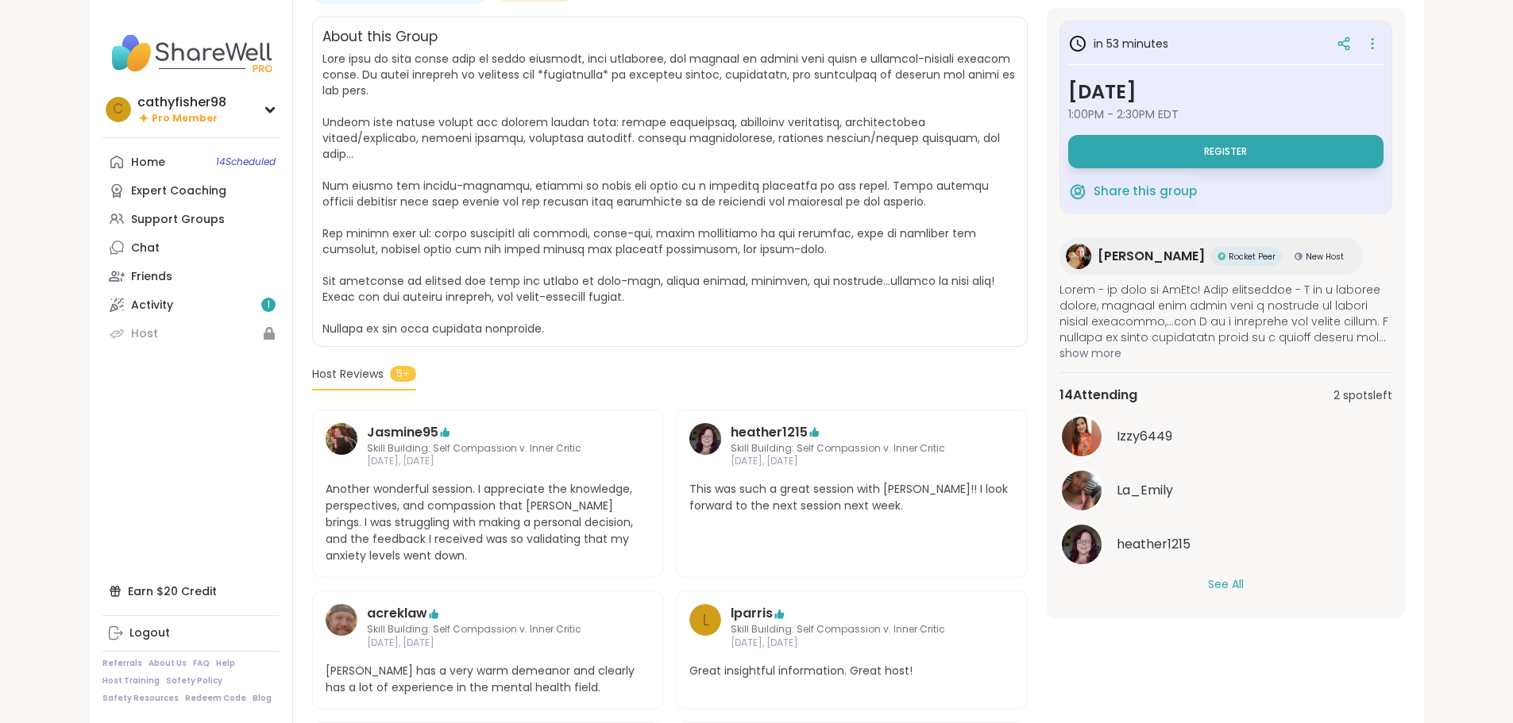
click at [1119, 356] on span "show more" at bounding box center [1225, 353] width 333 height 16
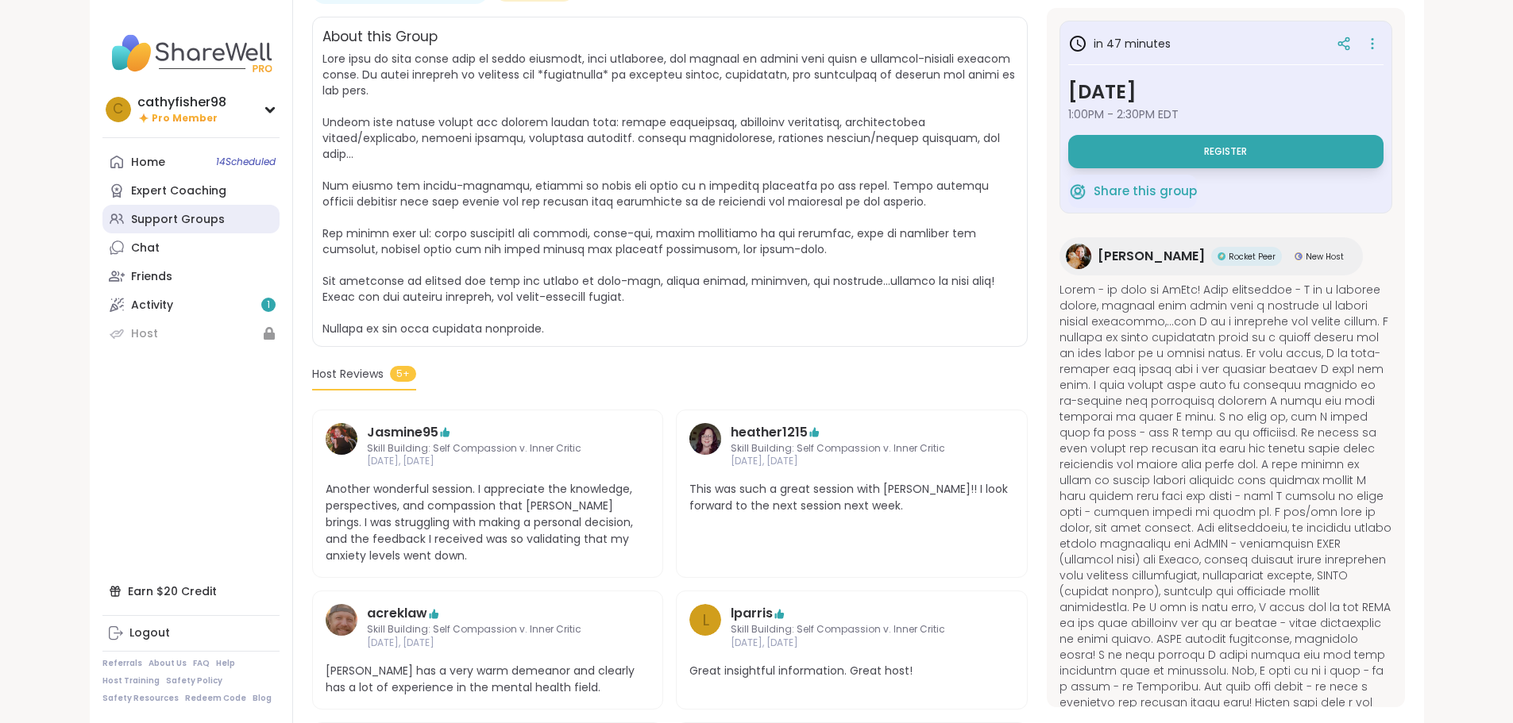
click at [108, 228] on link "Support Groups" at bounding box center [190, 219] width 177 height 29
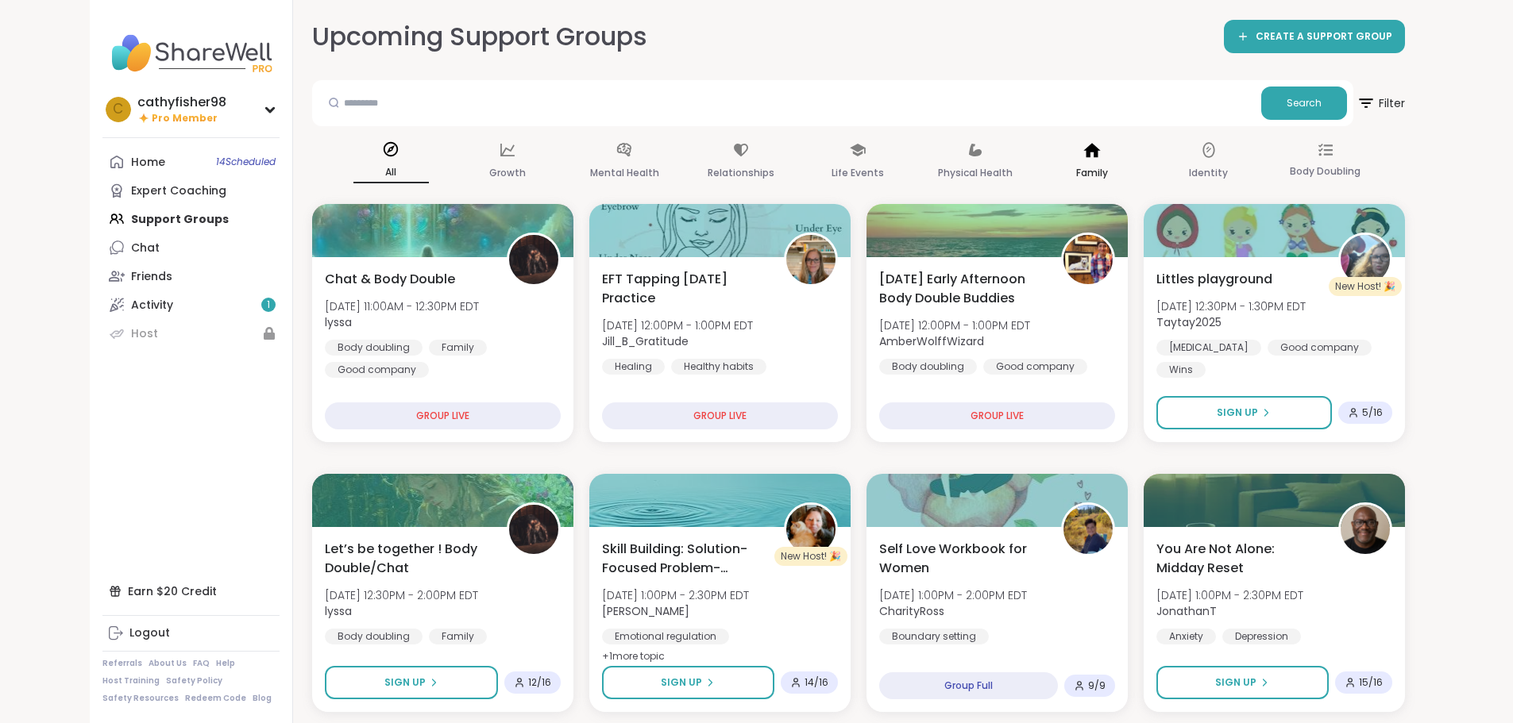
click at [1128, 161] on div "Family" at bounding box center [1091, 162] width 75 height 59
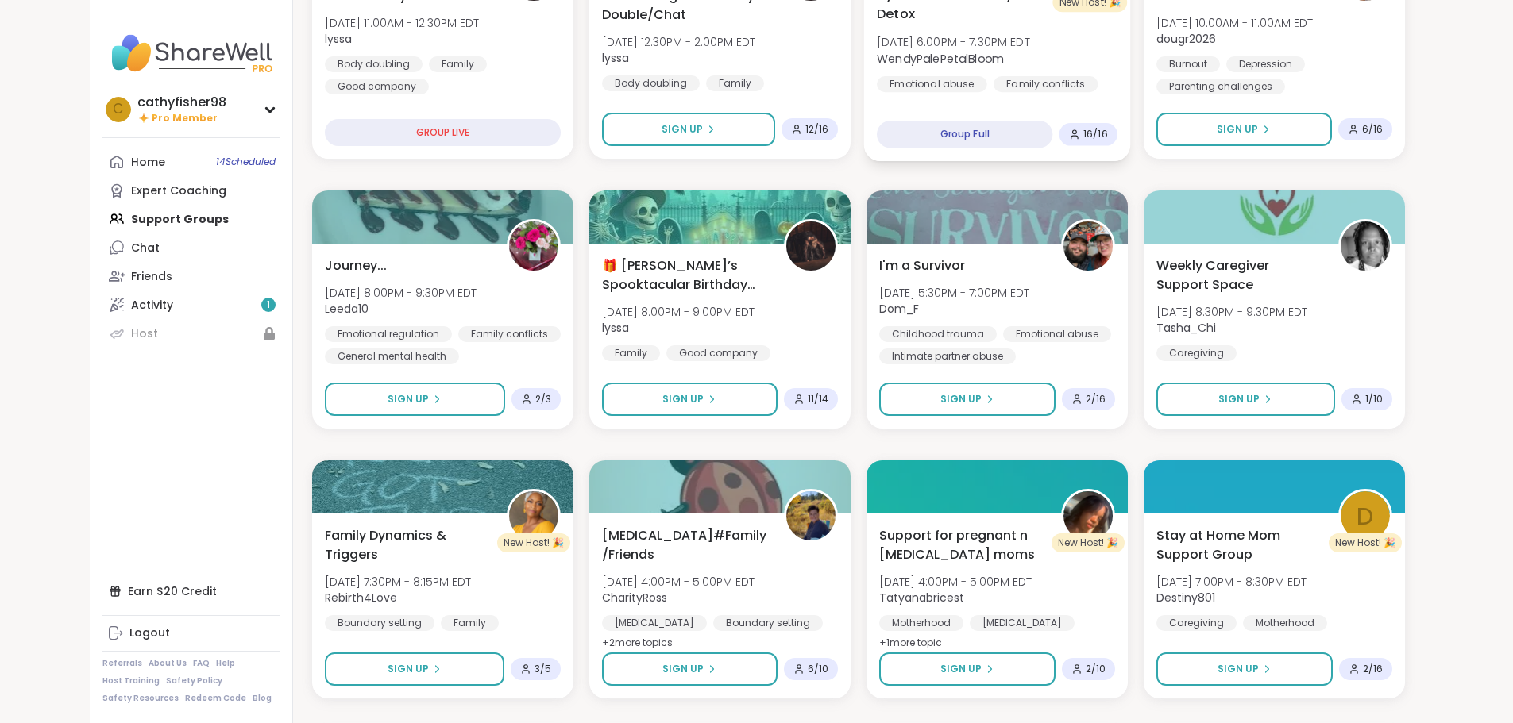
scroll to position [318, 0]
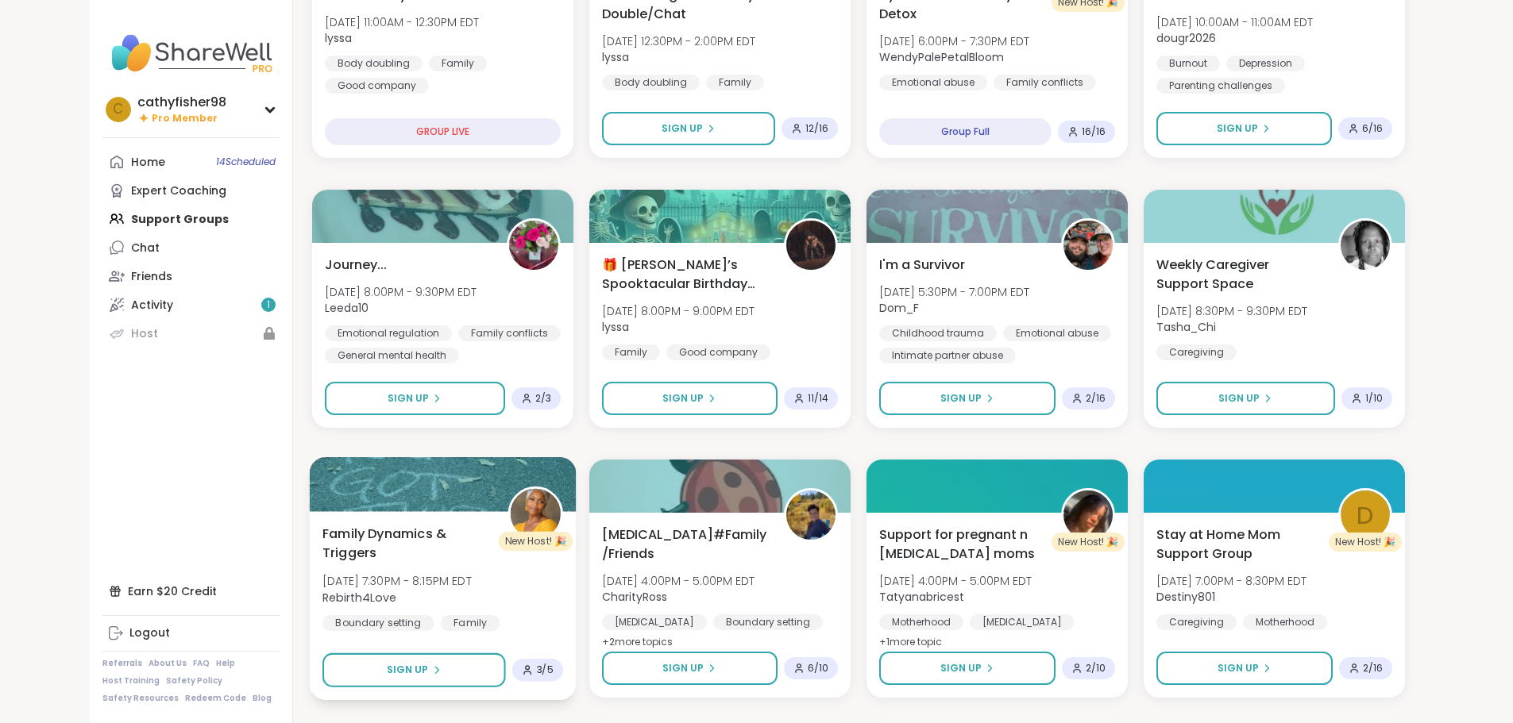
click at [338, 543] on span "Family Dynamics & Triggers" at bounding box center [406, 543] width 168 height 39
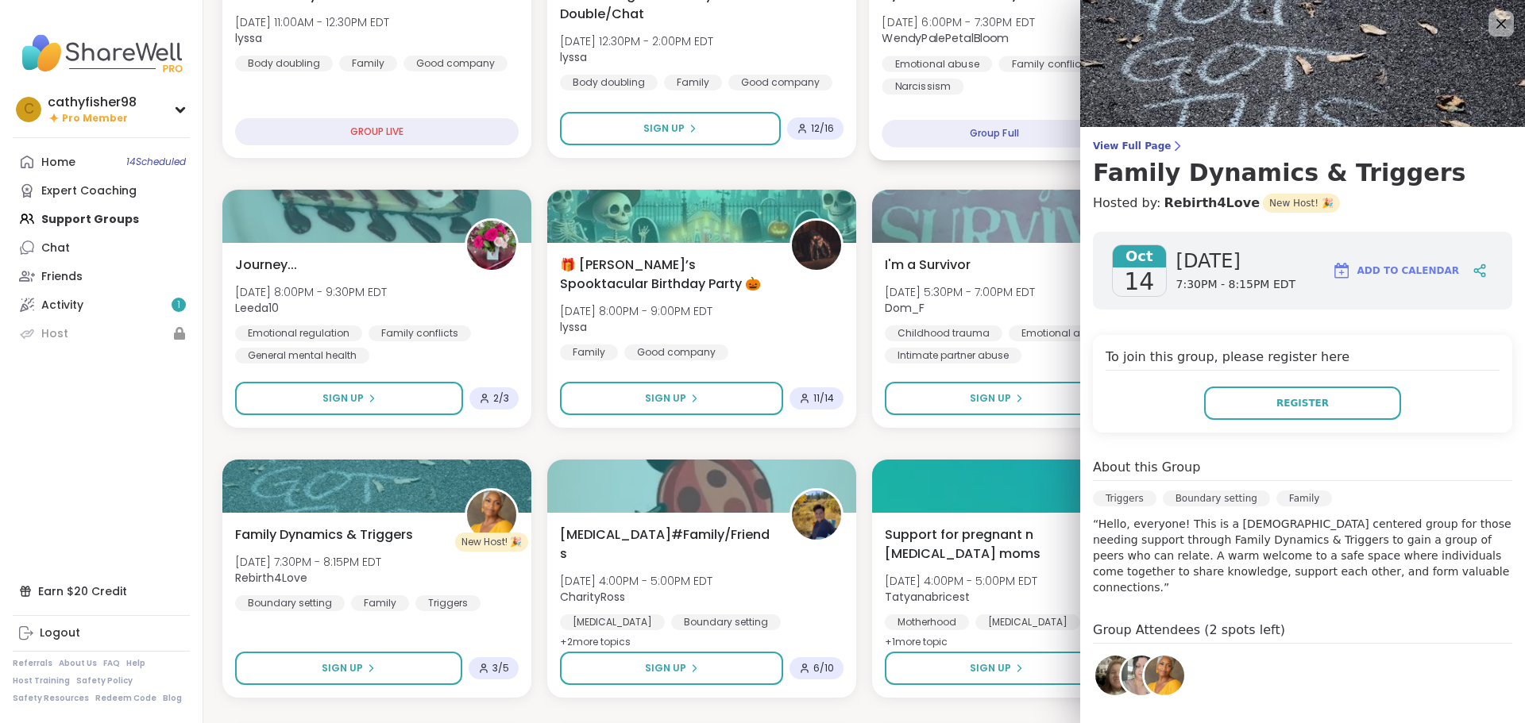
click at [1101, 145] on span "View Full Page" at bounding box center [1302, 146] width 419 height 13
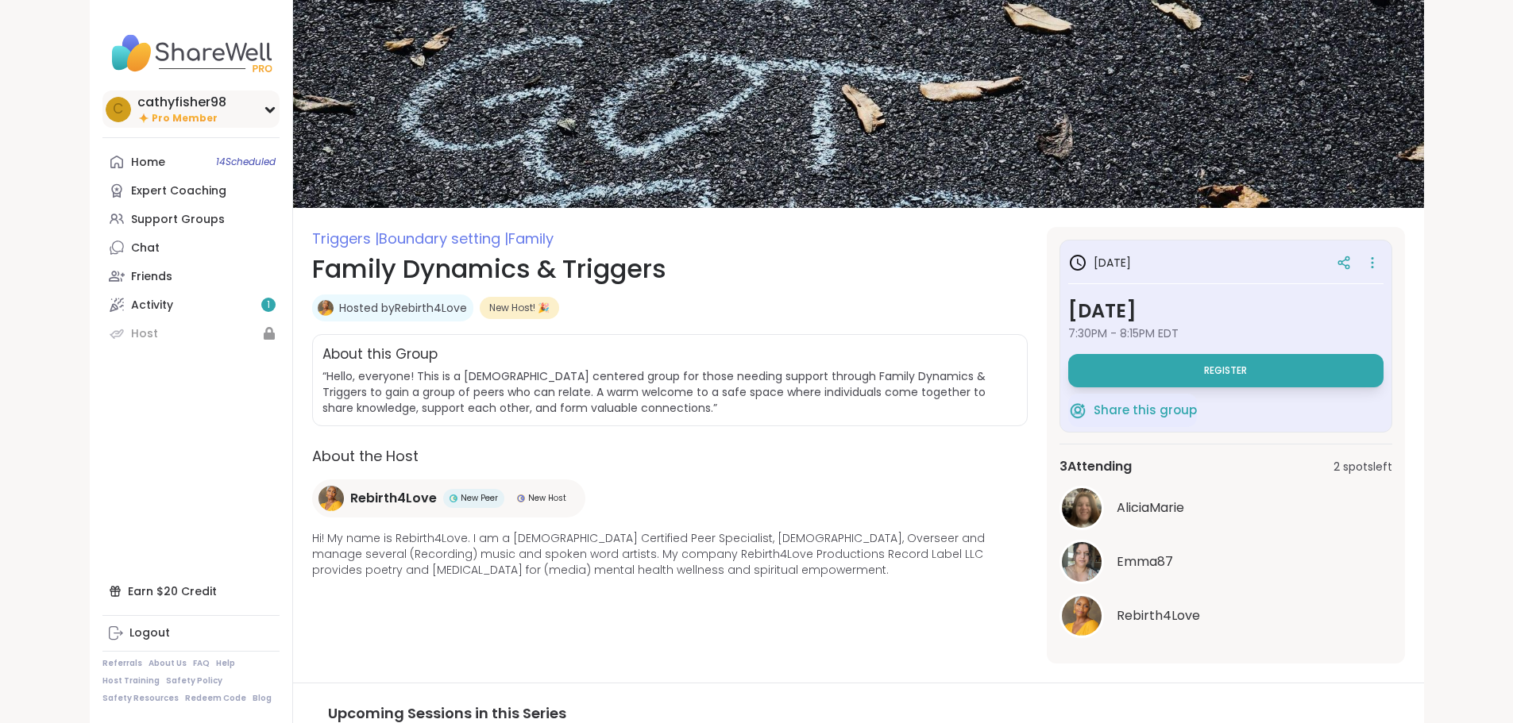
click at [264, 109] on icon at bounding box center [270, 110] width 13 height 8
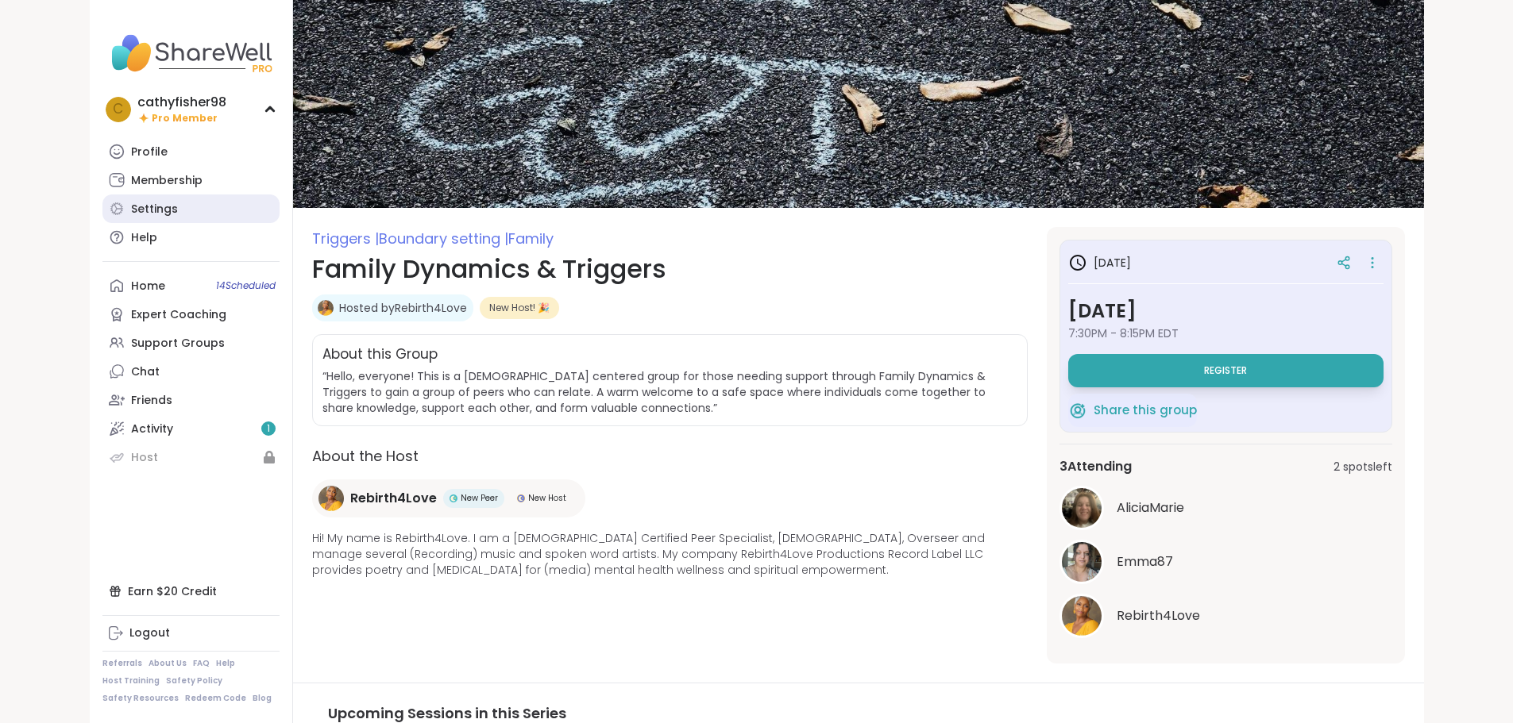
click at [131, 208] on div "Settings" at bounding box center [154, 210] width 47 height 16
select select "**"
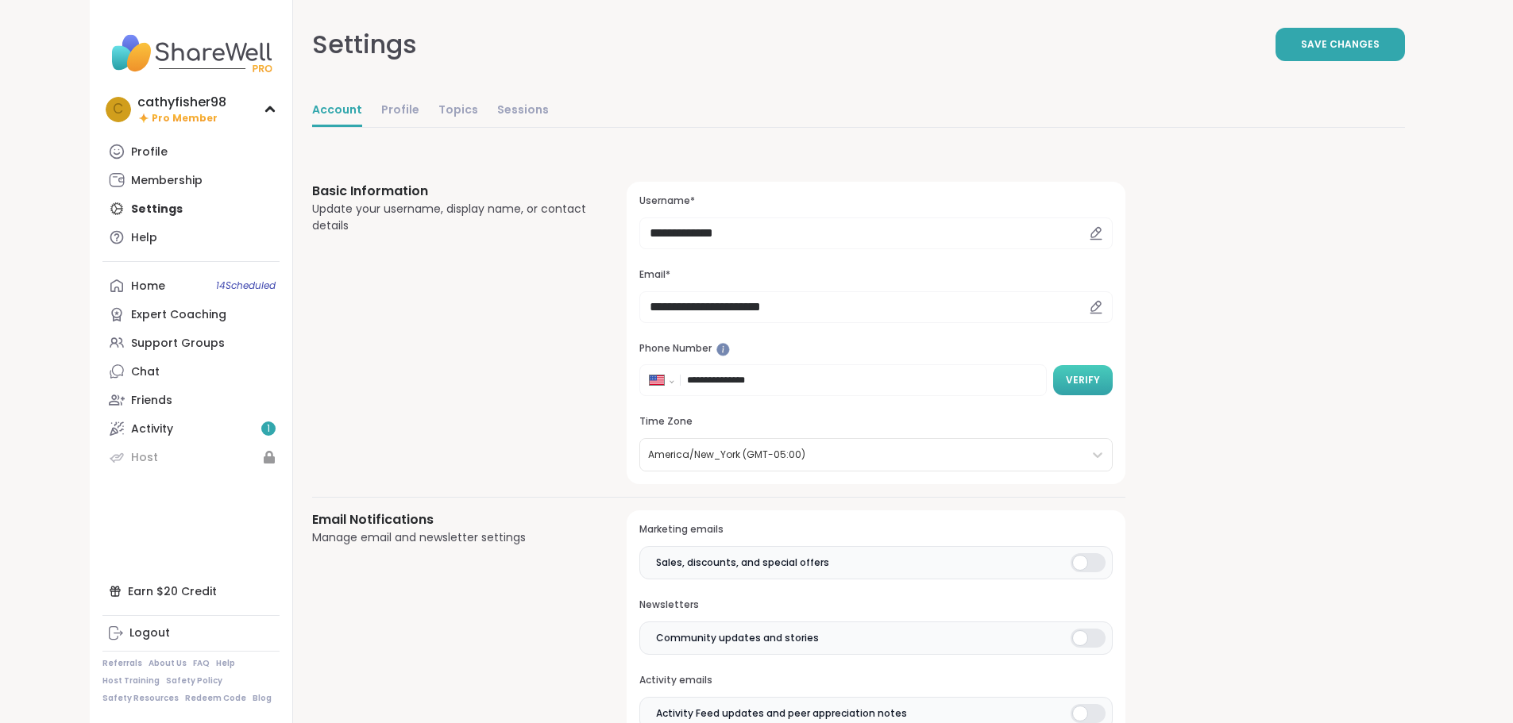
click at [1066, 380] on span "Verify" at bounding box center [1083, 380] width 34 height 14
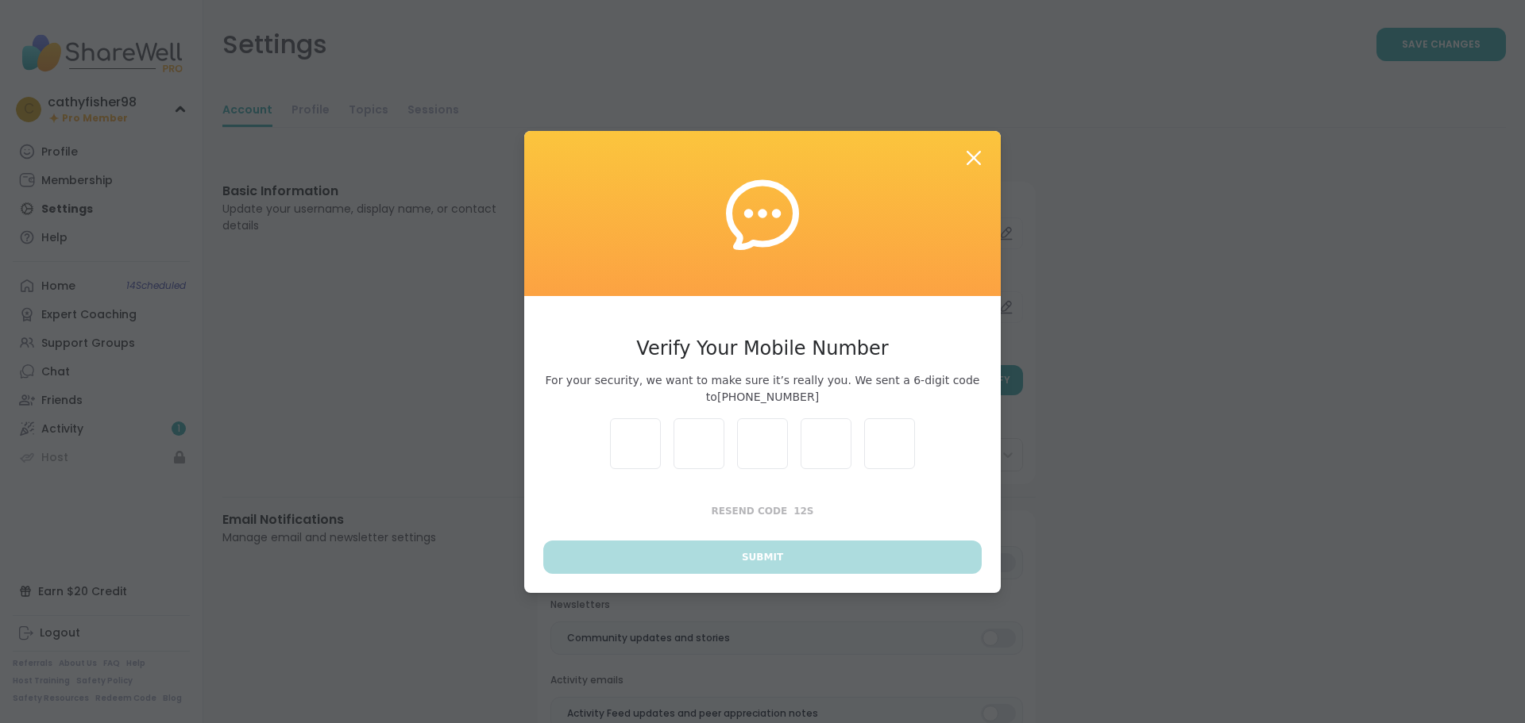
click at [627, 442] on input "text" at bounding box center [635, 443] width 51 height 51
type input "*"
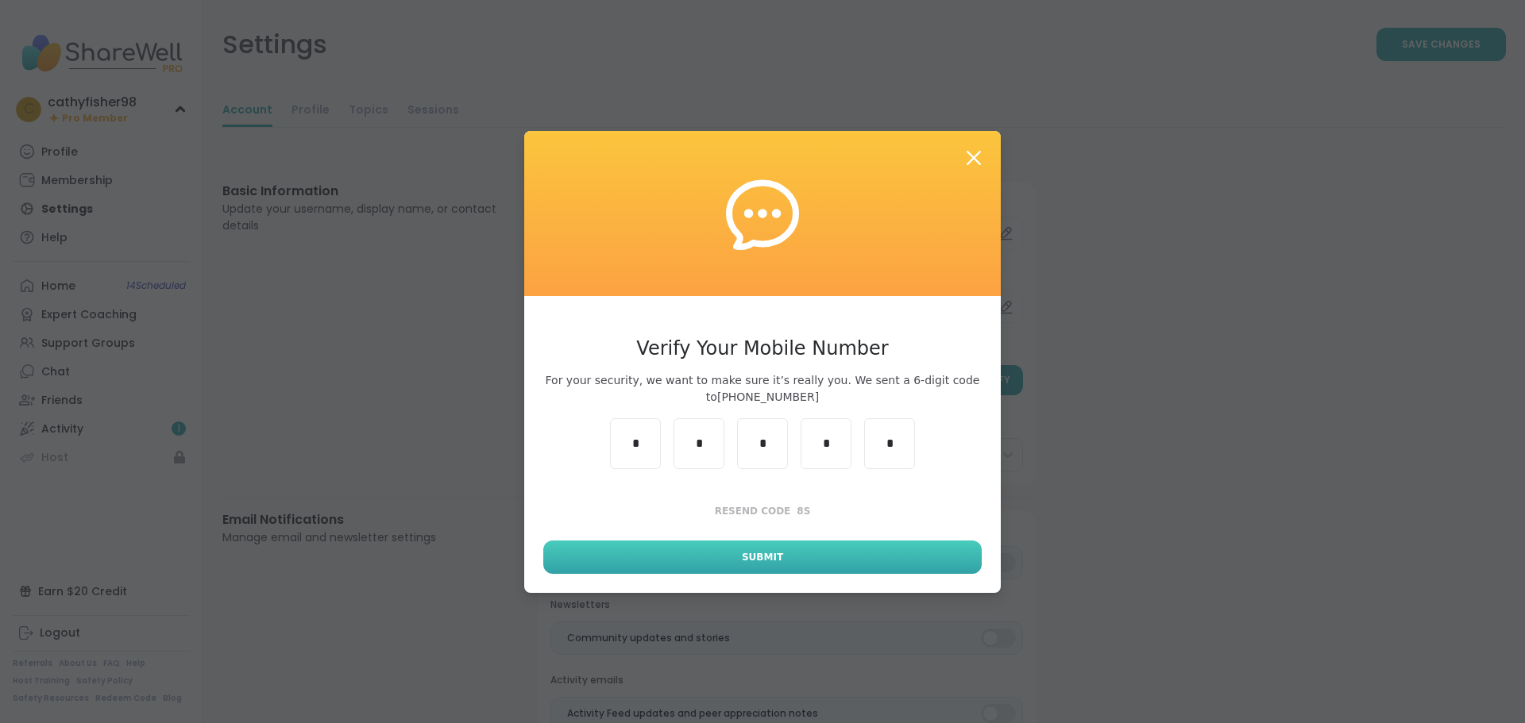
type input "*"
click at [719, 559] on button "Submit" at bounding box center [762, 557] width 438 height 33
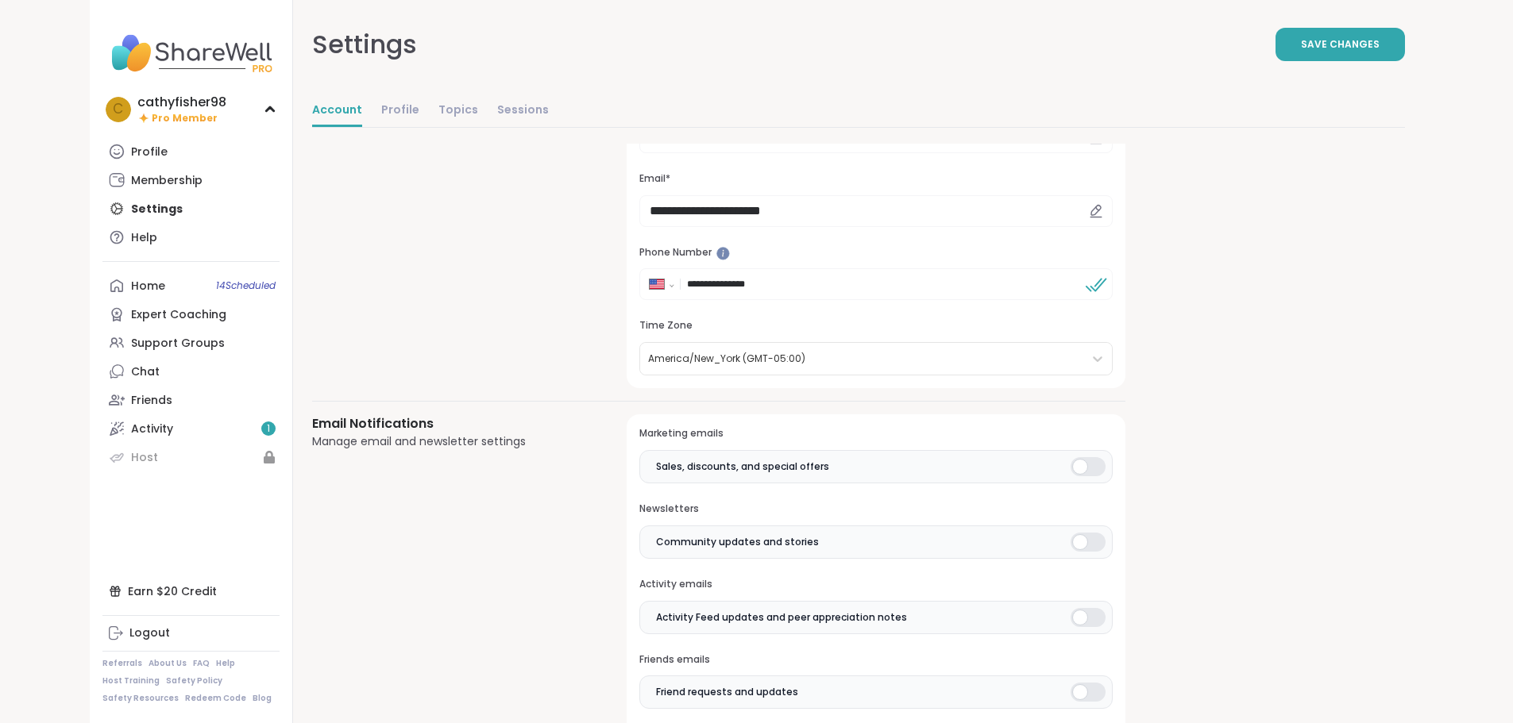
scroll to position [238, 0]
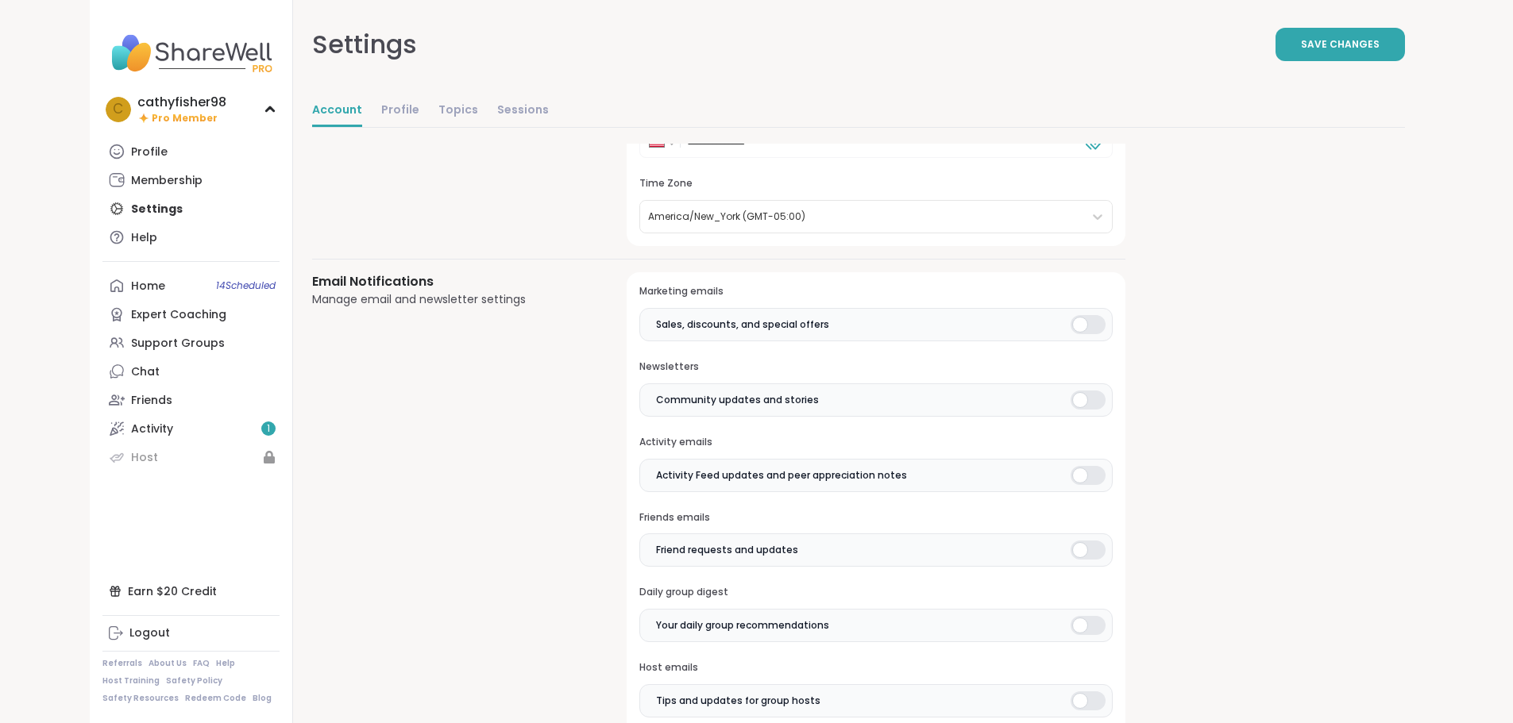
click at [1070, 477] on div at bounding box center [1087, 475] width 35 height 19
click at [1070, 400] on div at bounding box center [1087, 400] width 35 height 19
click at [1070, 328] on div at bounding box center [1087, 324] width 35 height 19
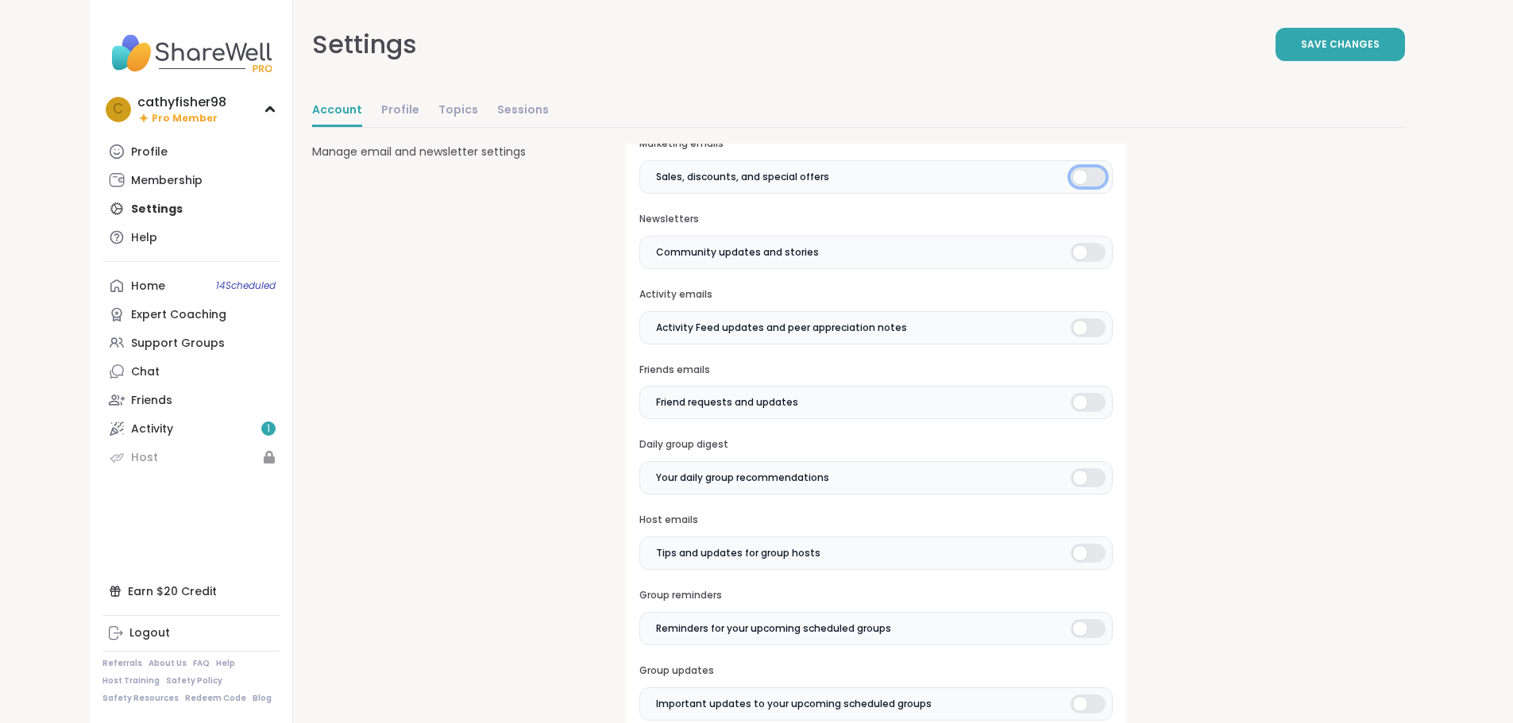
scroll to position [397, 0]
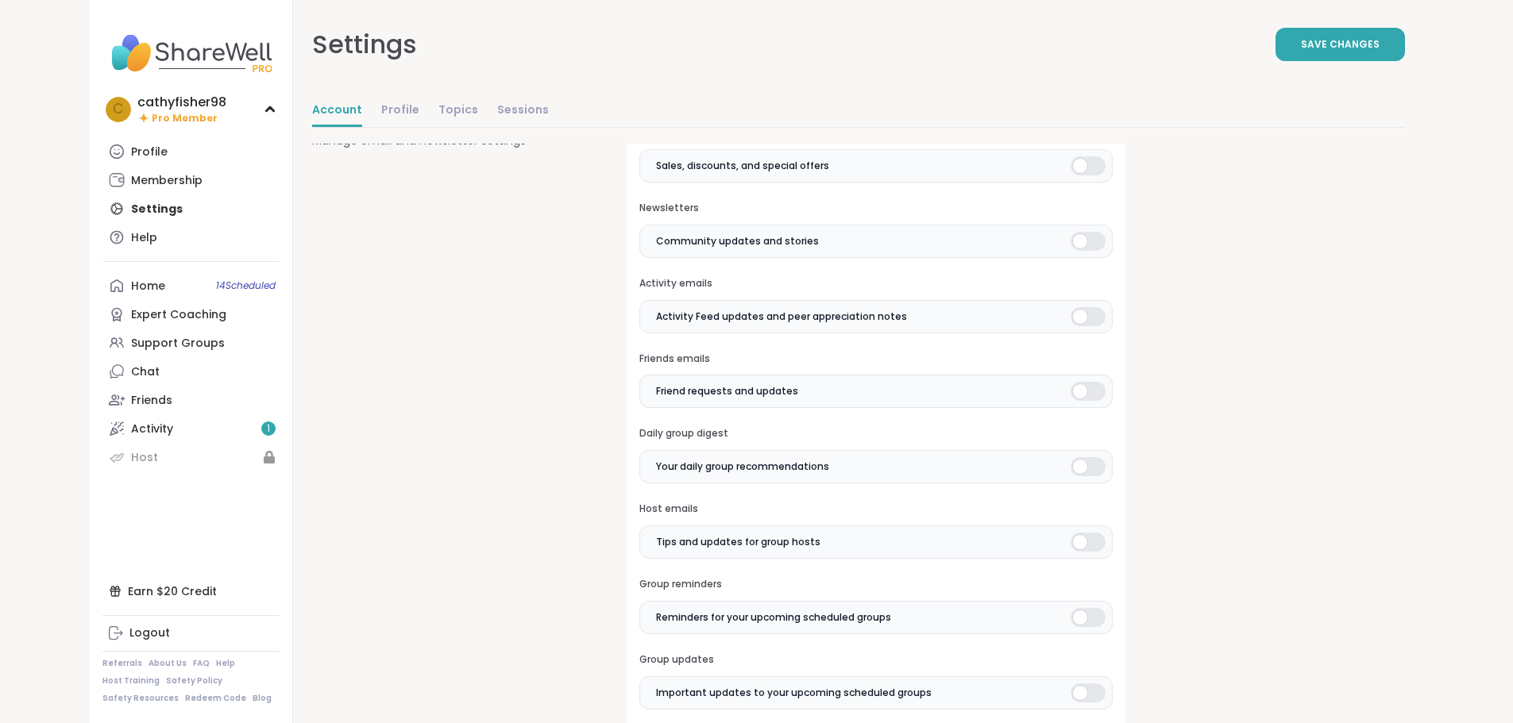
click at [1070, 392] on div at bounding box center [1087, 391] width 35 height 19
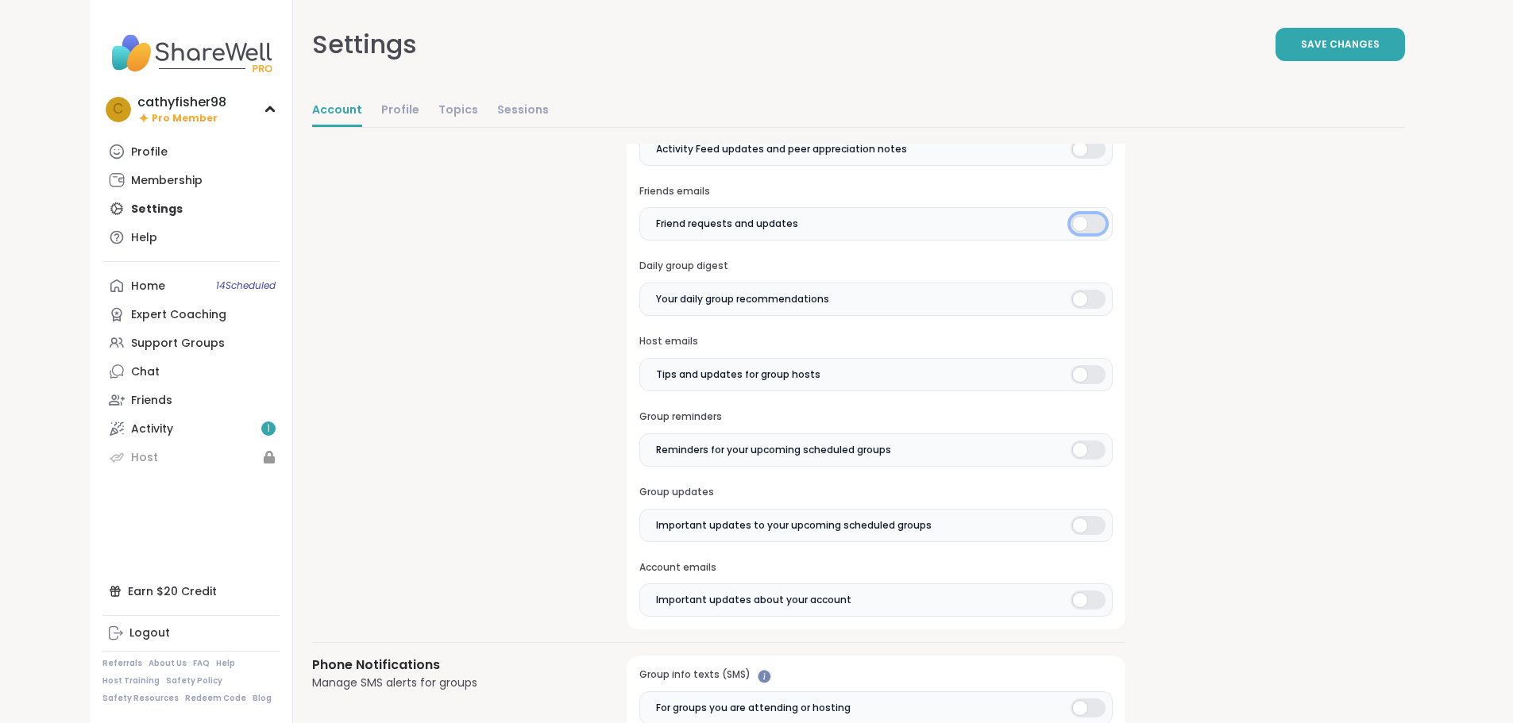
scroll to position [635, 0]
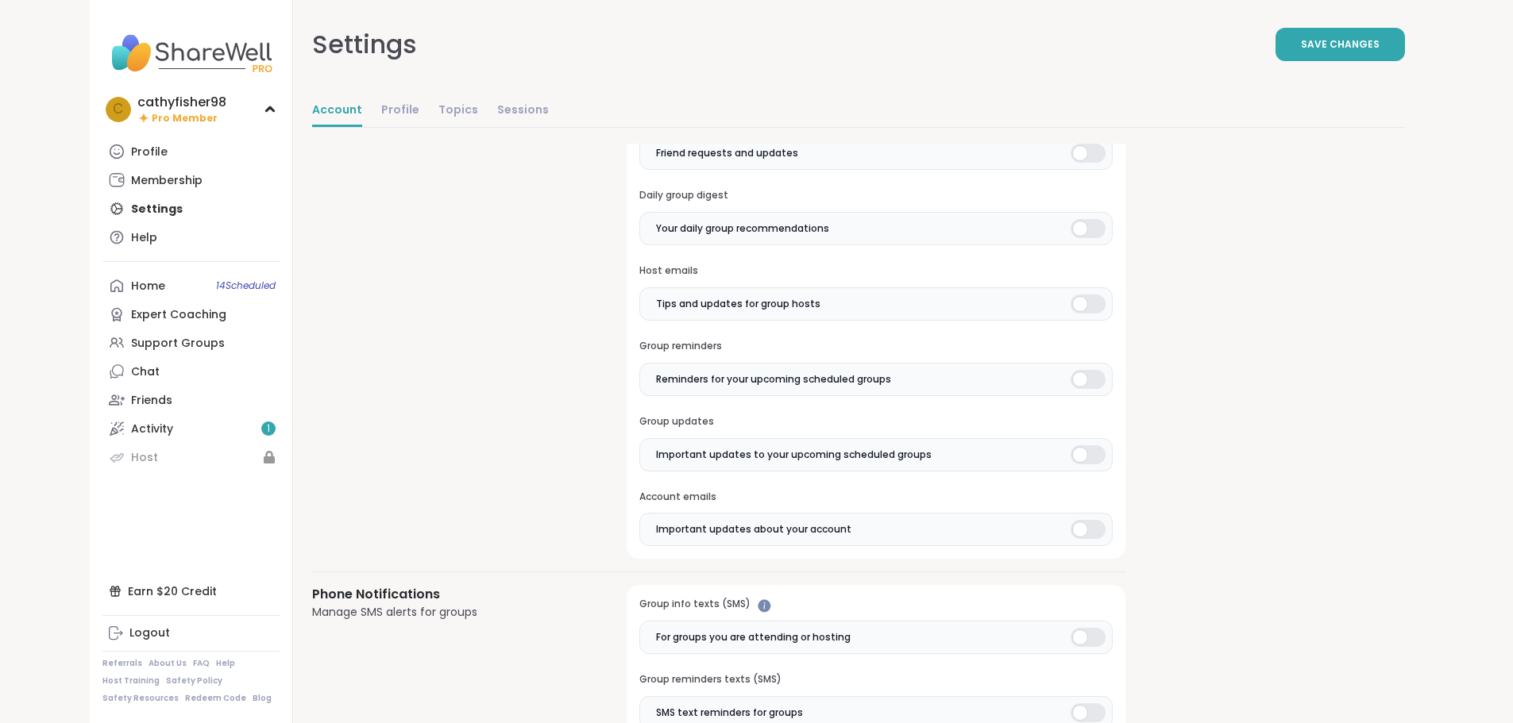
click at [1070, 384] on div at bounding box center [1087, 379] width 35 height 19
click at [1070, 452] on div at bounding box center [1087, 454] width 35 height 19
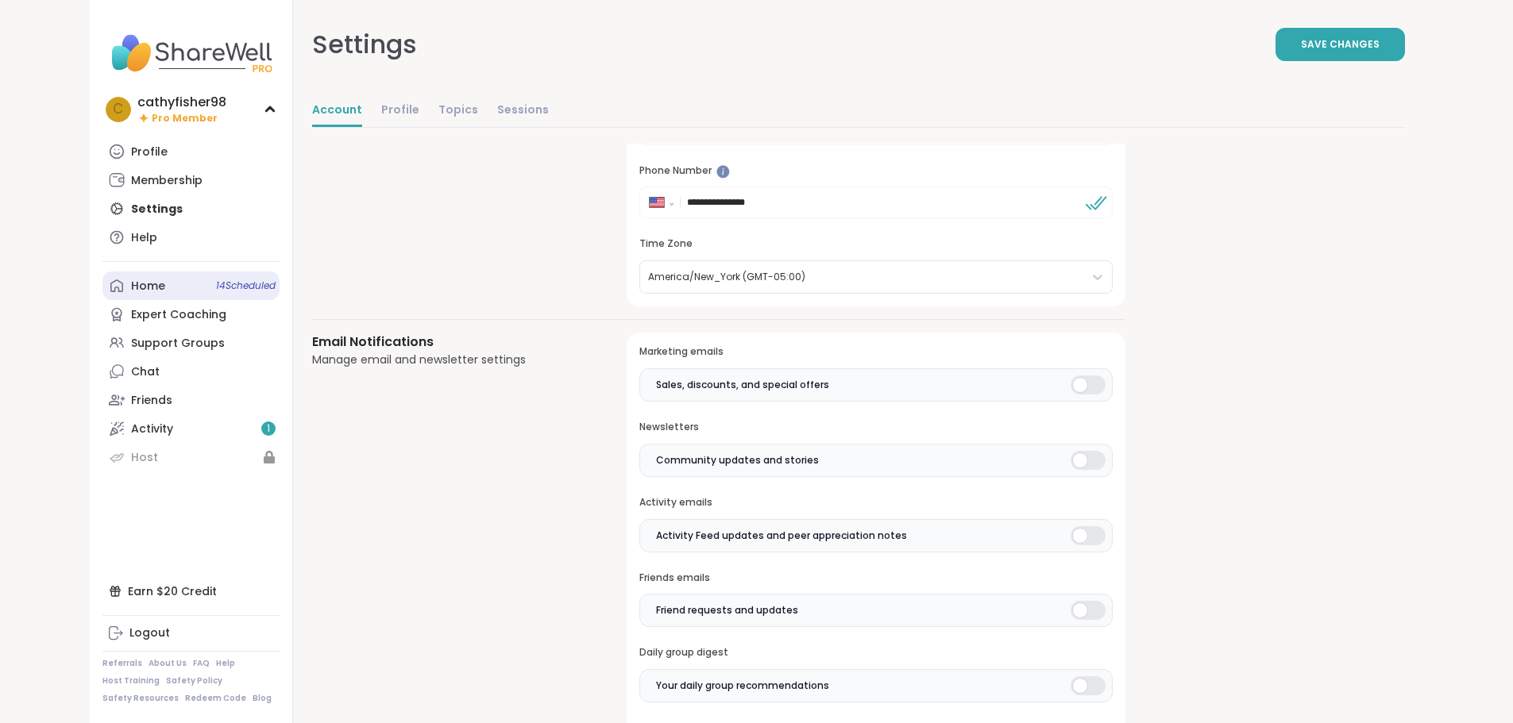
scroll to position [25, 0]
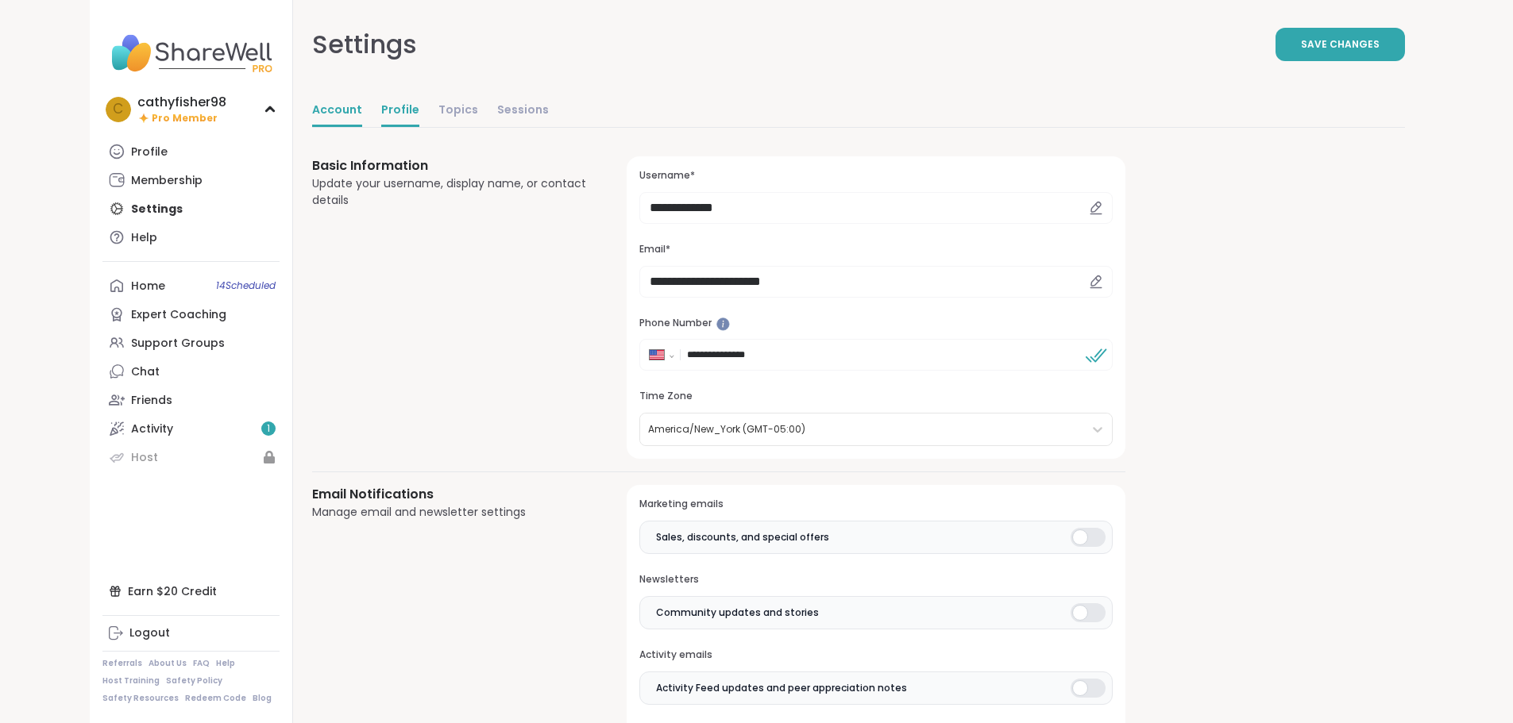
click at [381, 107] on link "Profile" at bounding box center [400, 111] width 38 height 32
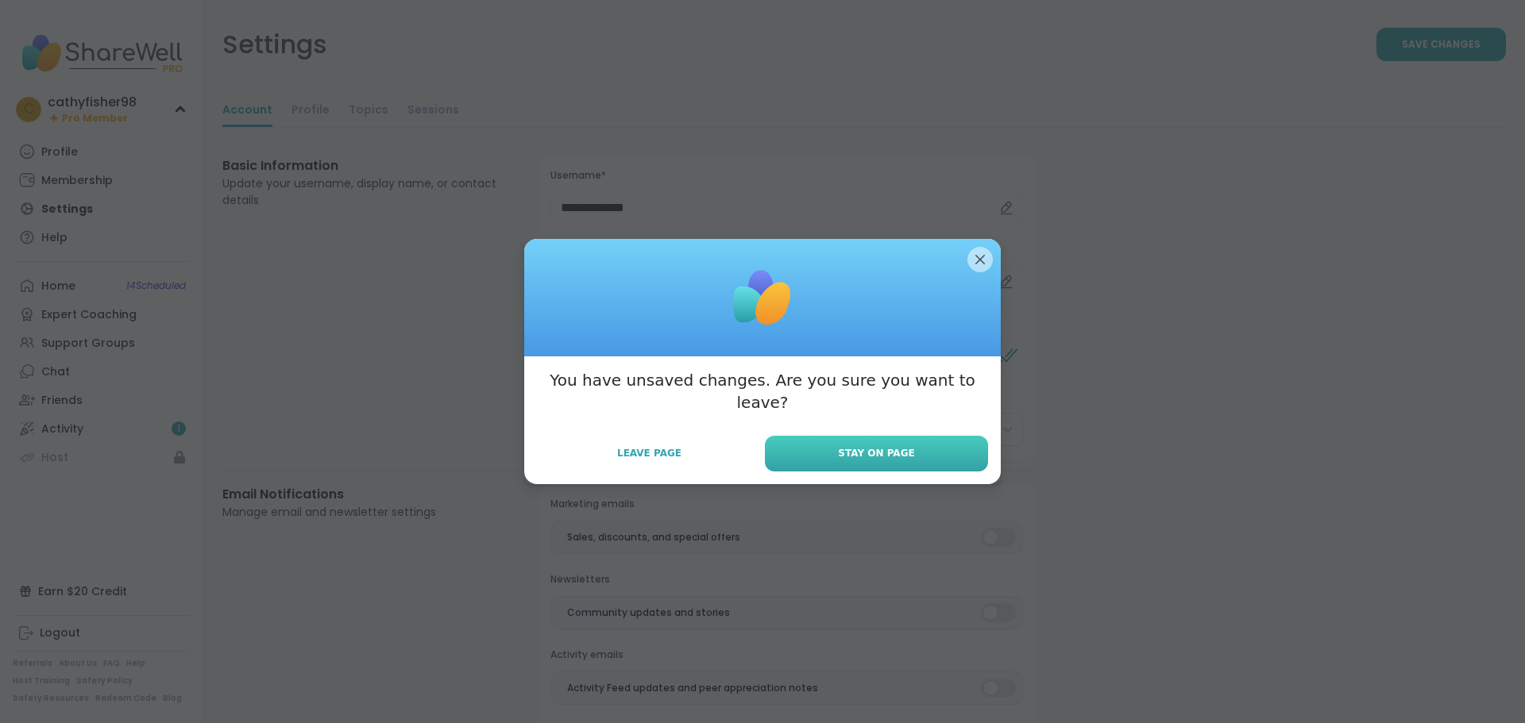
click at [847, 436] on button "Stay on Page" at bounding box center [876, 454] width 223 height 36
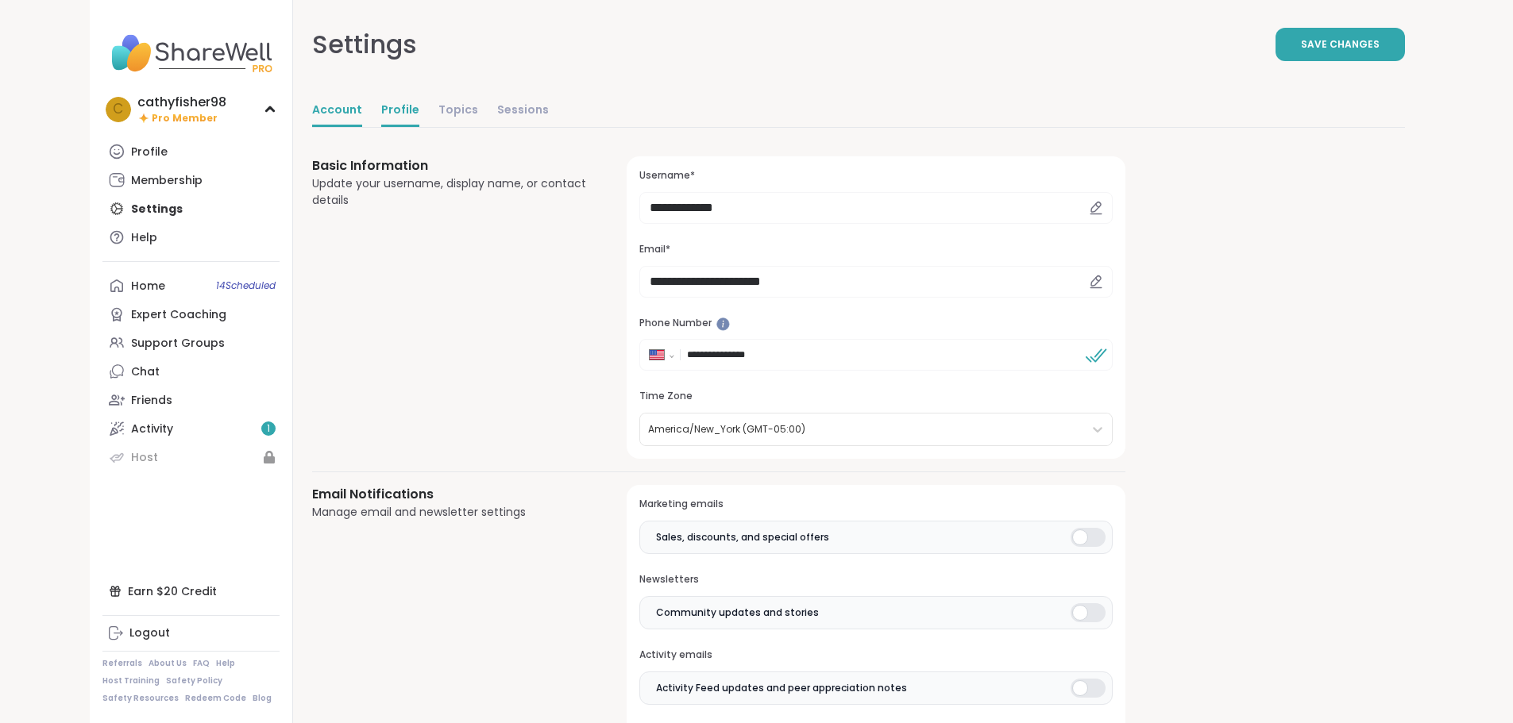
click at [381, 115] on link "Profile" at bounding box center [400, 111] width 38 height 32
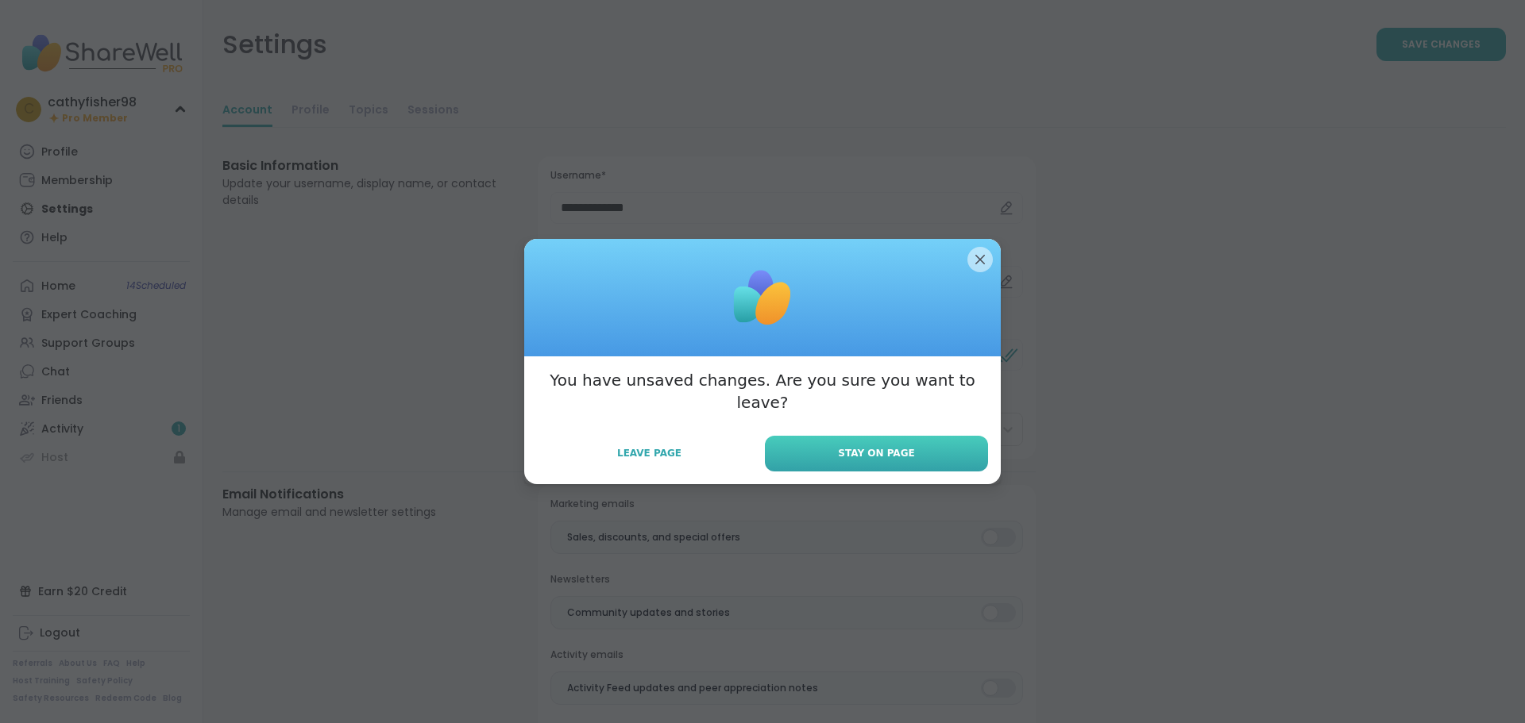
click at [836, 446] on button "Stay on Page" at bounding box center [876, 454] width 223 height 36
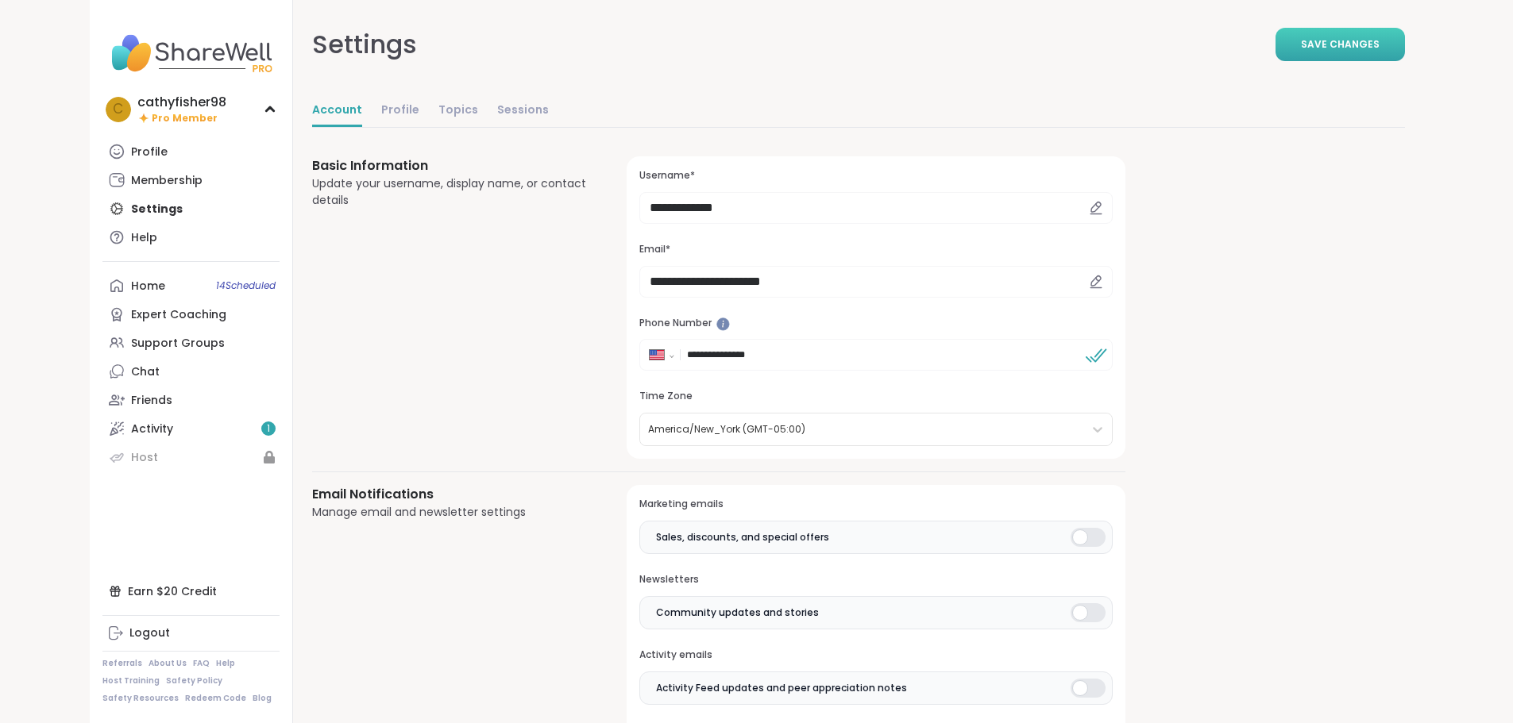
click at [1379, 50] on span "Save Changes" at bounding box center [1340, 44] width 79 height 14
click at [381, 104] on link "Profile" at bounding box center [400, 111] width 38 height 32
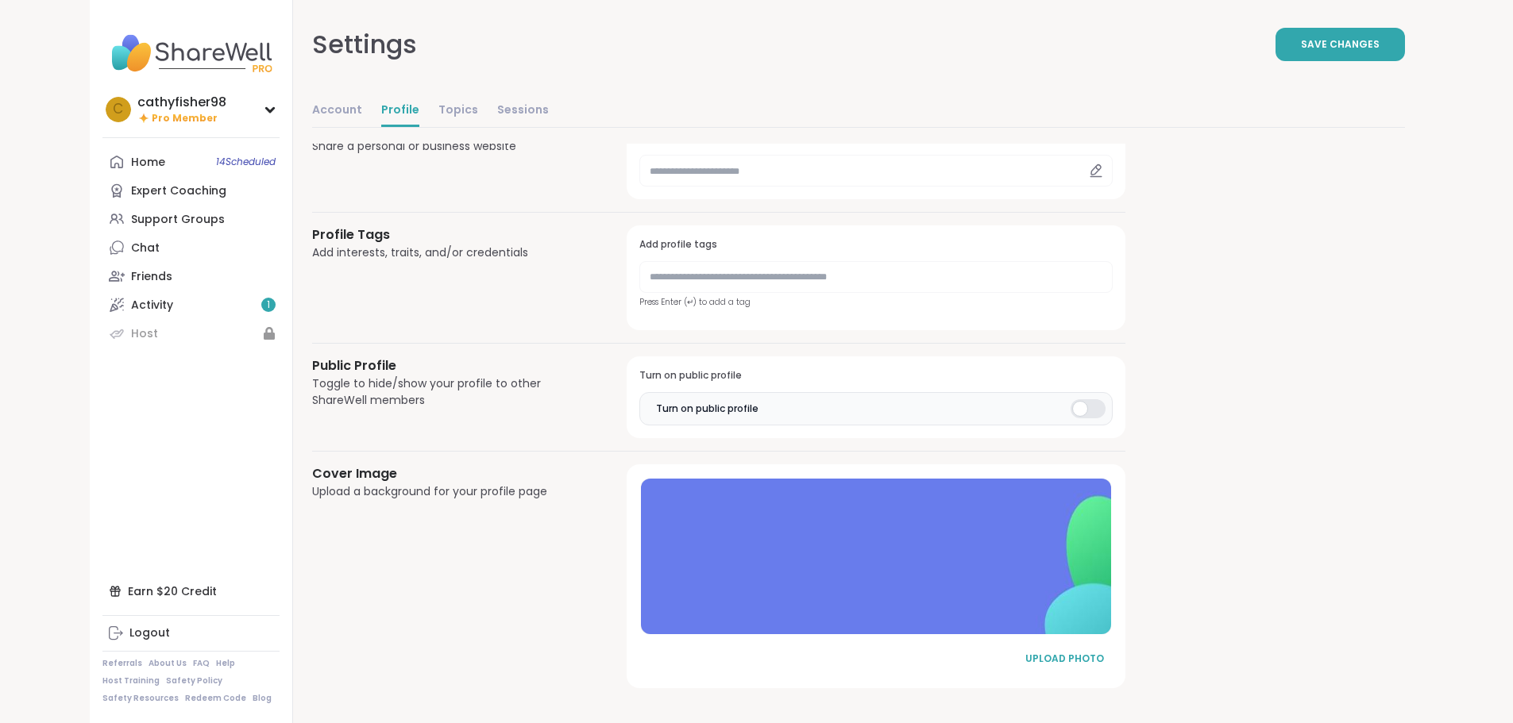
scroll to position [642, 0]
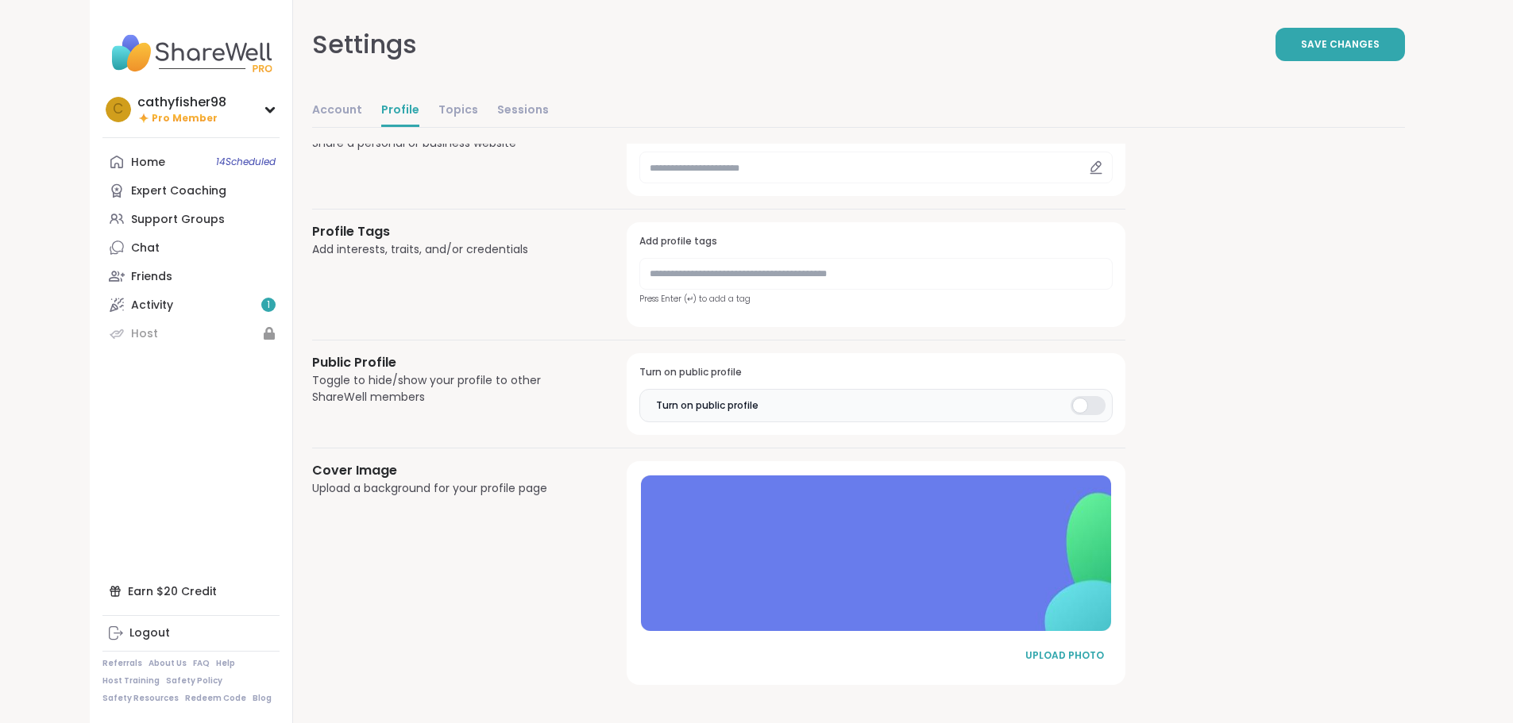
click at [1070, 407] on div at bounding box center [1087, 405] width 35 height 19
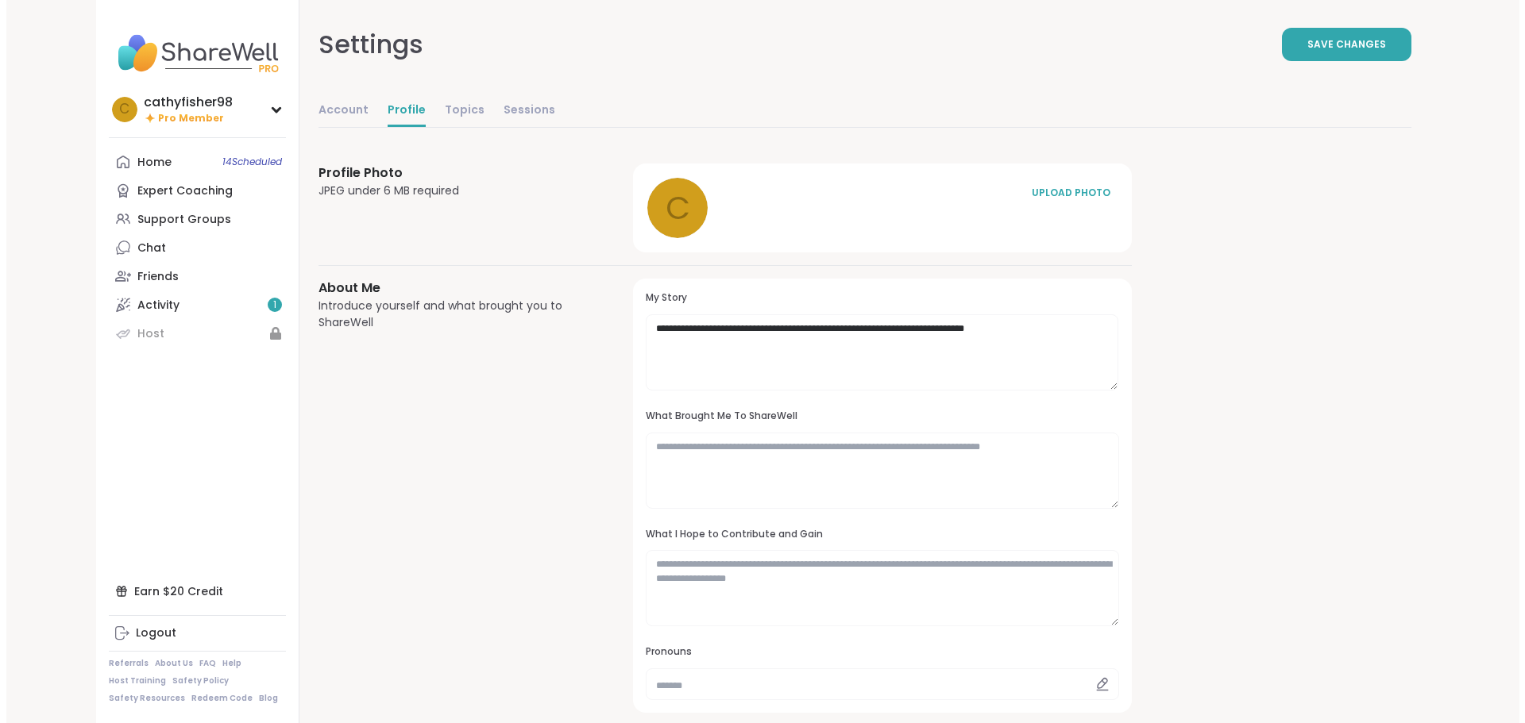
scroll to position [0, 0]
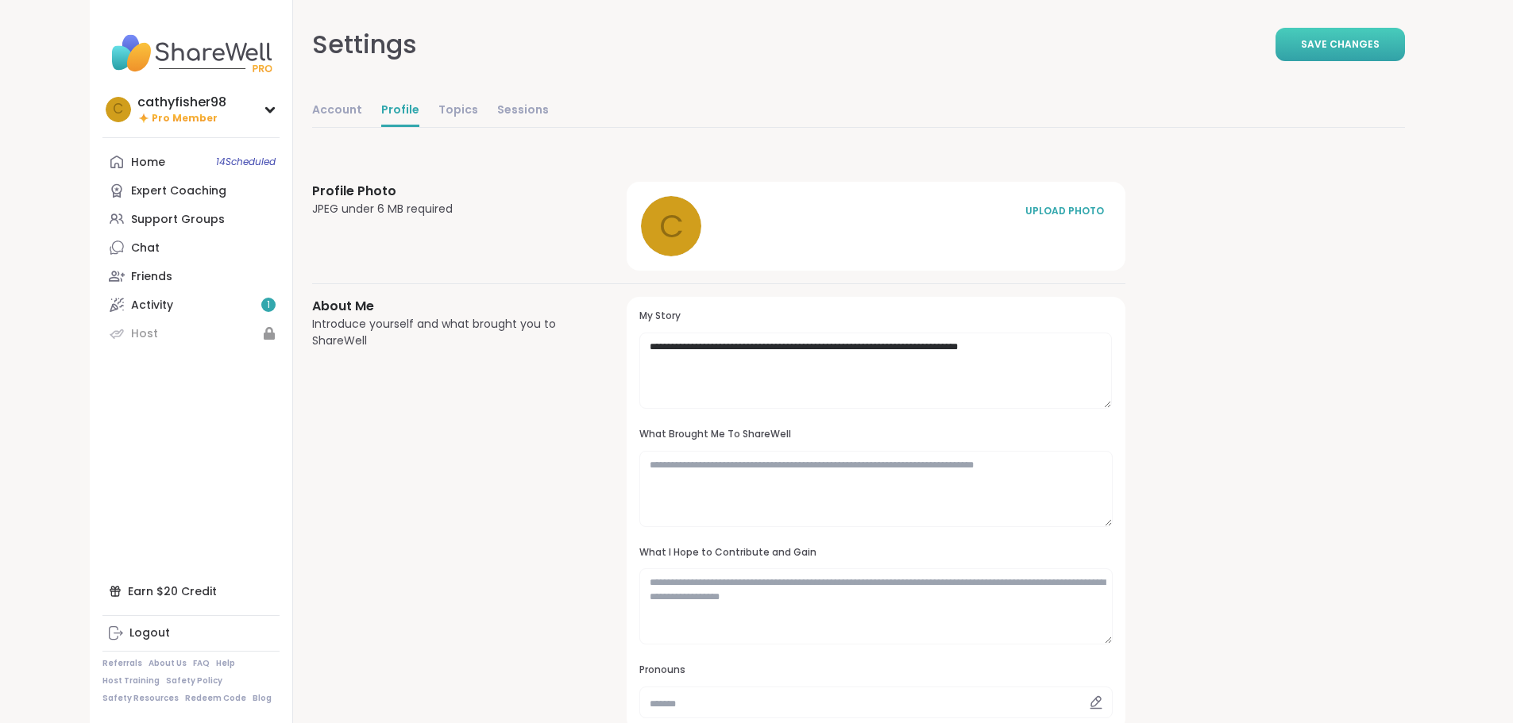
drag, startPoint x: 1411, startPoint y: 46, endPoint x: 1396, endPoint y: 49, distance: 15.4
click at [1379, 46] on span "Save Changes" at bounding box center [1340, 44] width 79 height 14
click at [438, 109] on link "Topics" at bounding box center [458, 111] width 40 height 32
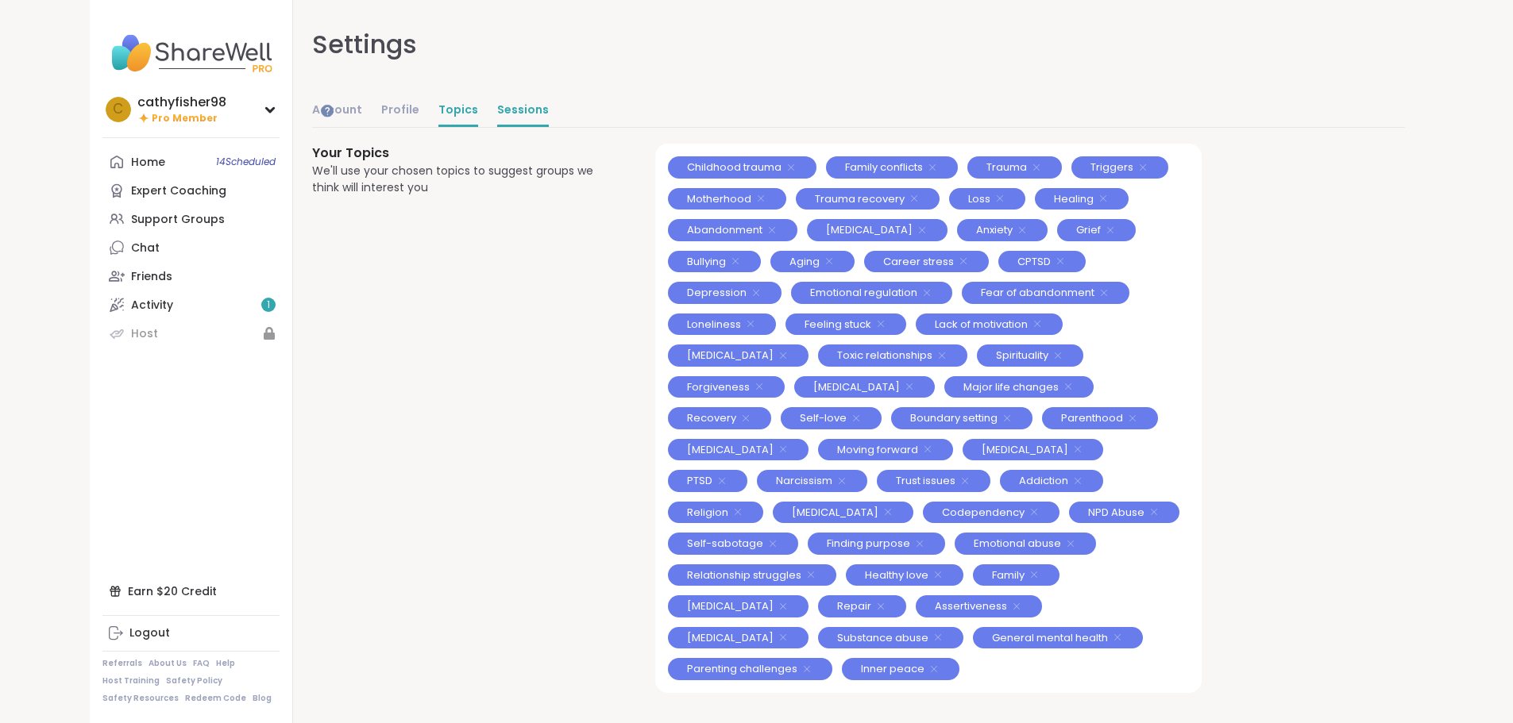
click at [497, 112] on link "Sessions" at bounding box center [523, 111] width 52 height 32
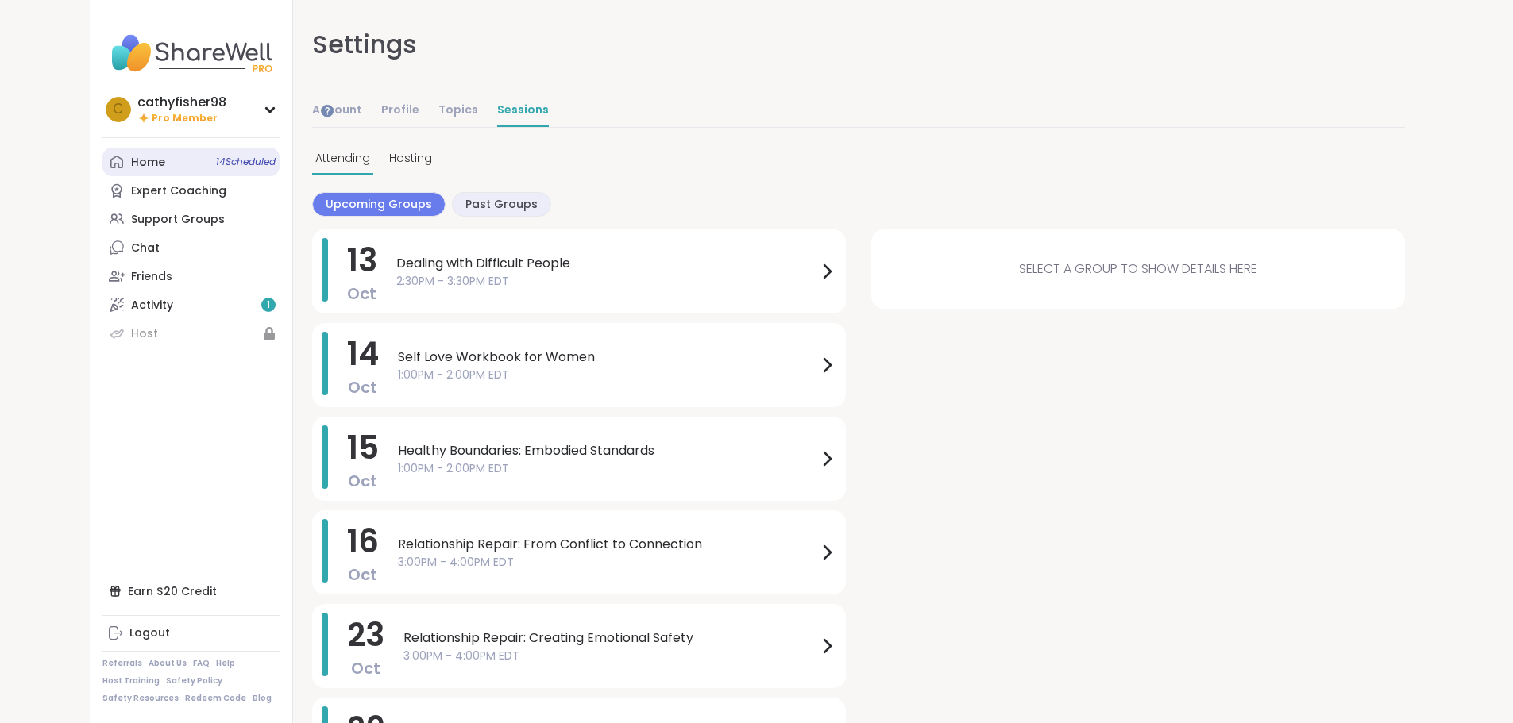
click at [131, 164] on div "Home 14 Scheduled" at bounding box center [148, 163] width 34 height 16
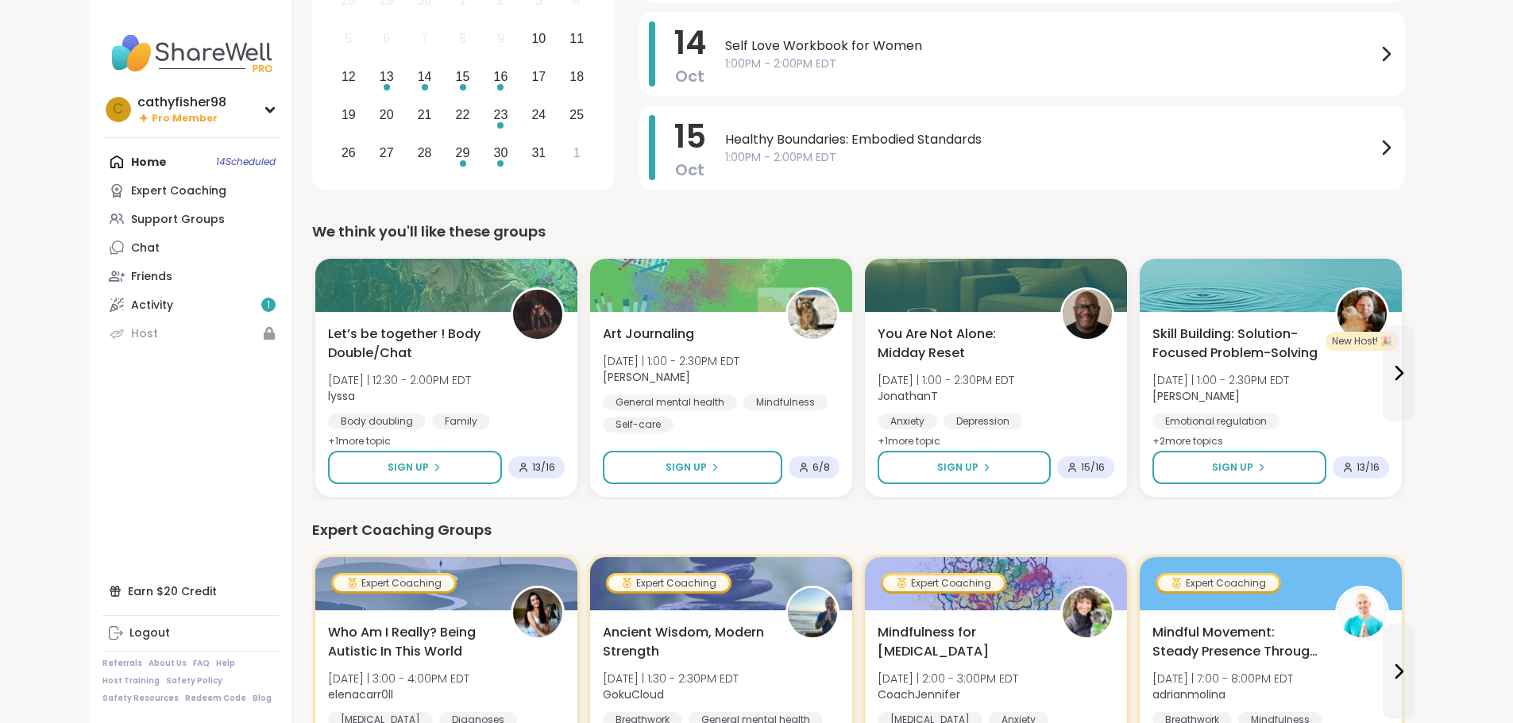
scroll to position [238, 0]
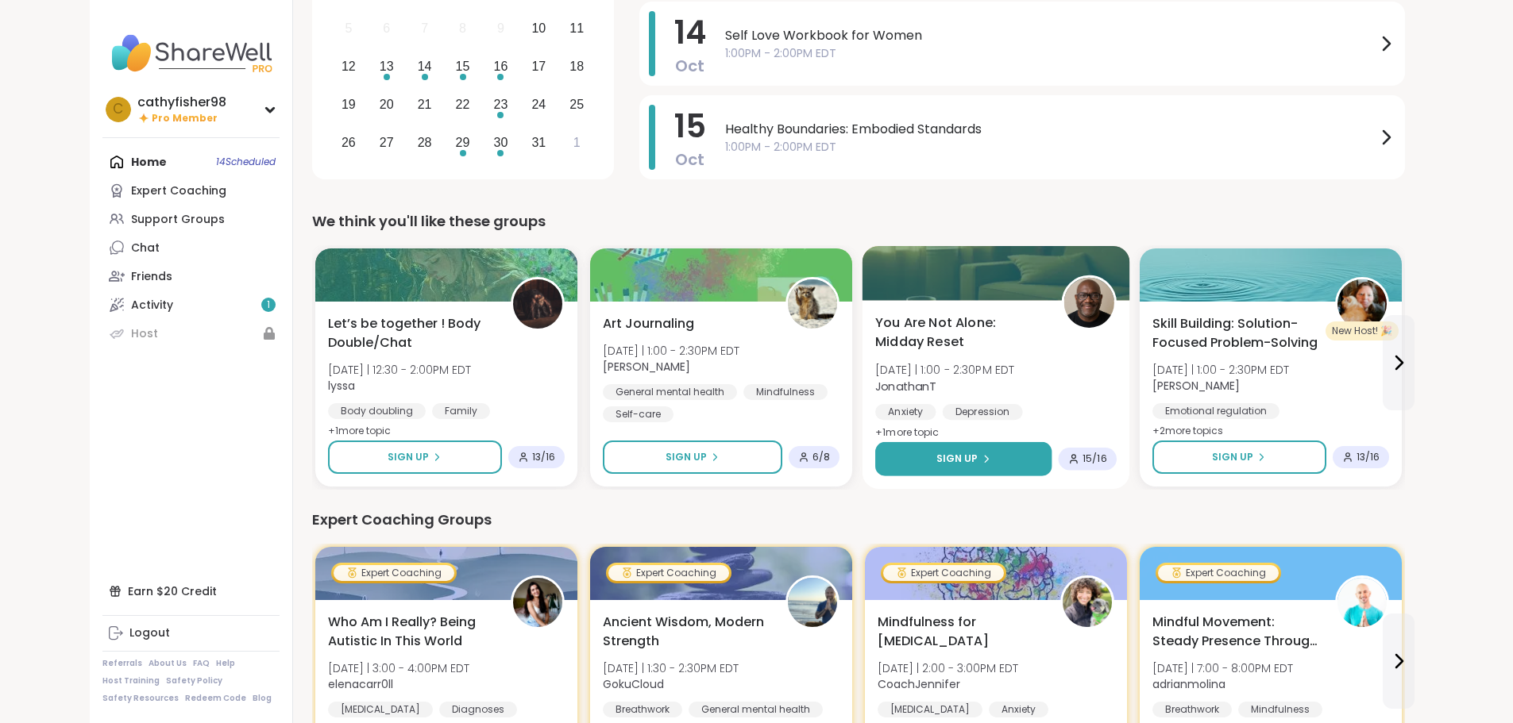
click at [935, 452] on span "Sign Up" at bounding box center [956, 459] width 42 height 14
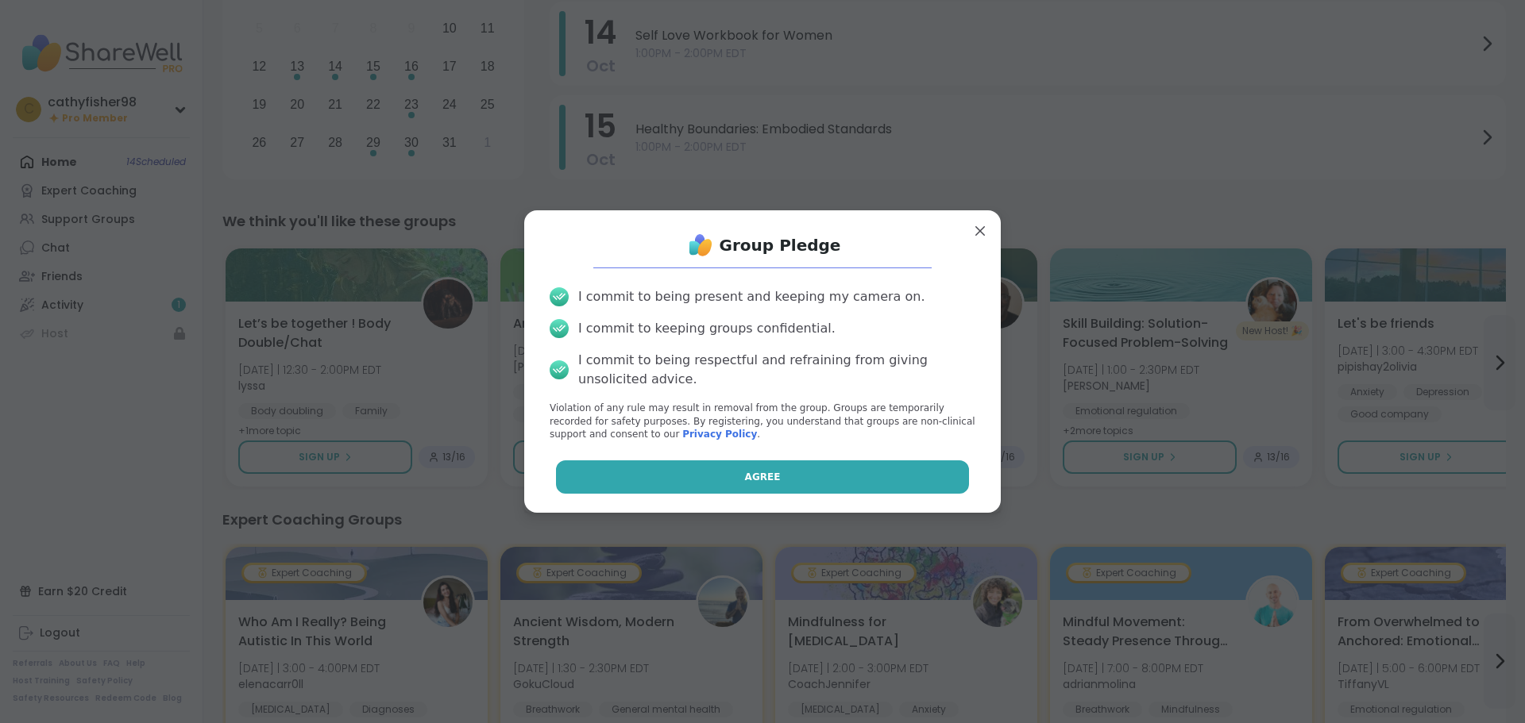
click at [806, 492] on button "Agree" at bounding box center [763, 477] width 414 height 33
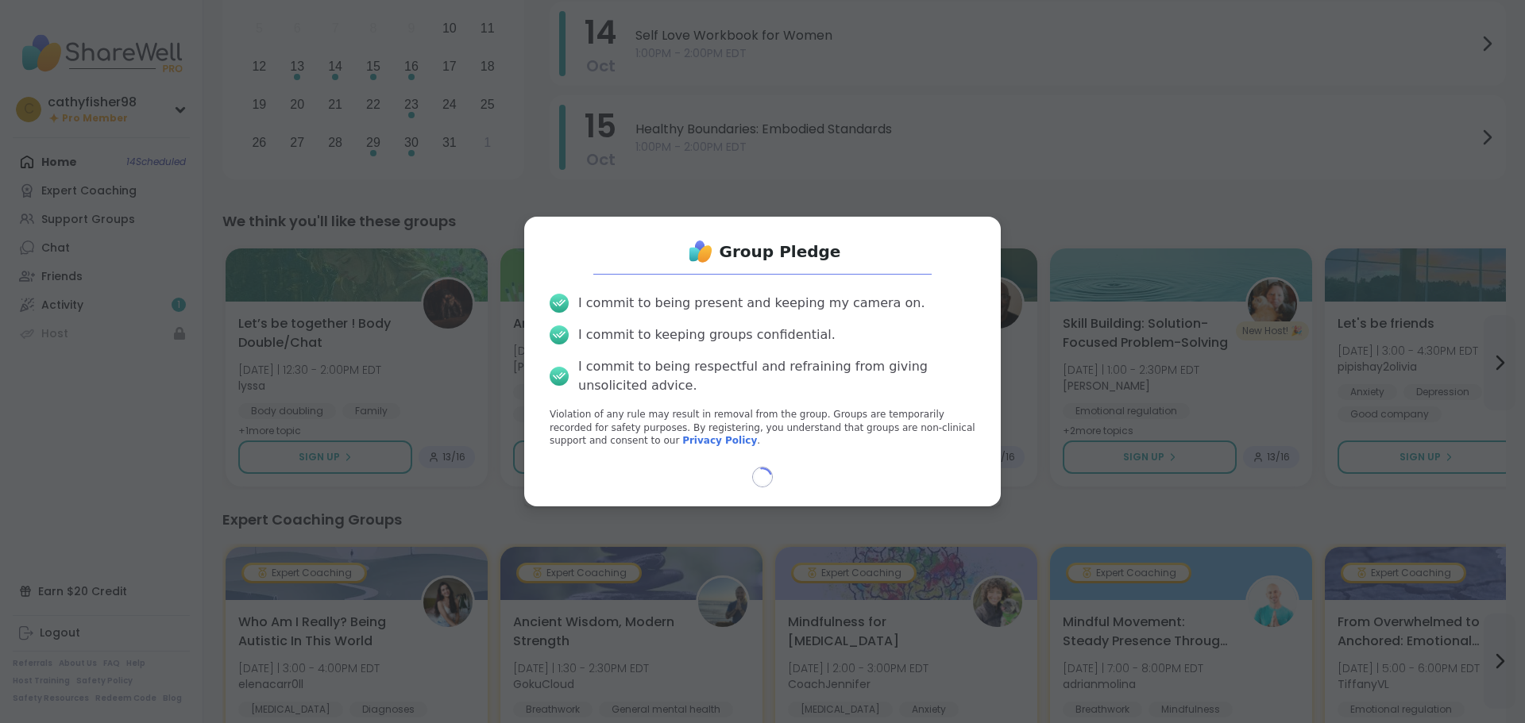
type textarea "*"
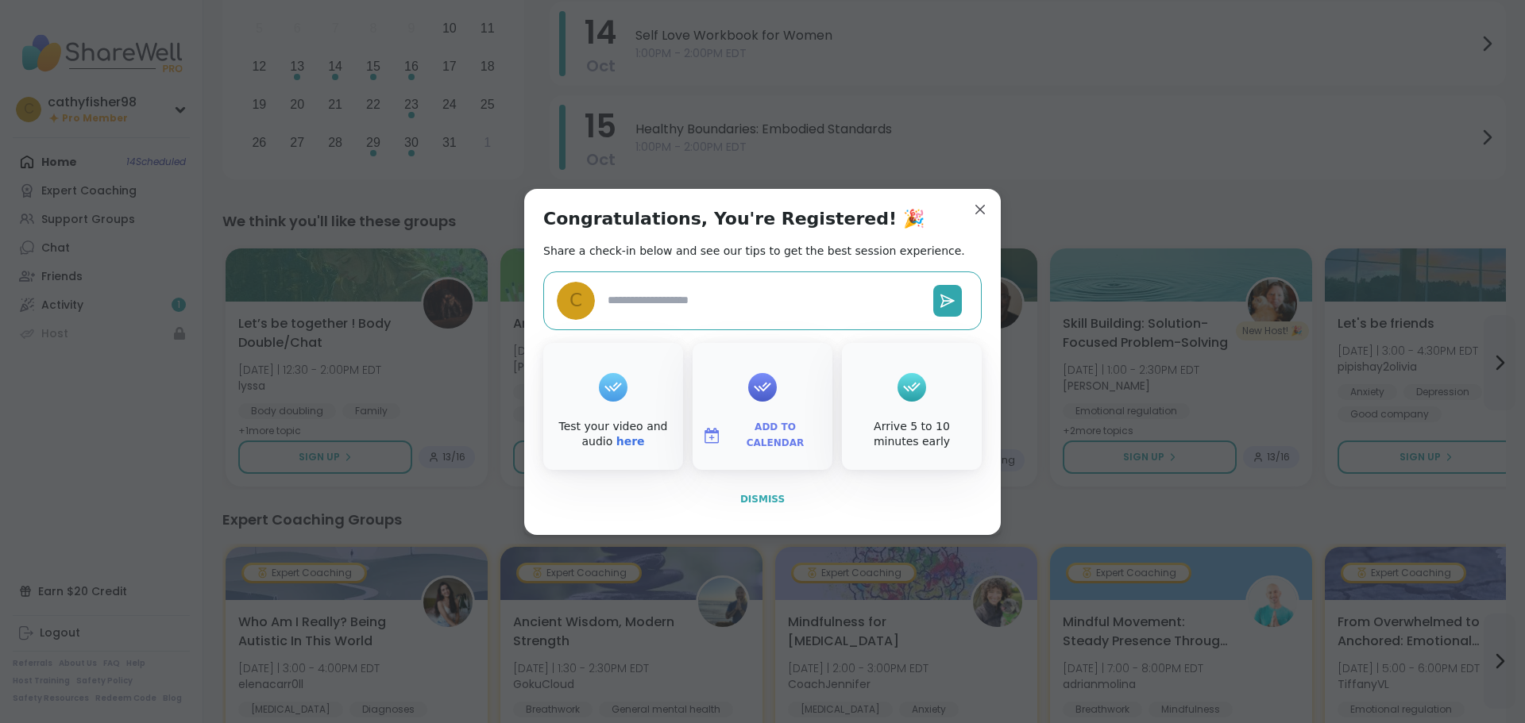
click at [751, 501] on span "Dismiss" at bounding box center [762, 499] width 44 height 11
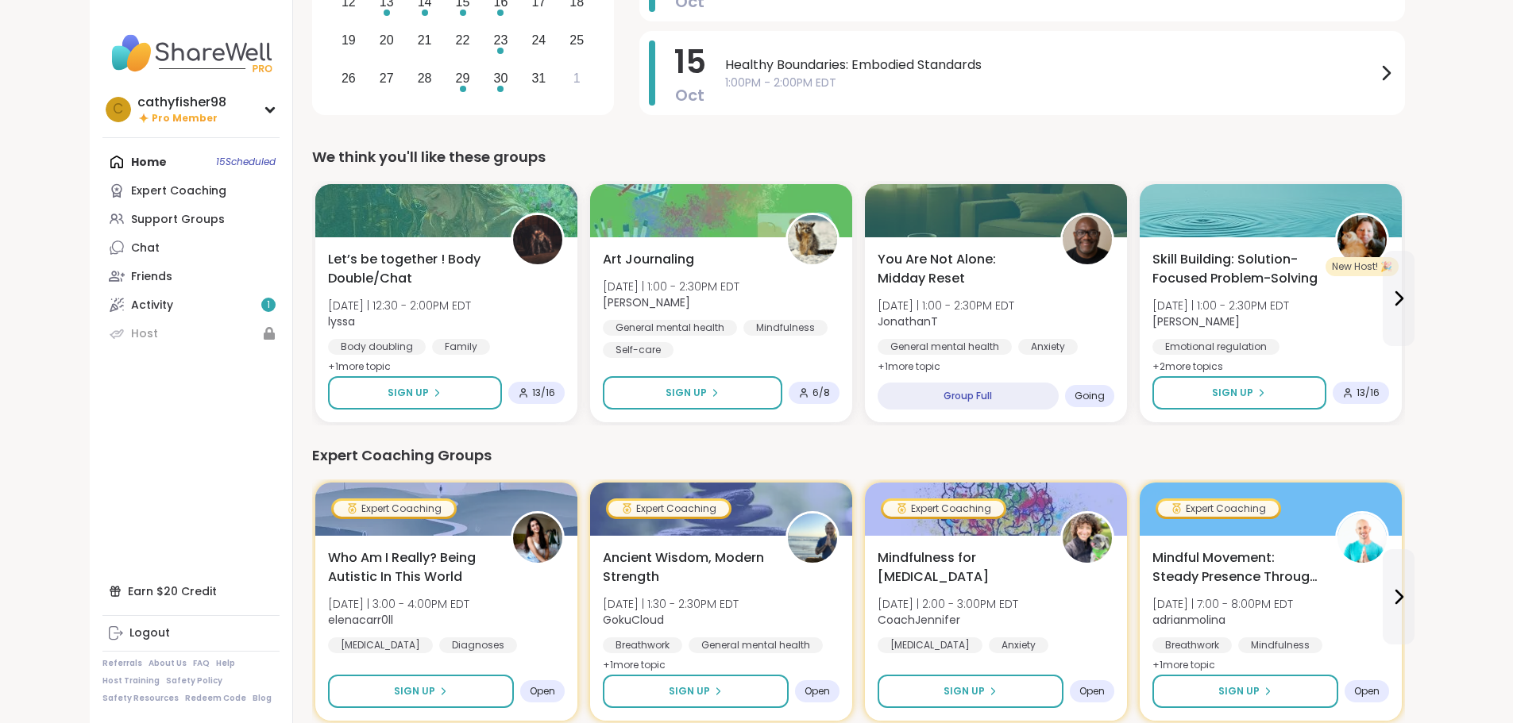
scroll to position [397, 0]
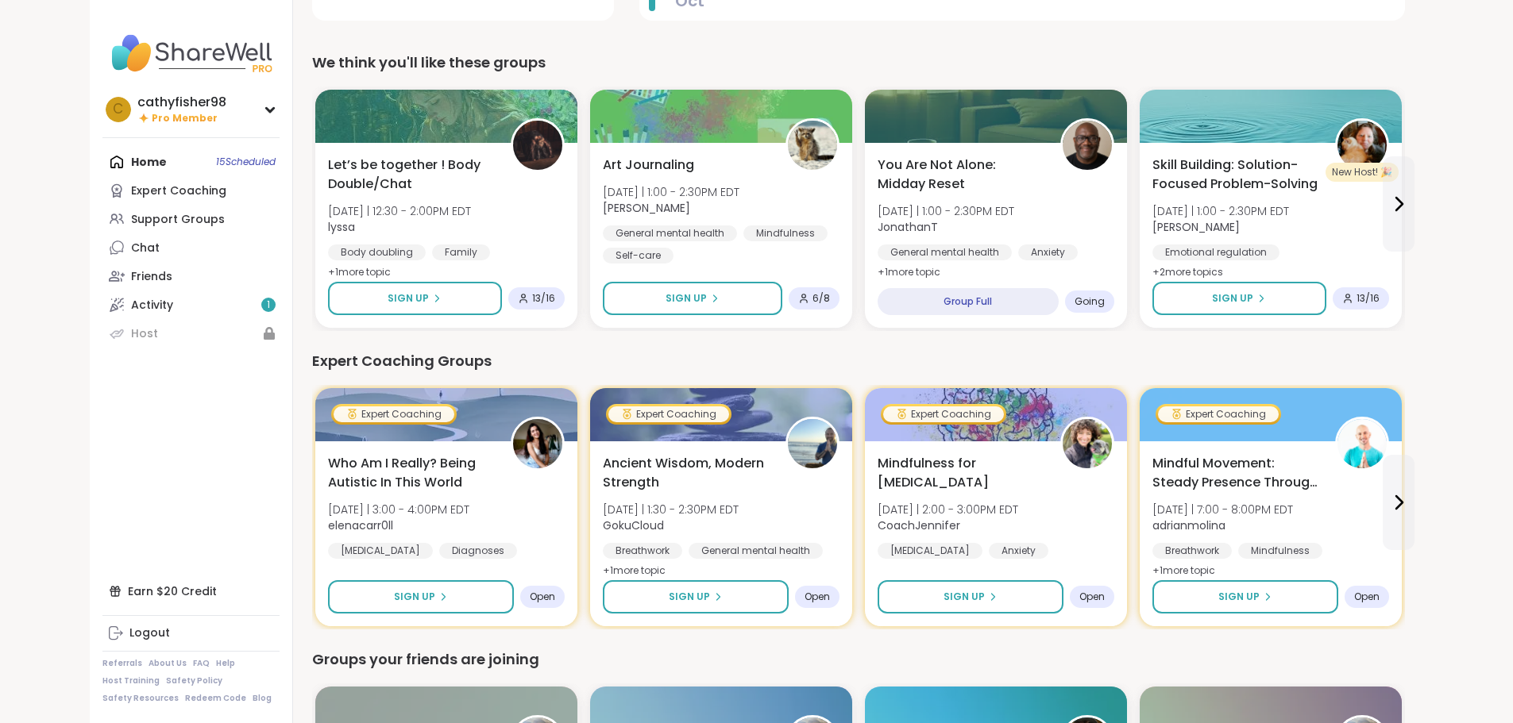
click at [167, 166] on div "Home 15 Scheduled Expert Coaching Support Groups Chat Friends Activity 1 Host" at bounding box center [190, 248] width 177 height 200
click at [150, 165] on div "Home 15 Scheduled Expert Coaching Support Groups Chat Friends Activity 1 Host" at bounding box center [190, 248] width 177 height 200
click at [121, 161] on div "Home 15 Scheduled Expert Coaching Support Groups Chat Friends Activity 1 Host" at bounding box center [190, 248] width 177 height 200
click at [264, 112] on icon at bounding box center [270, 110] width 13 height 8
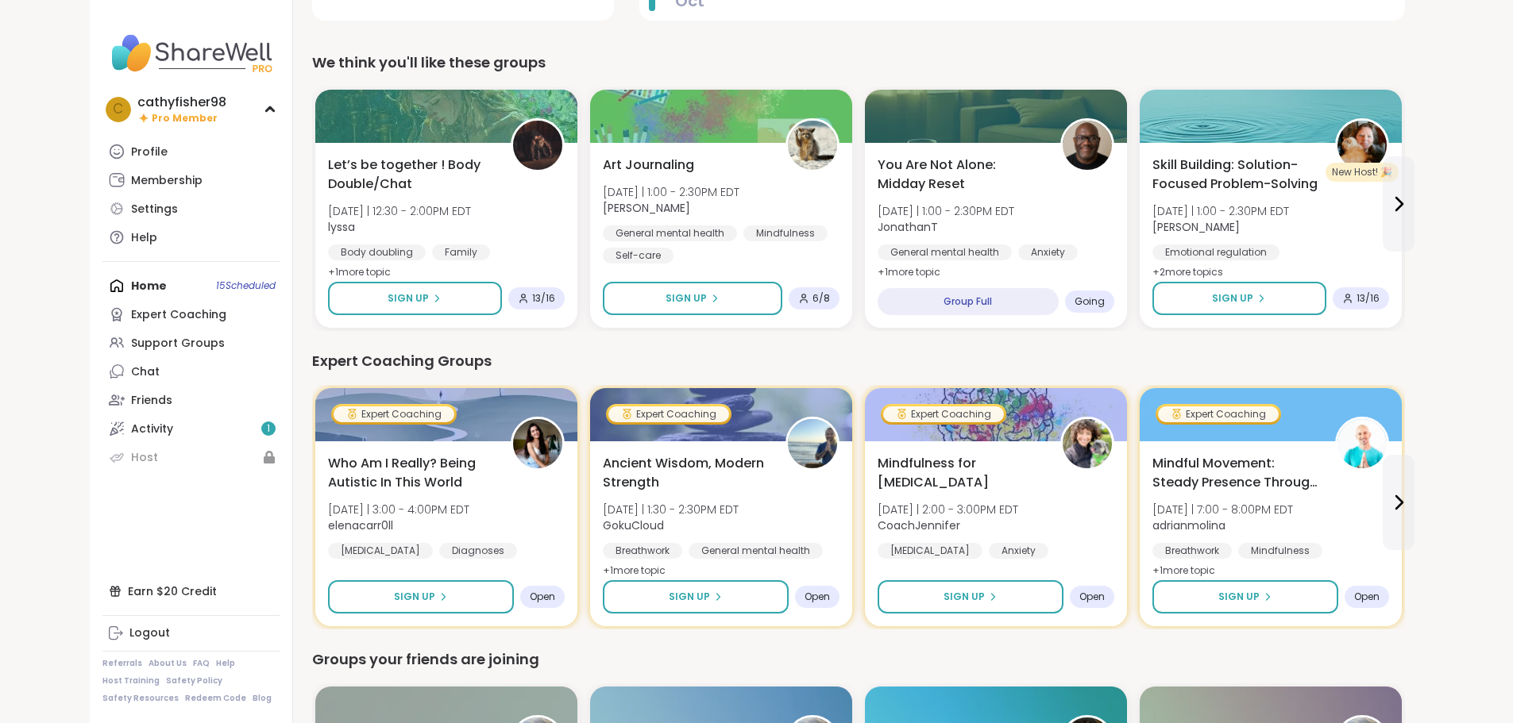
click at [102, 291] on div "Home 15 Scheduled Expert Coaching Support Groups Chat Friends Activity 1 Host" at bounding box center [190, 372] width 177 height 200
click at [102, 283] on div "Home 15 Scheduled Expert Coaching Support Groups Chat Friends Activity 1 Host" at bounding box center [190, 372] width 177 height 200
click at [152, 287] on div "Home 15 Scheduled Expert Coaching Support Groups Chat Friends Activity 1 Host" at bounding box center [190, 372] width 177 height 200
click at [131, 153] on div "Profile" at bounding box center [149, 153] width 37 height 16
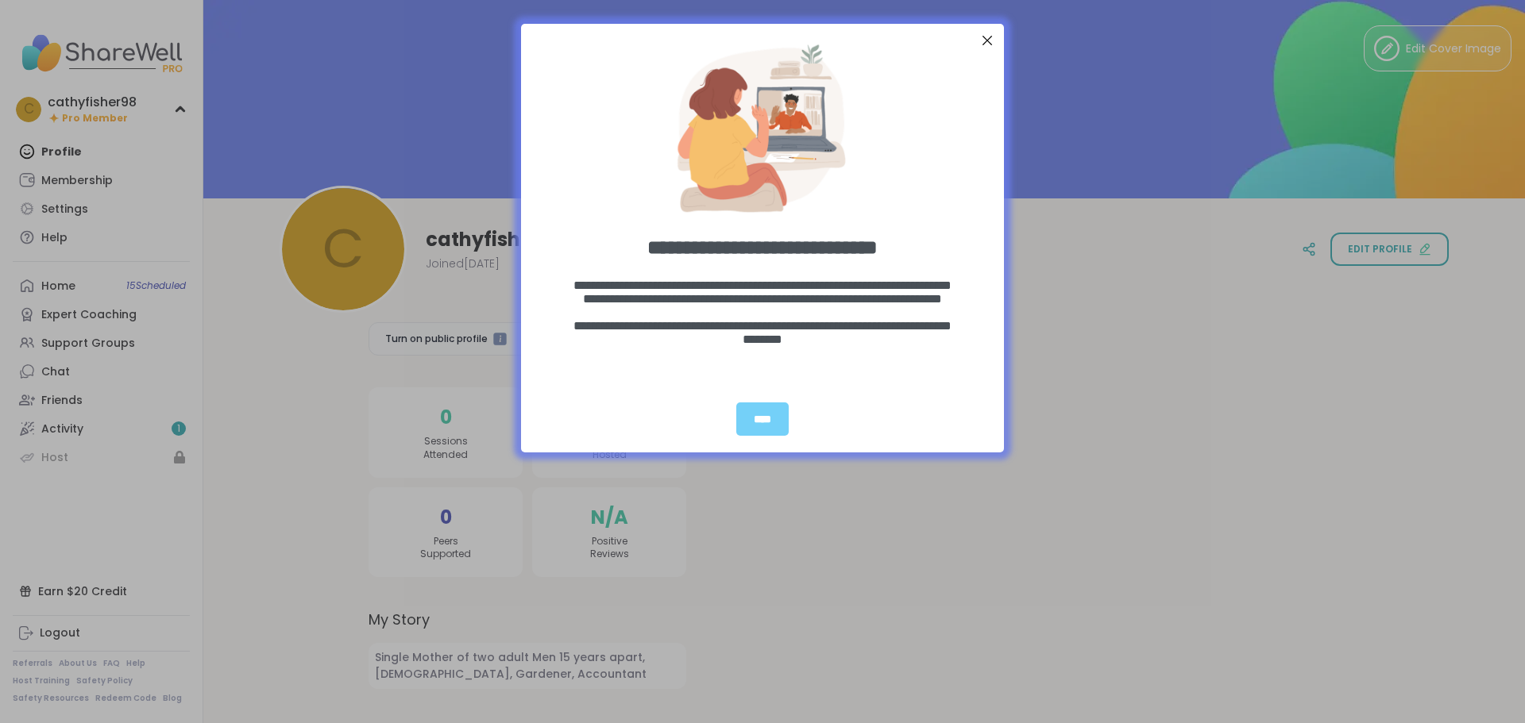
click at [982, 35] on div "Close Step" at bounding box center [987, 40] width 21 height 21
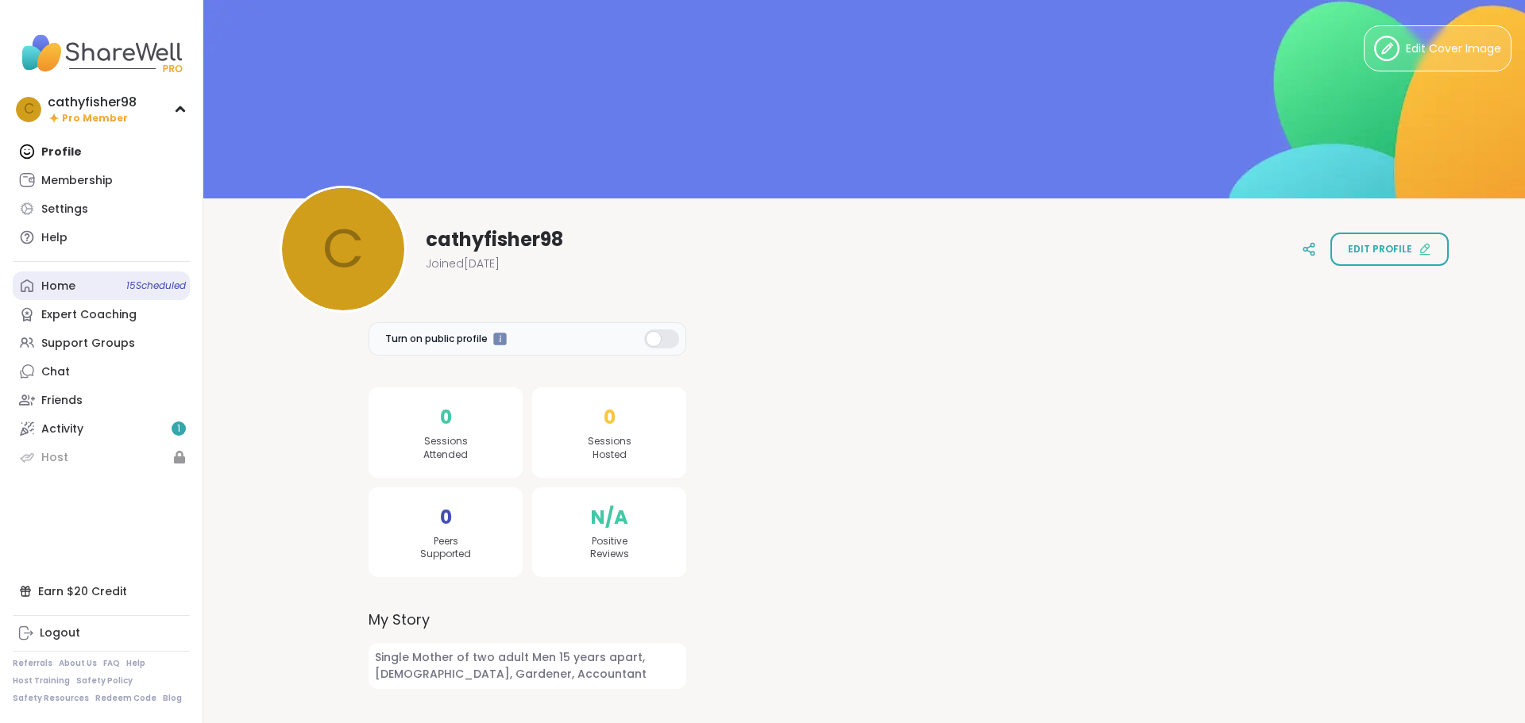
click at [127, 291] on span "15 Scheduled" at bounding box center [156, 286] width 60 height 13
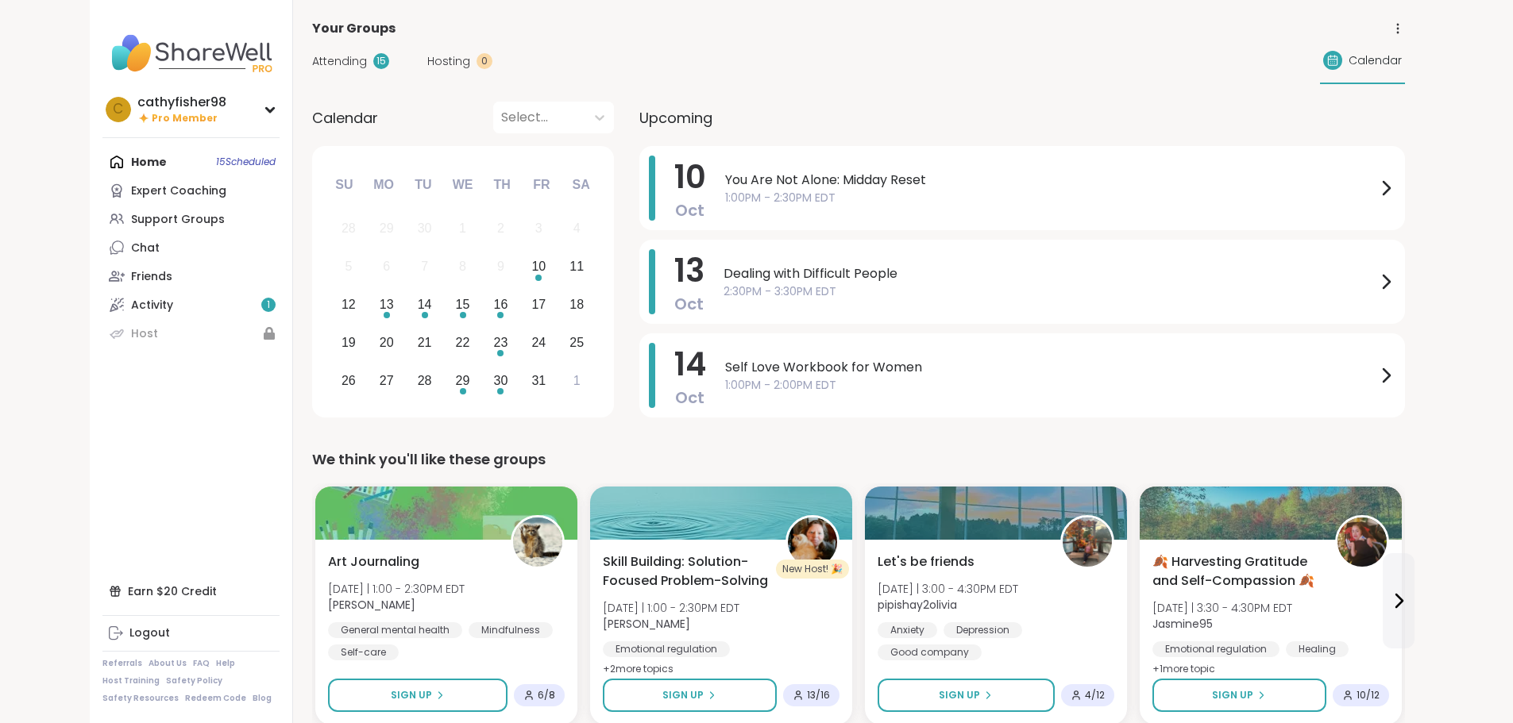
click at [312, 57] on span "Attending" at bounding box center [339, 61] width 55 height 17
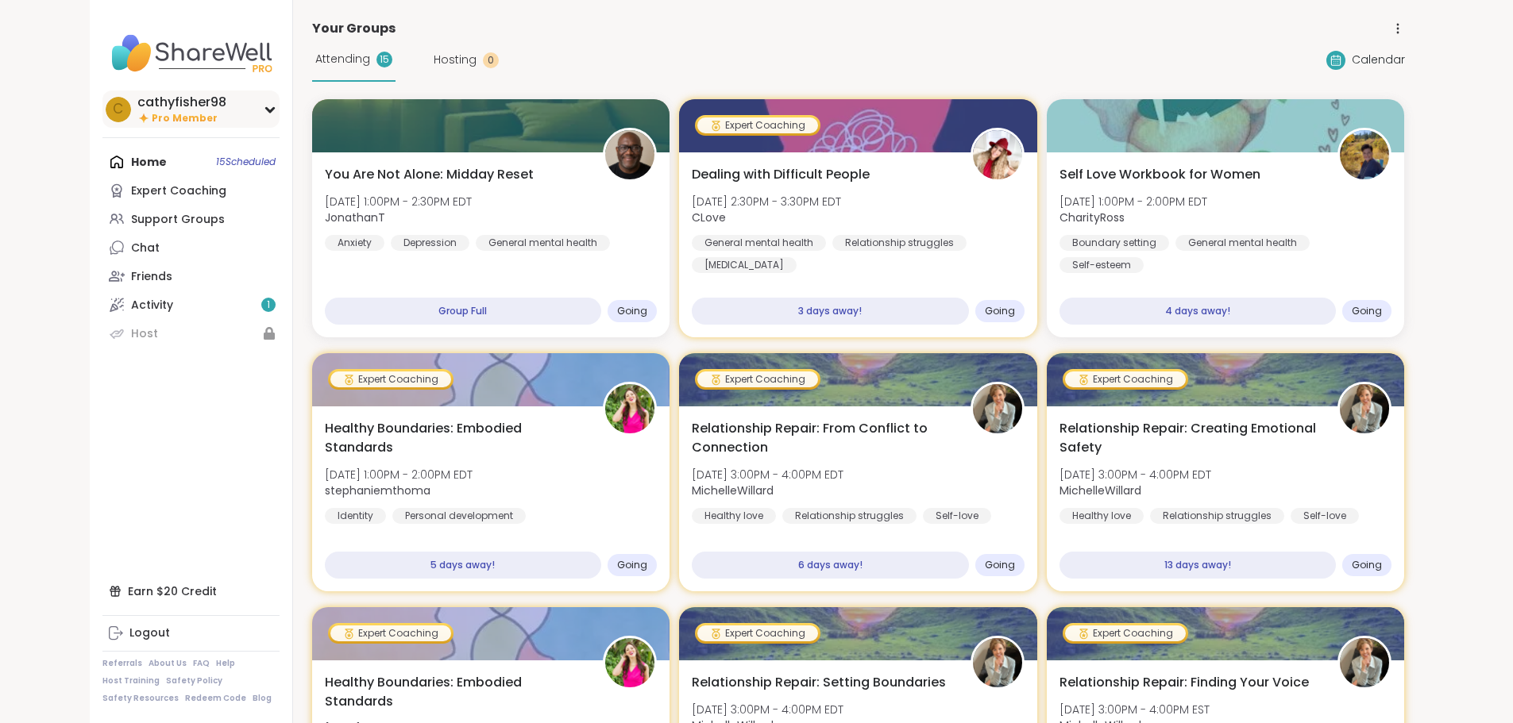
click at [264, 113] on icon at bounding box center [270, 110] width 13 height 8
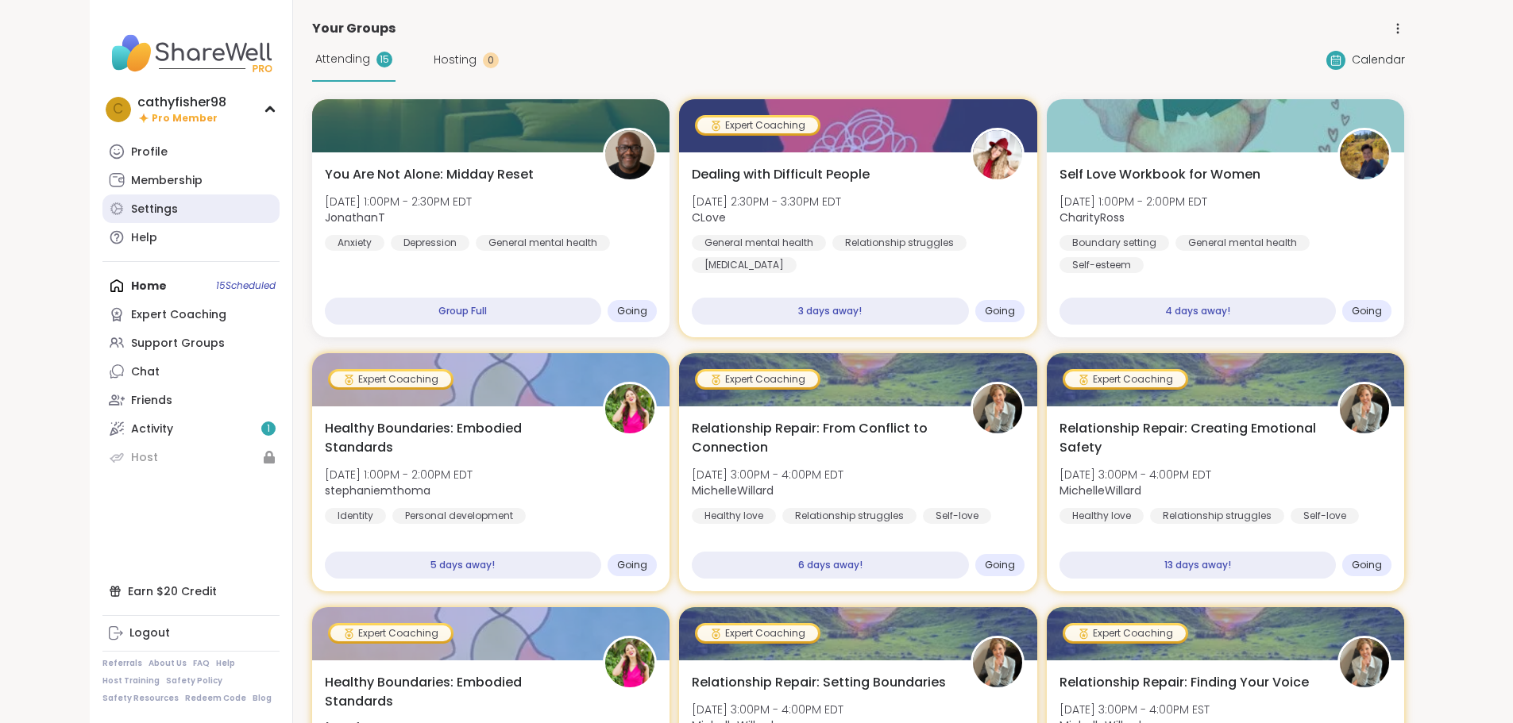
click at [131, 206] on div "Settings" at bounding box center [154, 210] width 47 height 16
select select "**"
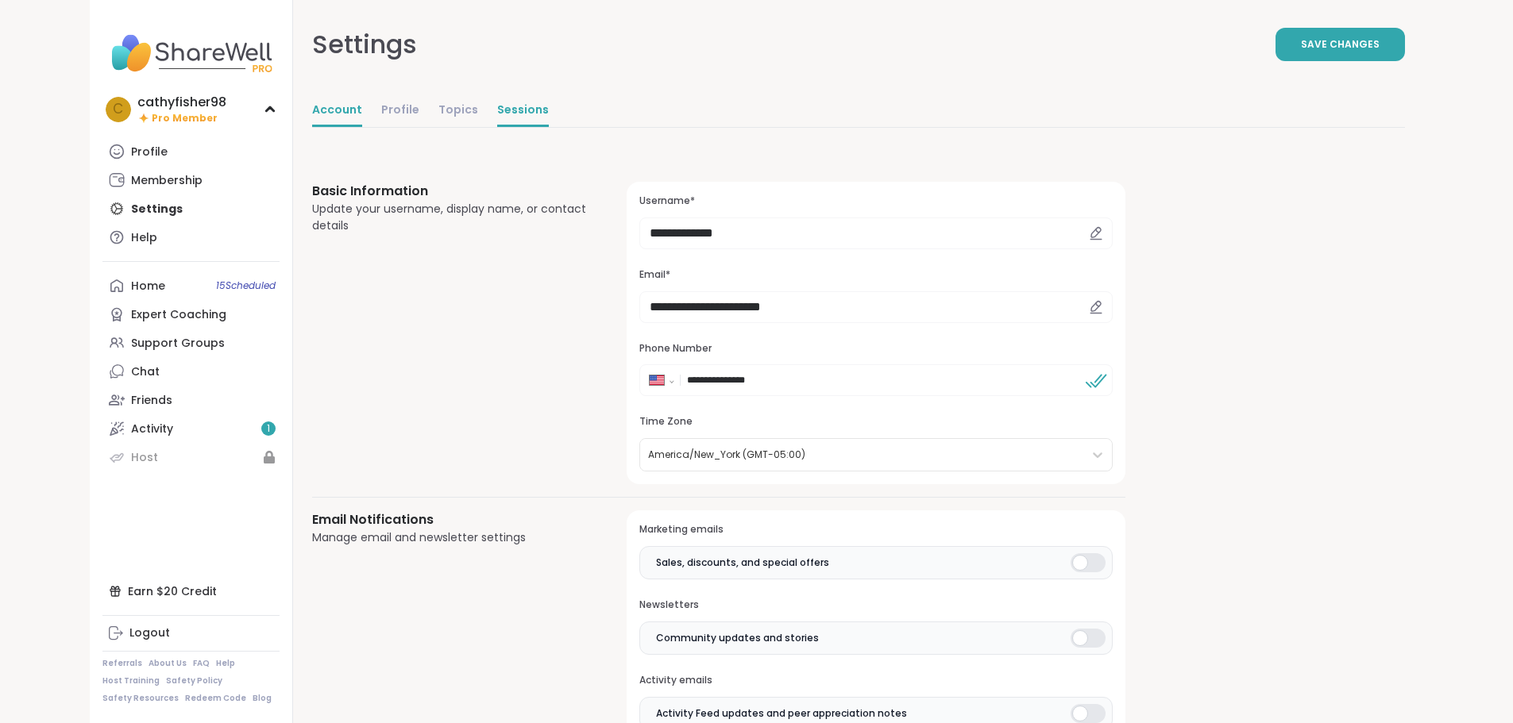
click at [497, 106] on link "Sessions" at bounding box center [523, 111] width 52 height 32
